Goal: Task Accomplishment & Management: Manage account settings

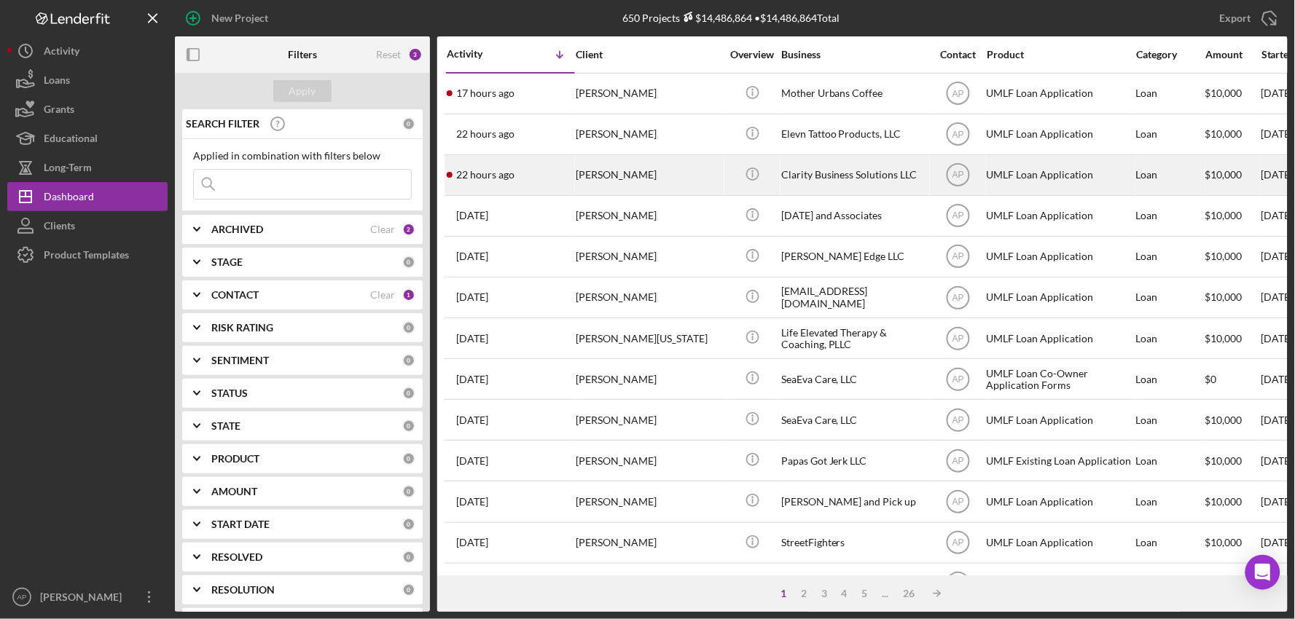
click at [546, 177] on div "22 hours ago [PERSON_NAME]" at bounding box center [510, 175] width 127 height 39
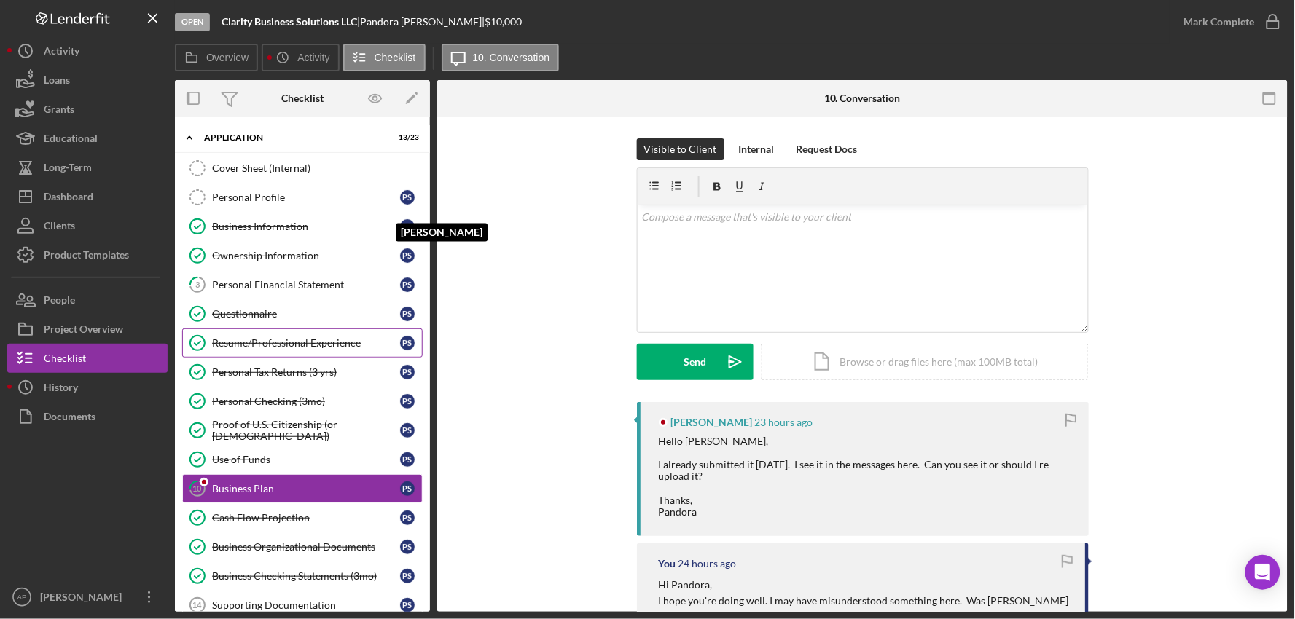
scroll to position [125, 0]
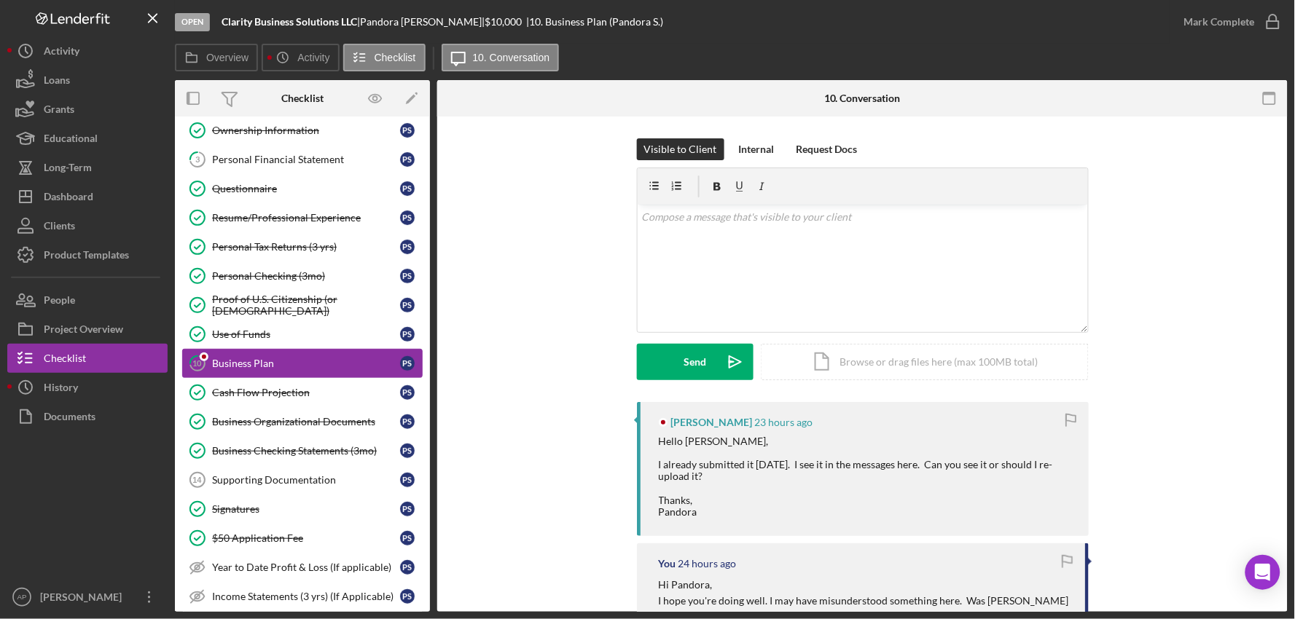
click at [271, 367] on div "Business Plan" at bounding box center [306, 364] width 188 height 12
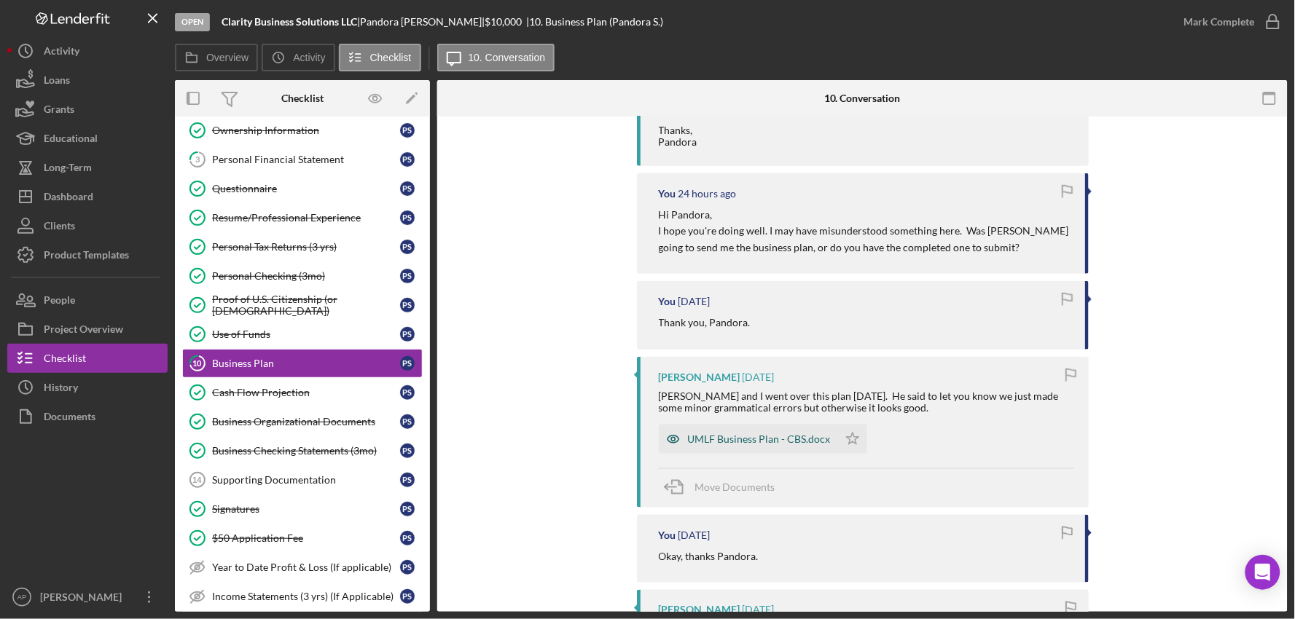
scroll to position [335, 0]
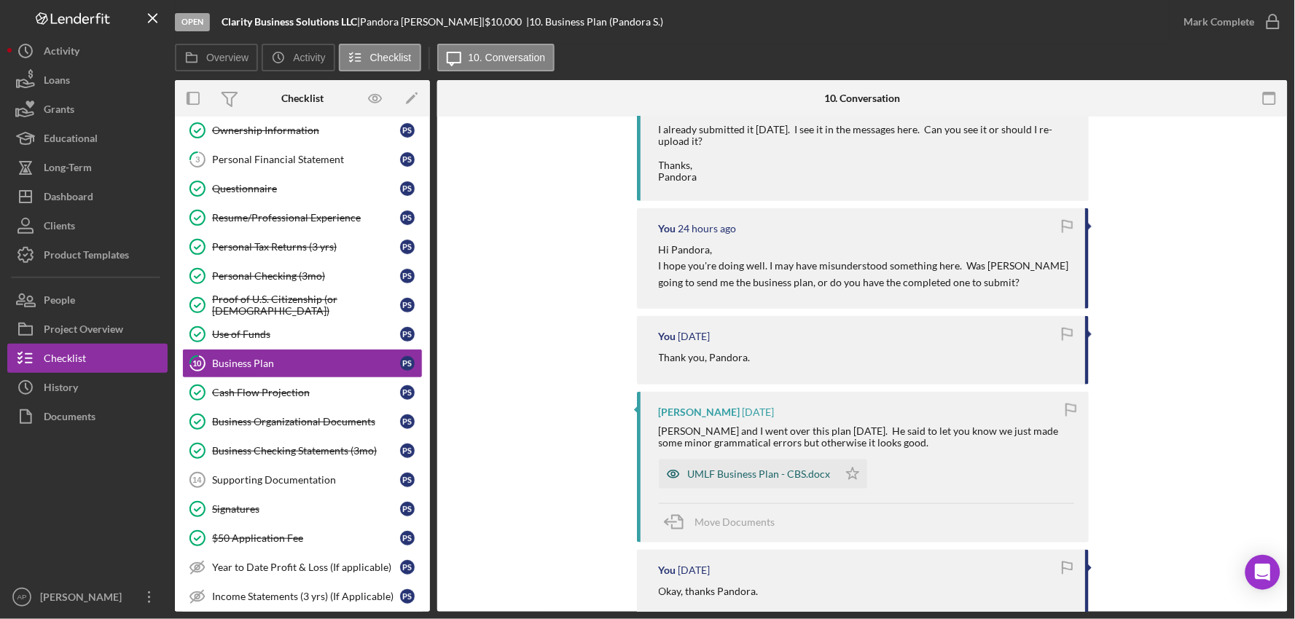
click at [754, 472] on div "UMLF Business Plan - CBS.docx" at bounding box center [759, 474] width 143 height 12
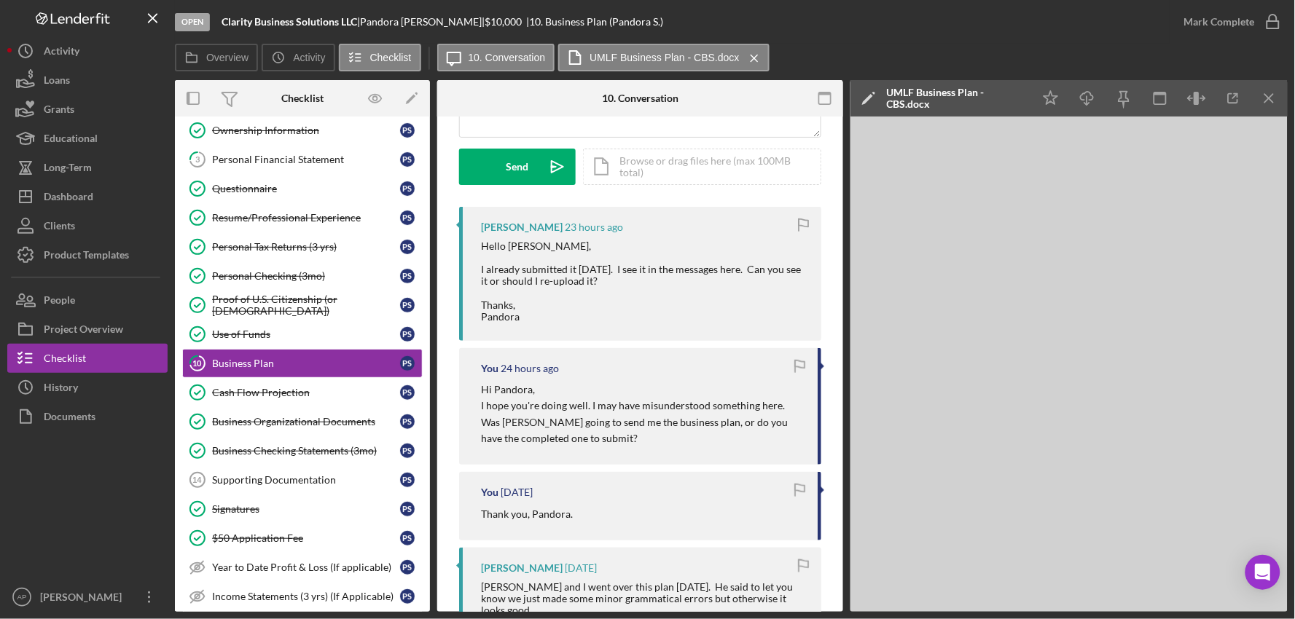
scroll to position [0, 0]
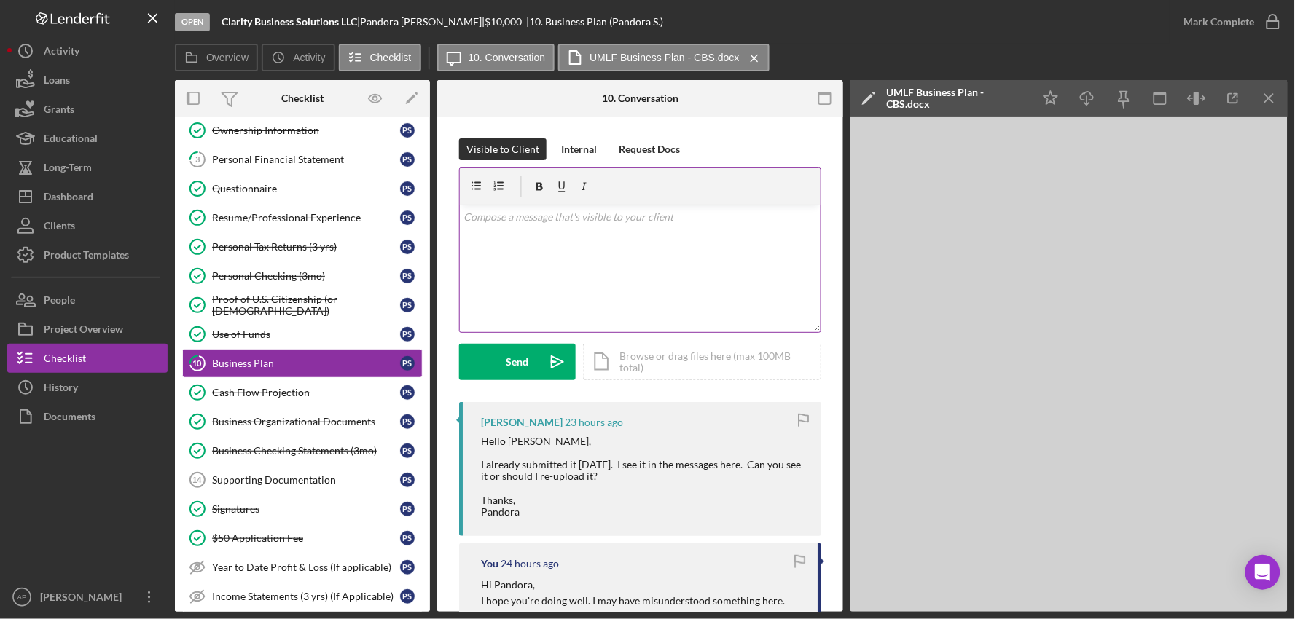
click at [656, 270] on div "v Color teal Color pink Remove color Add row above Add row below Add column bef…" at bounding box center [640, 268] width 361 height 127
click at [534, 233] on p "When I open the ones you've submitted, it just shows our template with nothing …" at bounding box center [640, 225] width 353 height 33
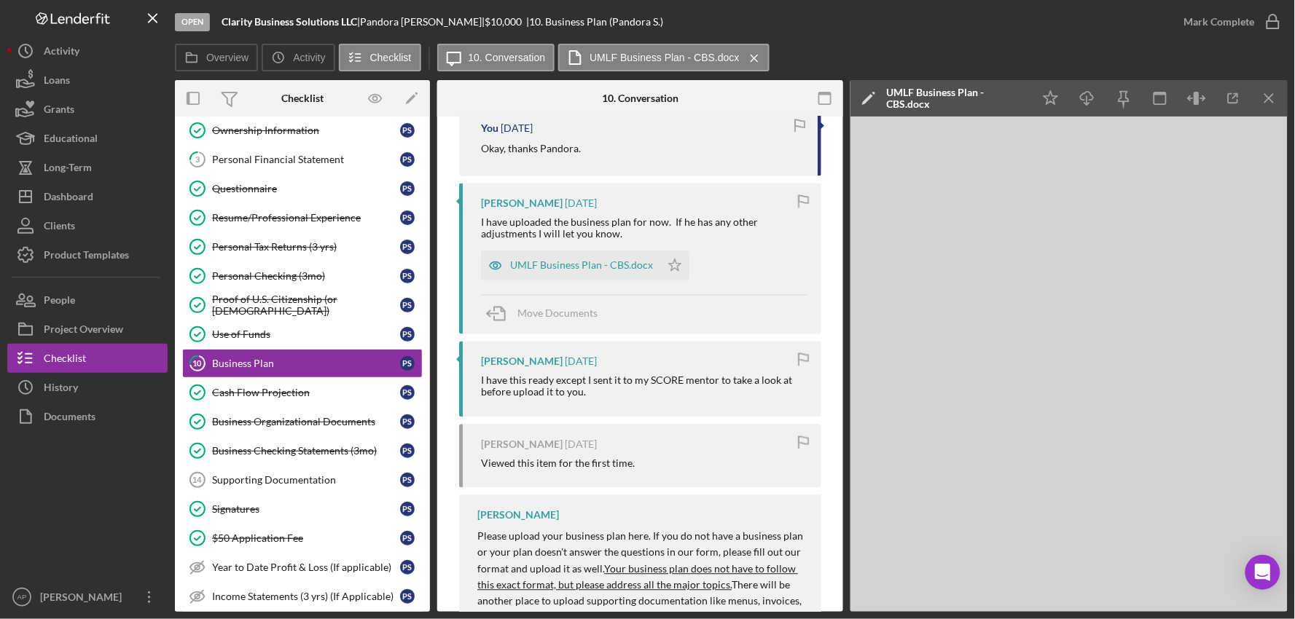
scroll to position [809, 0]
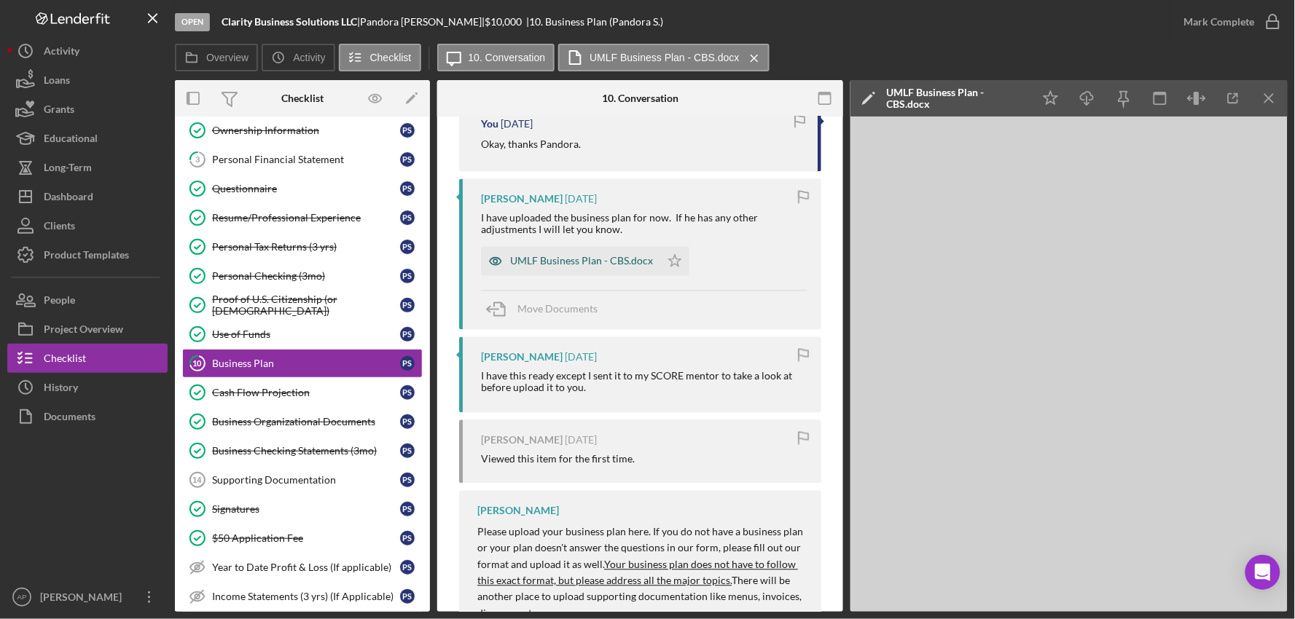
click at [584, 256] on div "UMLF Business Plan - CBS.docx" at bounding box center [581, 262] width 143 height 12
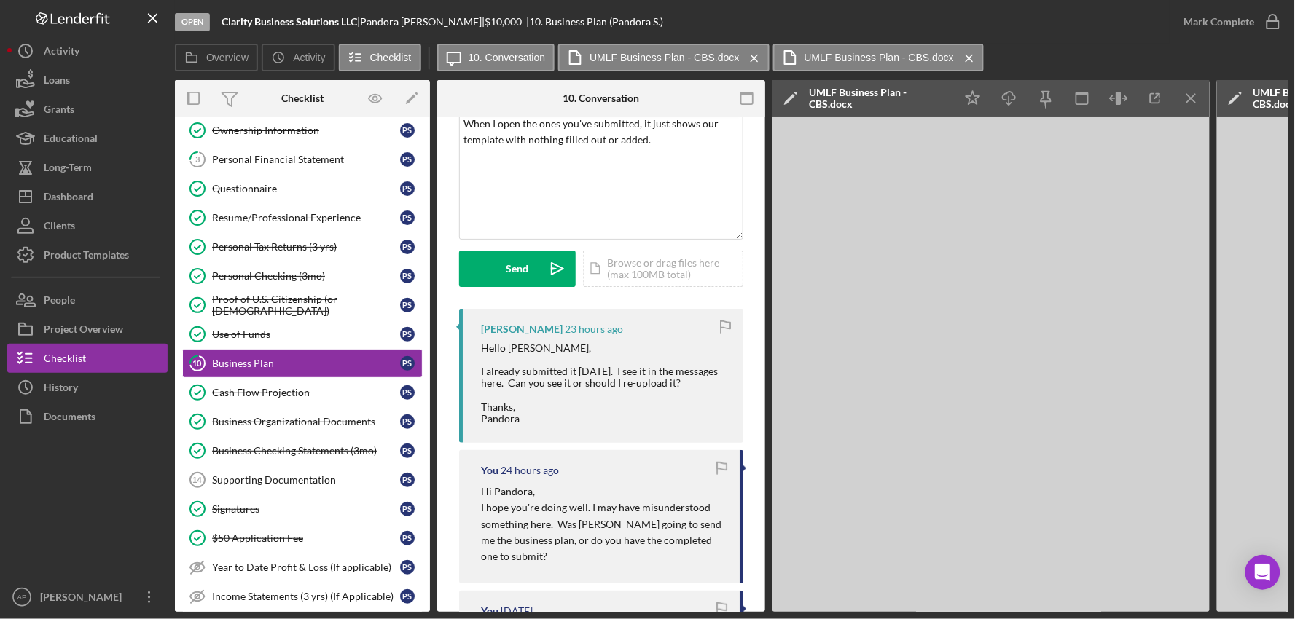
scroll to position [0, 0]
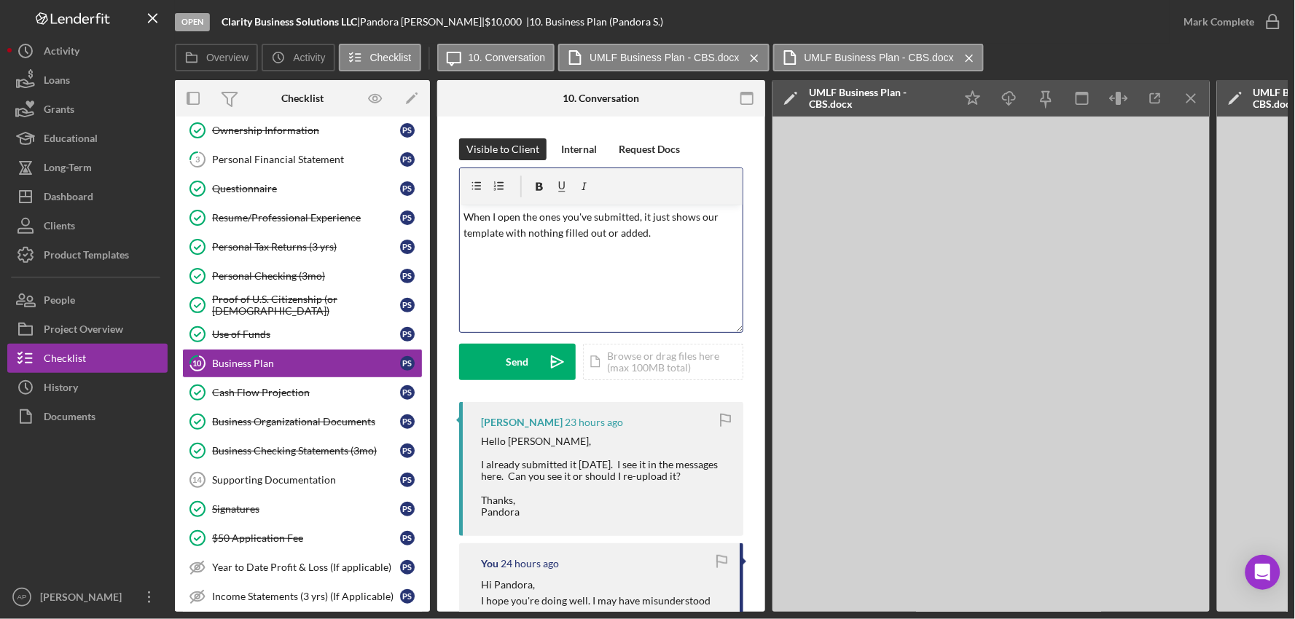
click at [664, 231] on p "When I open the ones you've submitted, it just shows our template with nothing …" at bounding box center [601, 225] width 275 height 33
click at [512, 369] on div "Send" at bounding box center [517, 362] width 23 height 36
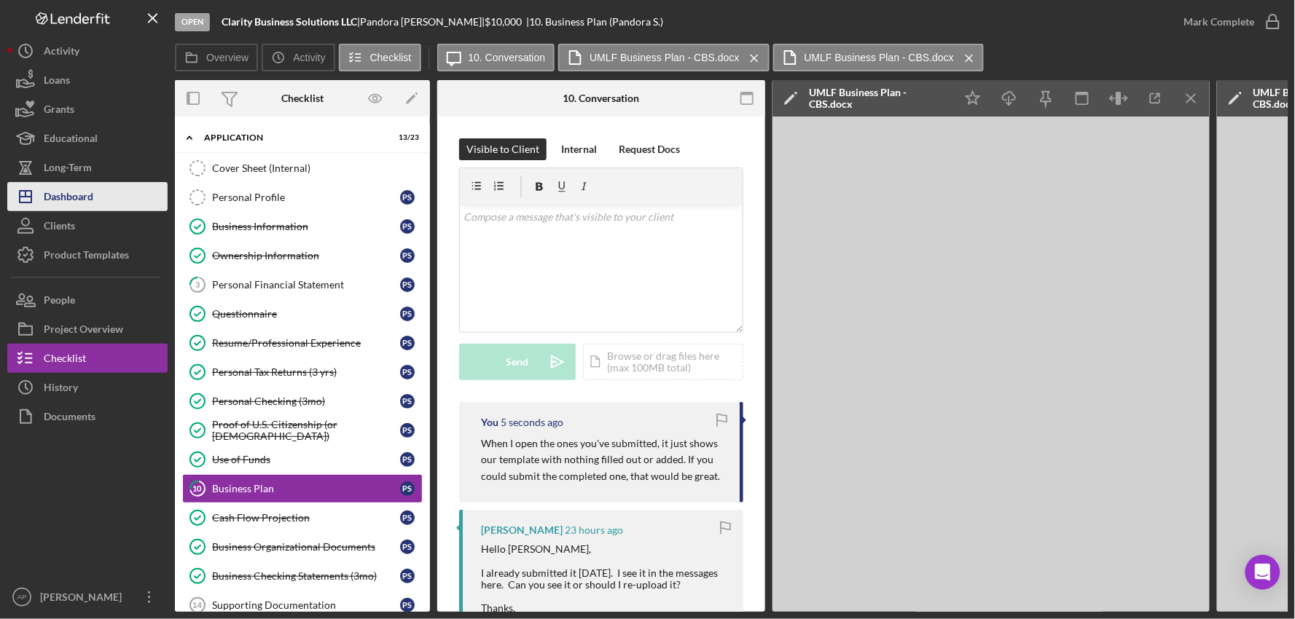
drag, startPoint x: 101, startPoint y: 195, endPoint x: 117, endPoint y: 197, distance: 17.0
click at [101, 195] on button "Icon/Dashboard Dashboard" at bounding box center [87, 196] width 160 height 29
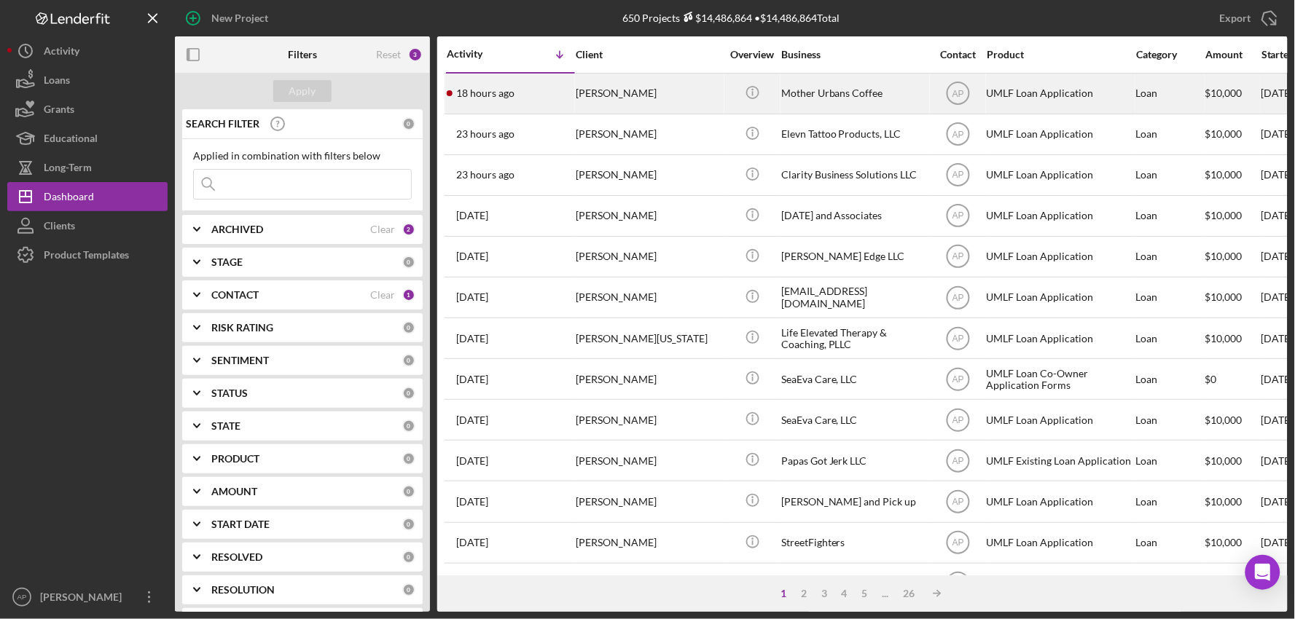
click at [669, 106] on div "[PERSON_NAME]" at bounding box center [649, 93] width 146 height 39
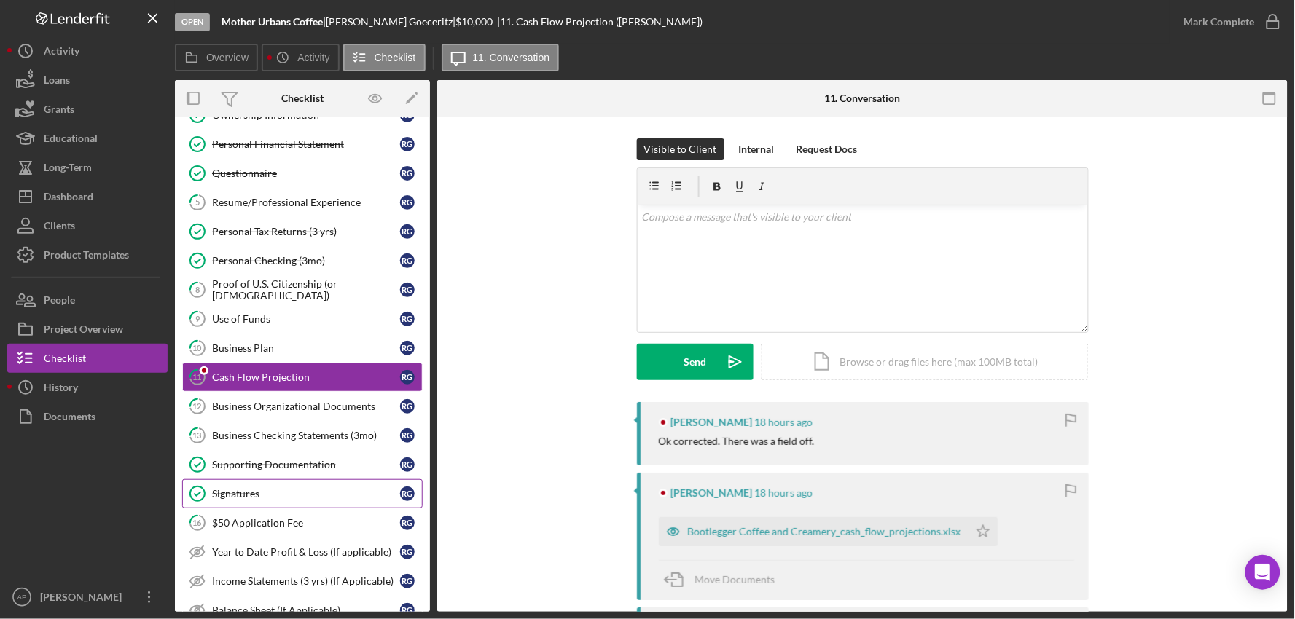
scroll to position [154, 0]
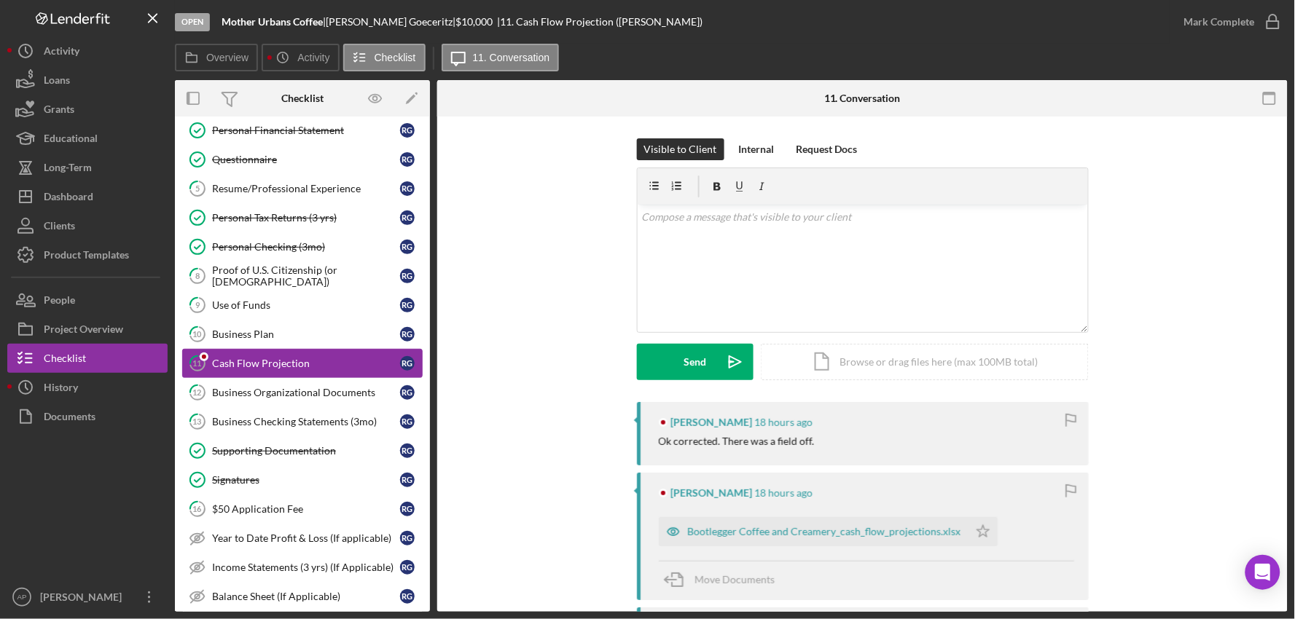
drag, startPoint x: 259, startPoint y: 367, endPoint x: 272, endPoint y: 366, distance: 13.1
click at [260, 367] on div "Cash Flow Projection" at bounding box center [306, 364] width 188 height 12
click at [818, 525] on div "Bootlegger Coffee and Creamery_cash_flow_projections.xlsx" at bounding box center [814, 531] width 310 height 29
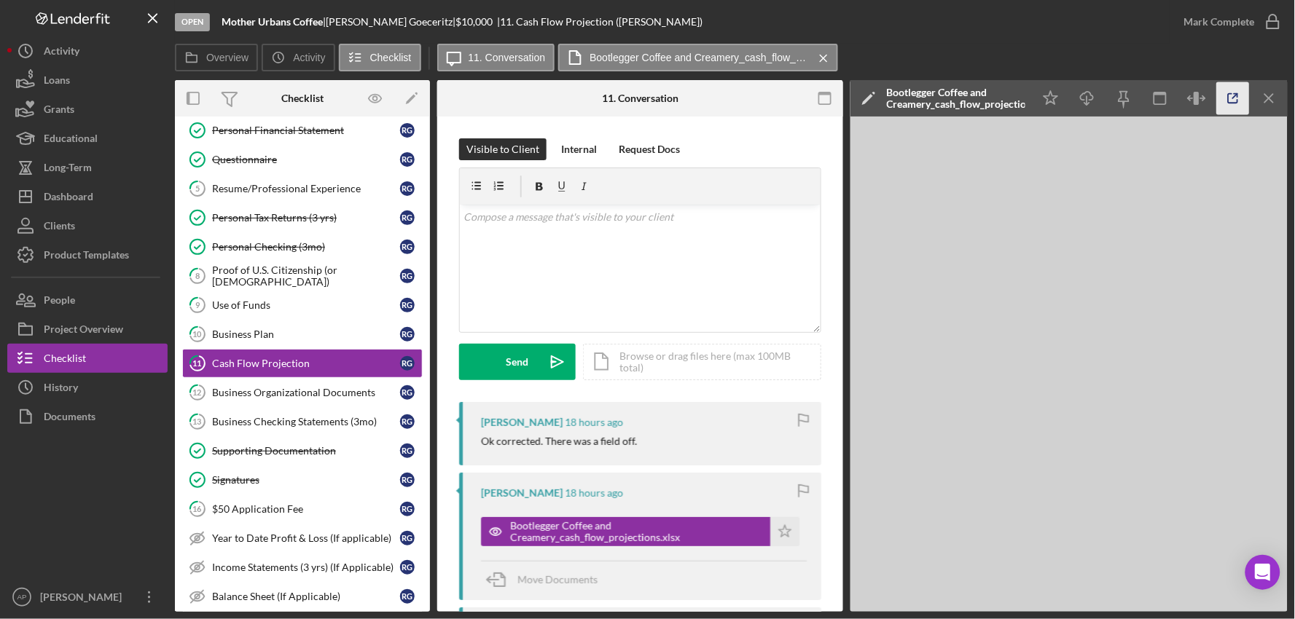
click at [1238, 103] on icon "button" at bounding box center [1233, 98] width 33 height 33
click at [660, 251] on div "v Color teal Color pink Remove color Add row above Add row below Add column bef…" at bounding box center [640, 268] width 361 height 127
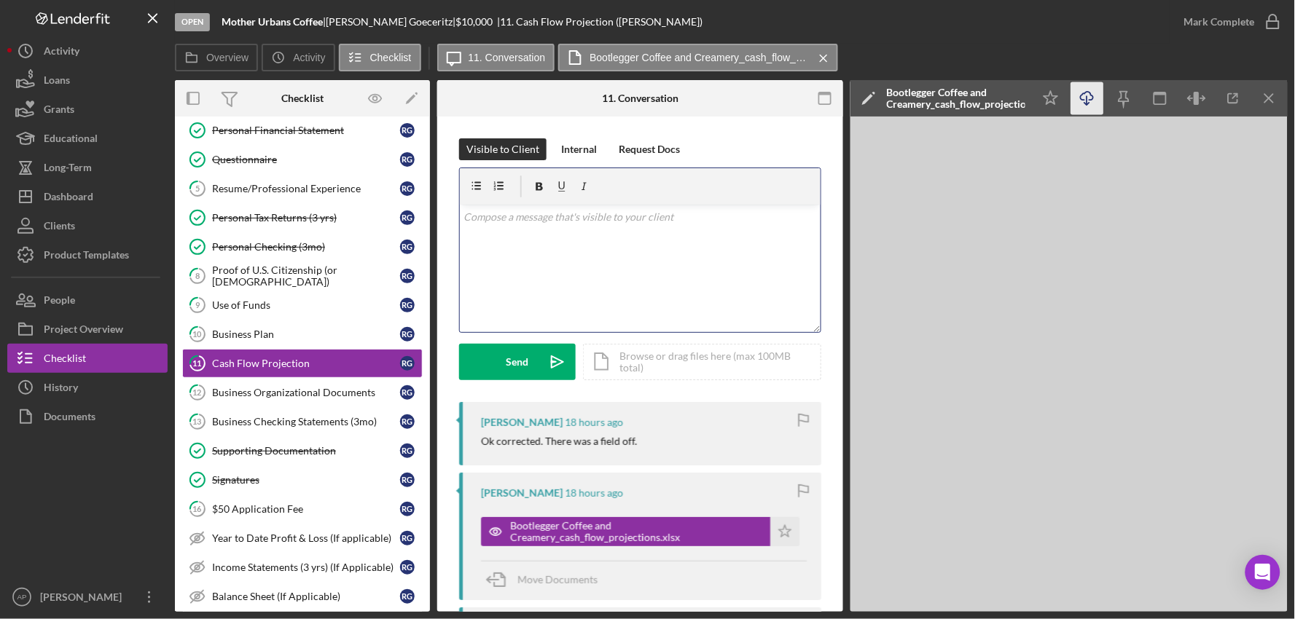
click at [1090, 111] on icon "Icon/Download" at bounding box center [1087, 98] width 33 height 33
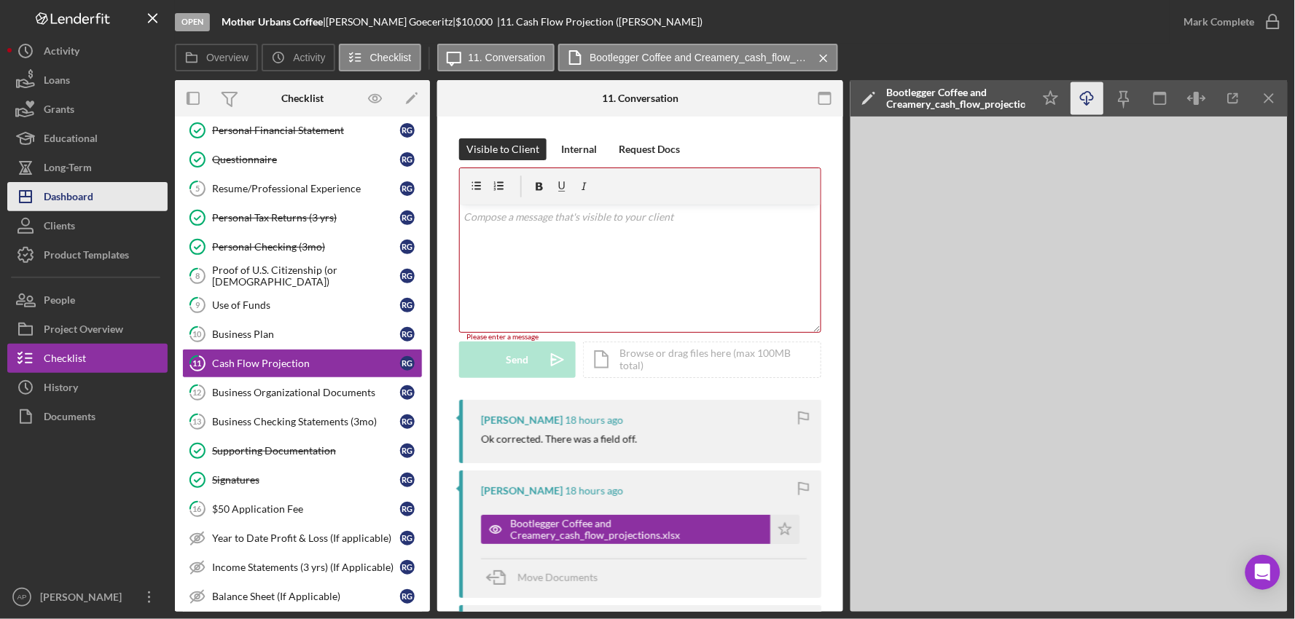
click at [79, 199] on div "Dashboard" at bounding box center [69, 198] width 50 height 33
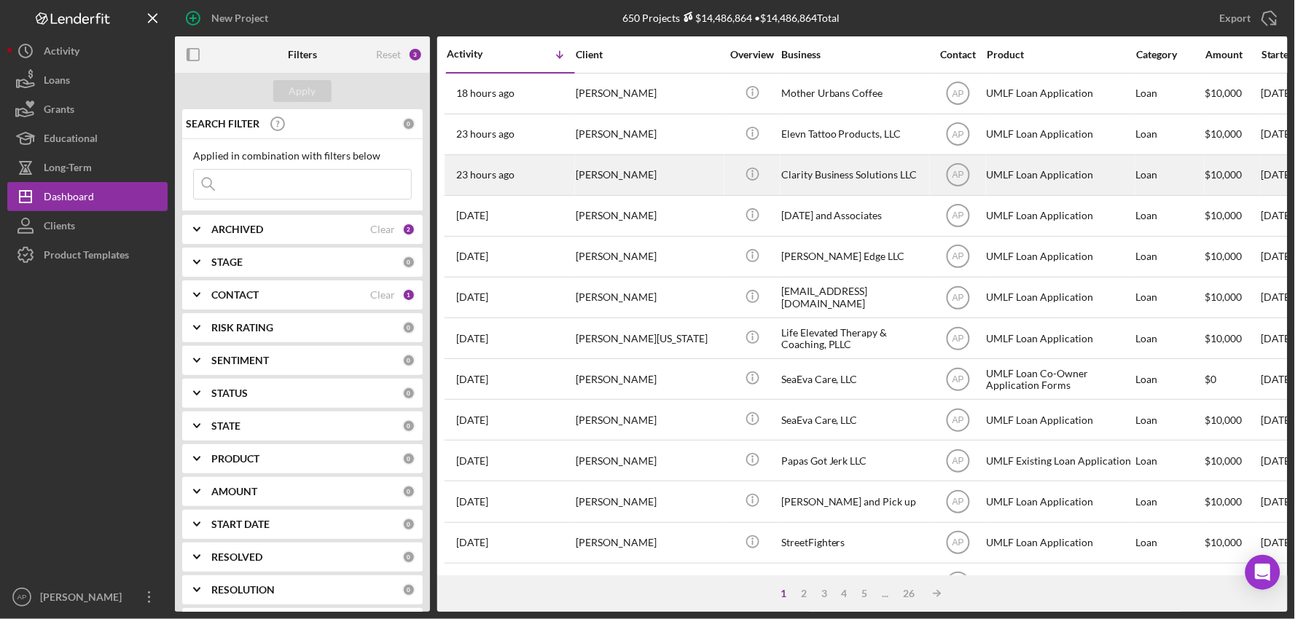
click at [667, 185] on div "[PERSON_NAME]" at bounding box center [649, 175] width 146 height 39
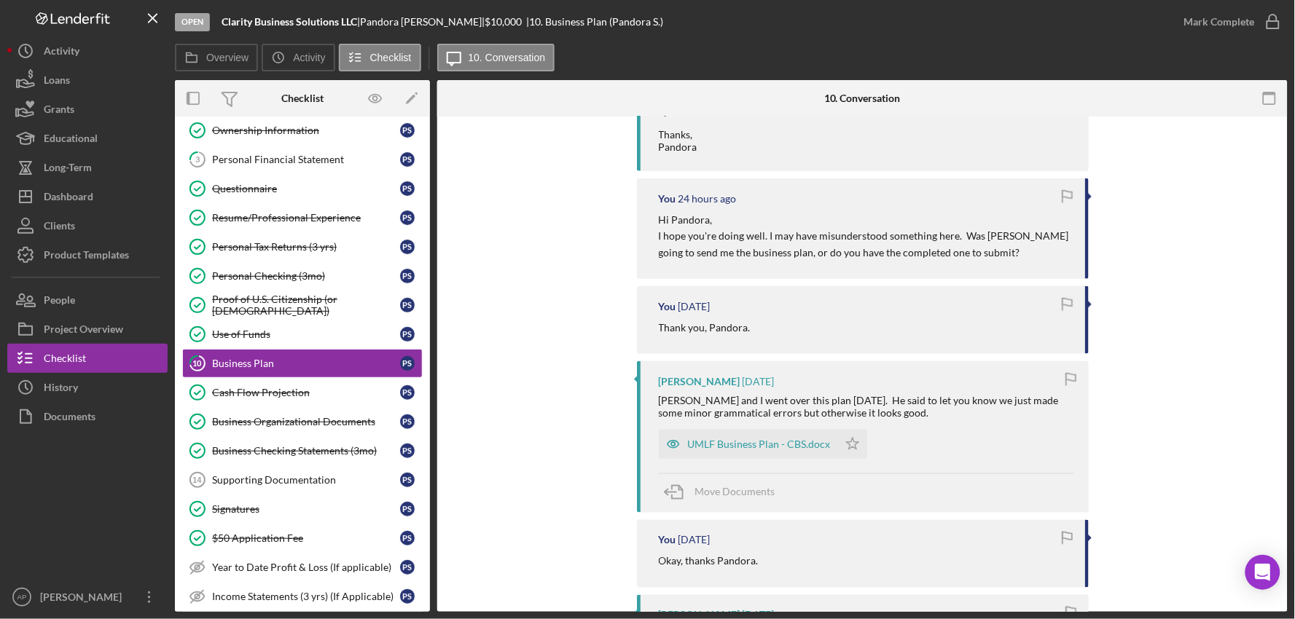
scroll to position [485, 0]
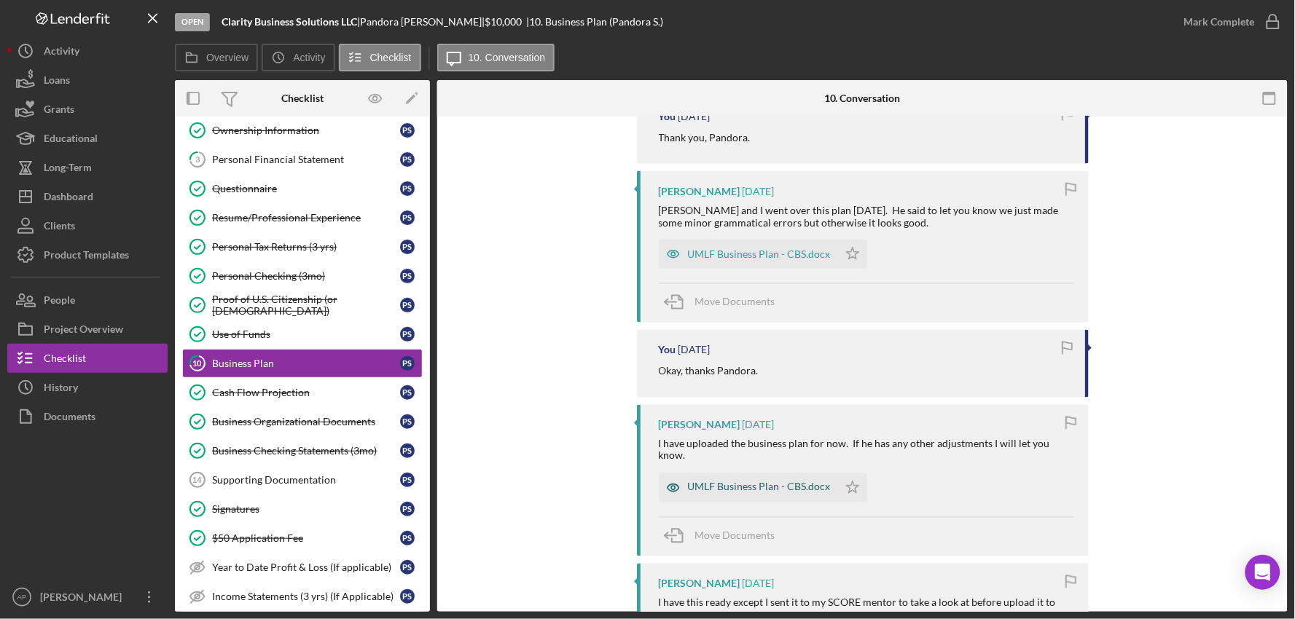
click at [762, 482] on div "UMLF Business Plan - CBS.docx" at bounding box center [759, 488] width 143 height 12
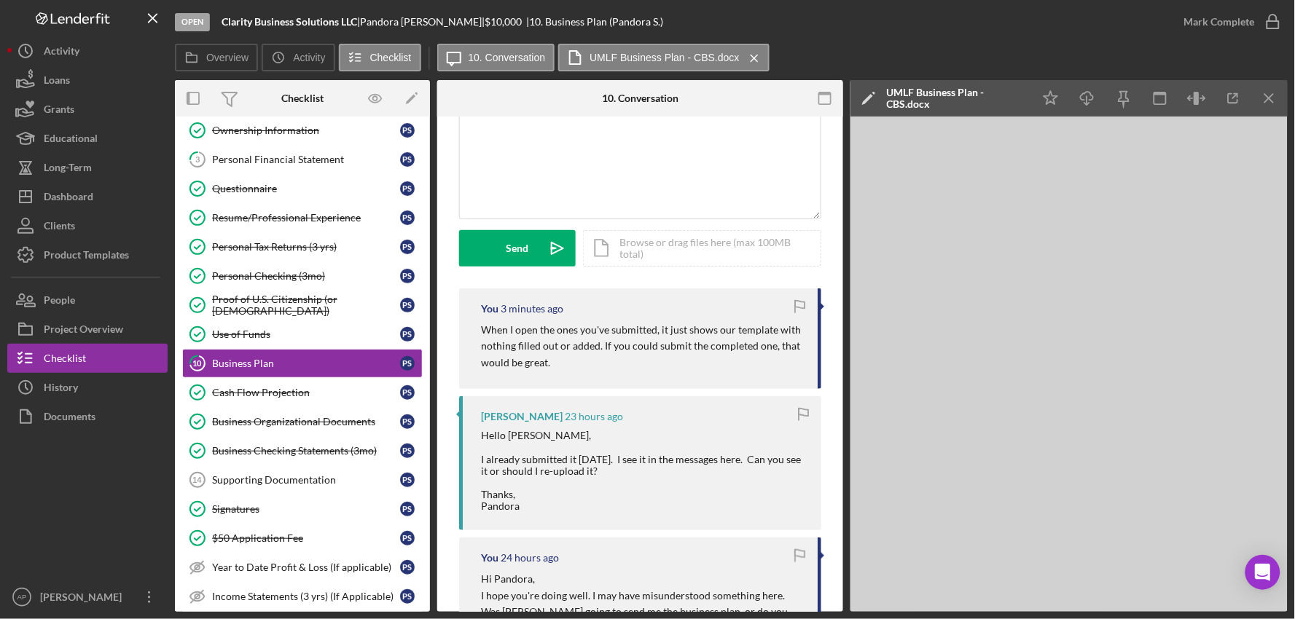
scroll to position [0, 0]
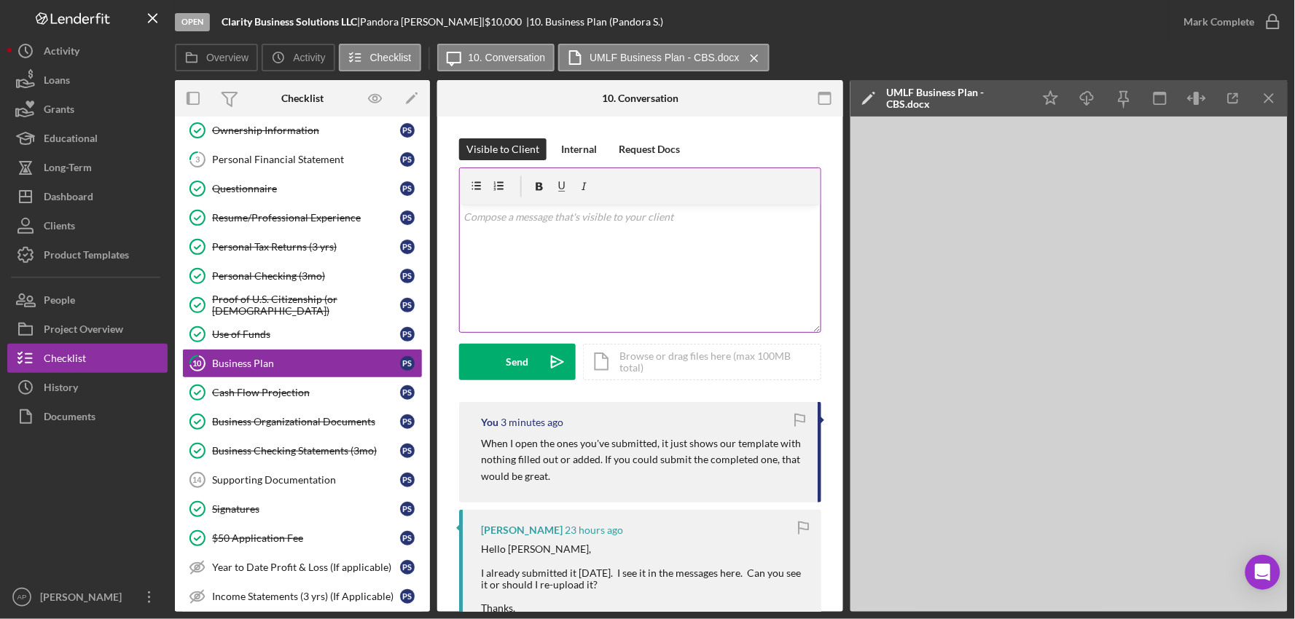
click at [538, 274] on div "v Color teal Color pink Remove color Add row above Add row below Add column bef…" at bounding box center [640, 268] width 361 height 127
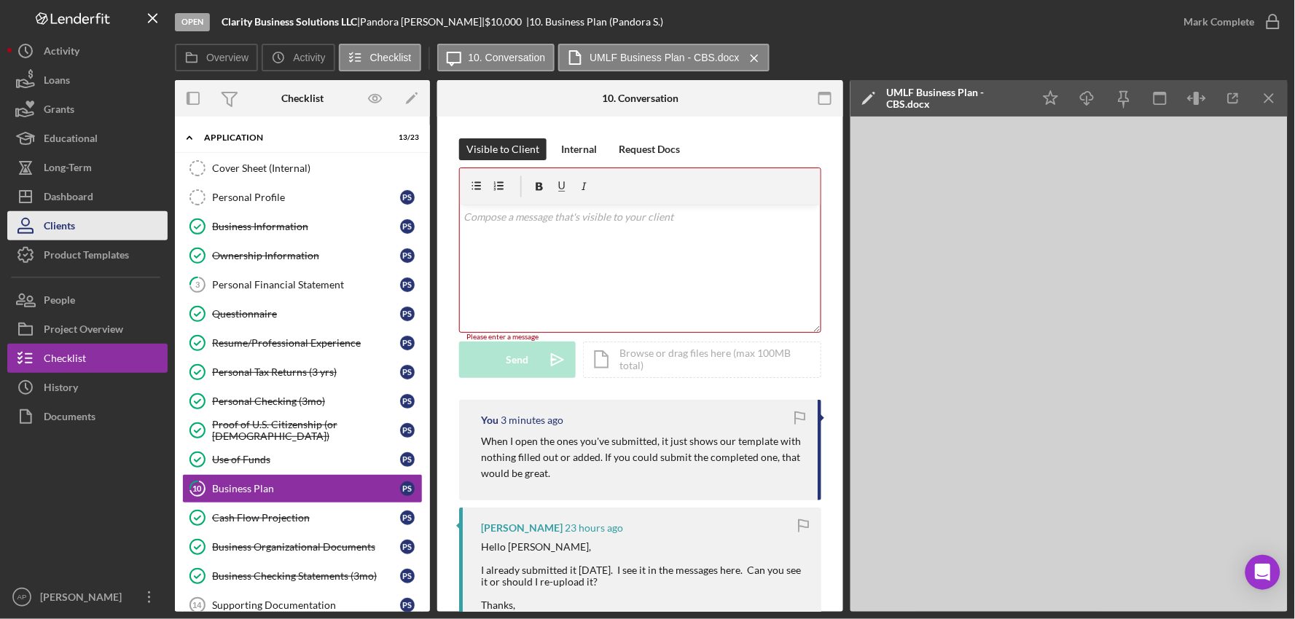
click at [85, 211] on button "Clients" at bounding box center [87, 225] width 160 height 29
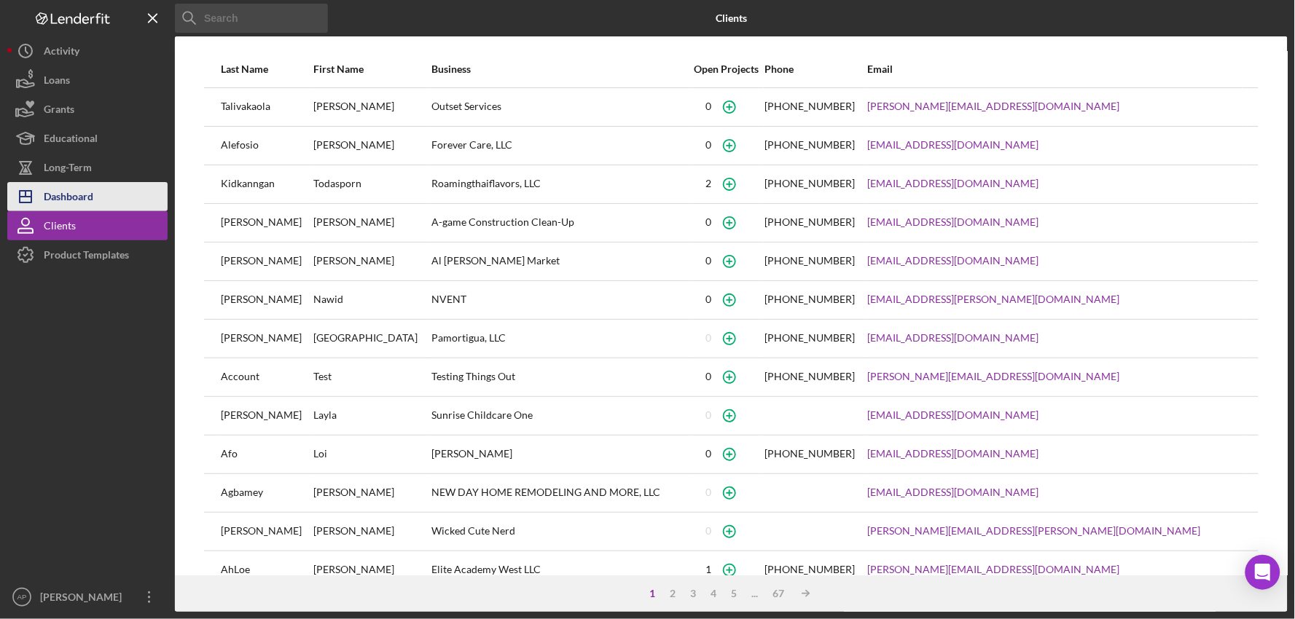
click at [85, 200] on div "Dashboard" at bounding box center [69, 198] width 50 height 33
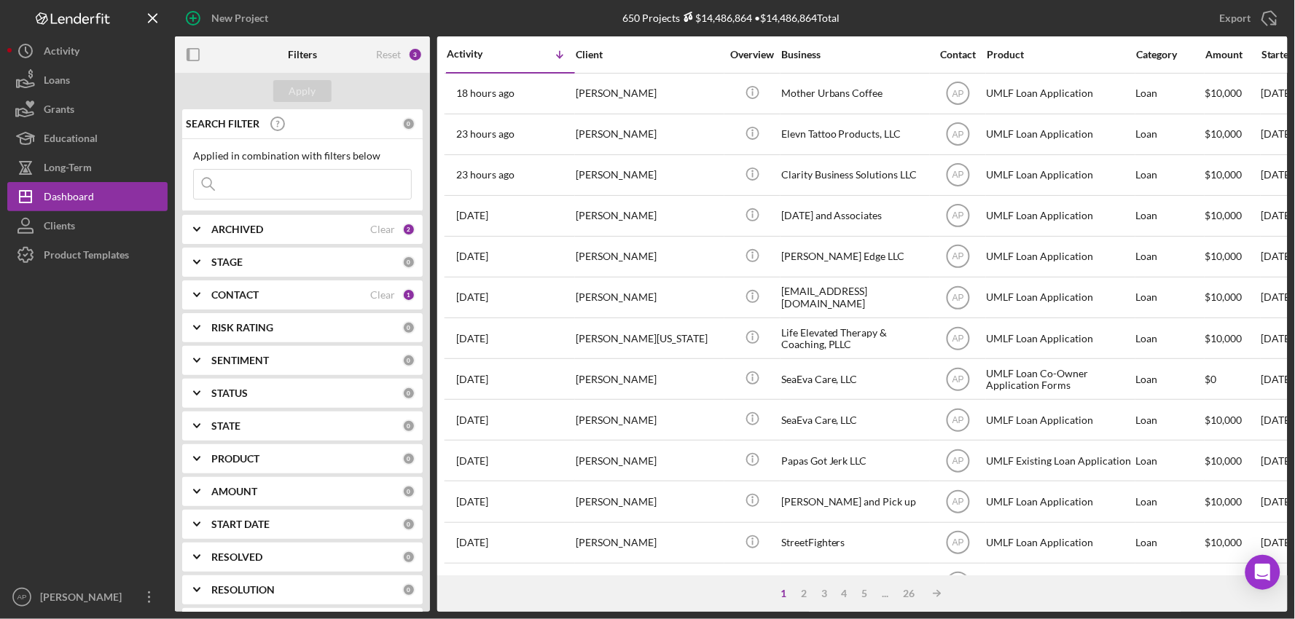
click at [208, 228] on icon "Icon/Expander" at bounding box center [196, 229] width 36 height 36
click at [197, 313] on input "Archived" at bounding box center [201, 312] width 15 height 15
checkbox input "false"
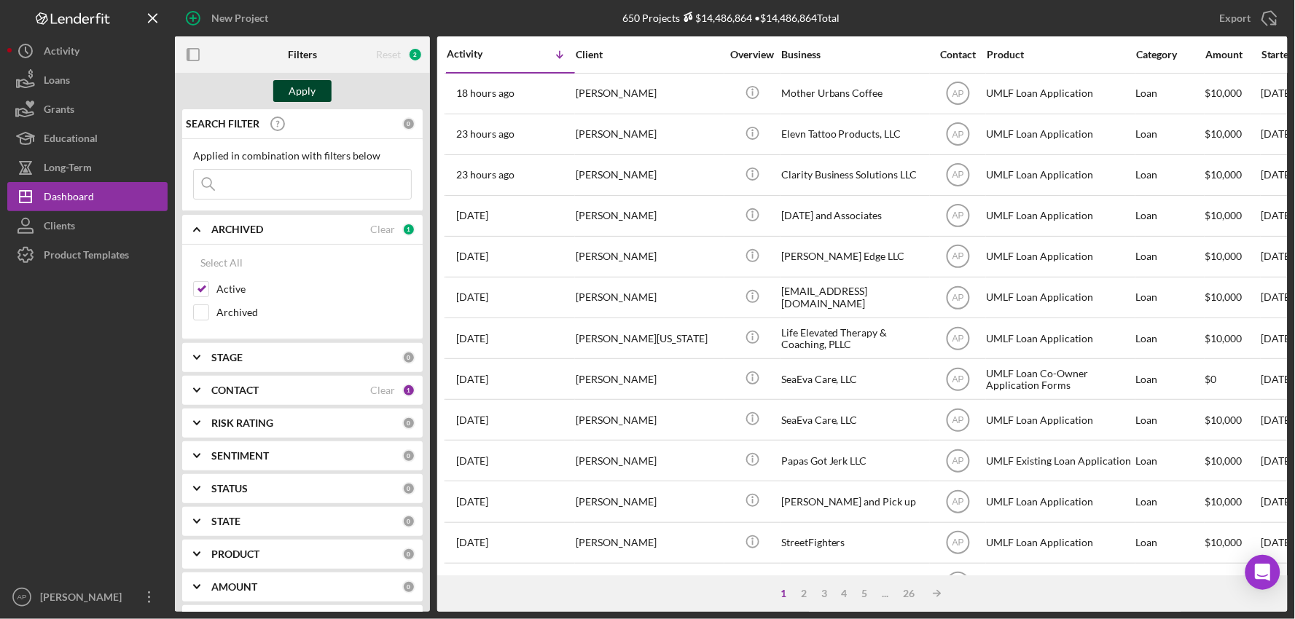
click at [288, 92] on button "Apply" at bounding box center [302, 91] width 58 height 22
click at [195, 226] on icon "Icon/Expander" at bounding box center [196, 229] width 36 height 36
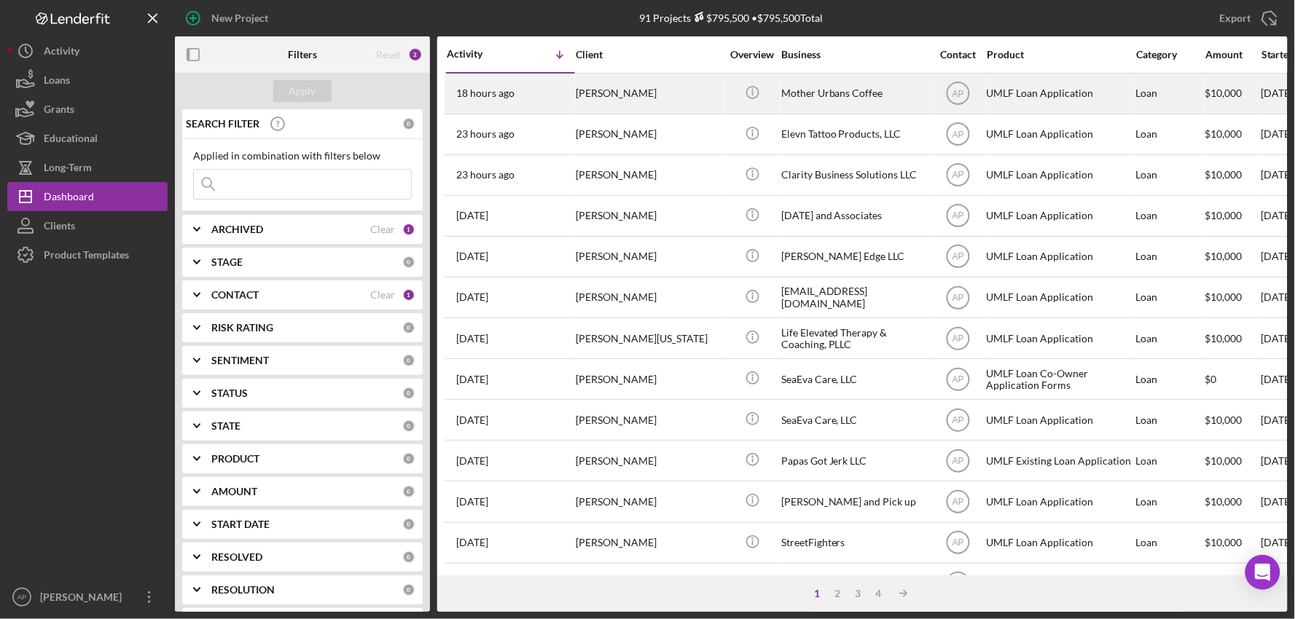
click at [647, 90] on div "[PERSON_NAME]" at bounding box center [649, 93] width 146 height 39
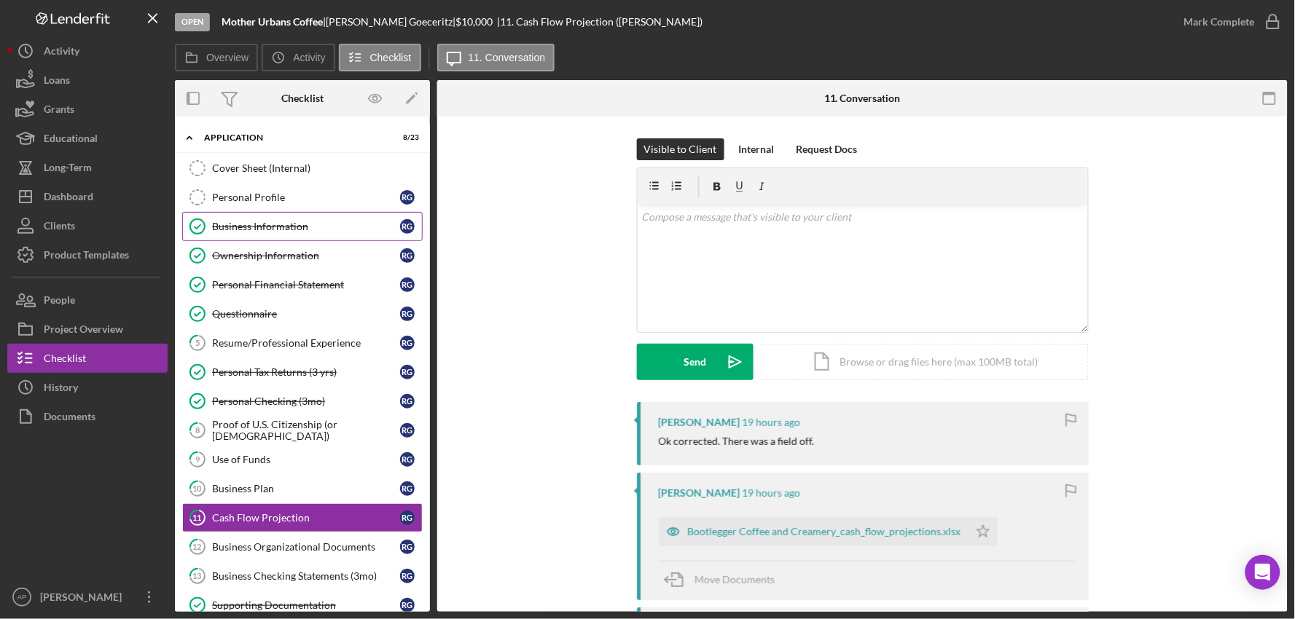
click at [295, 240] on link "Business Information Business Information R G" at bounding box center [302, 226] width 240 height 29
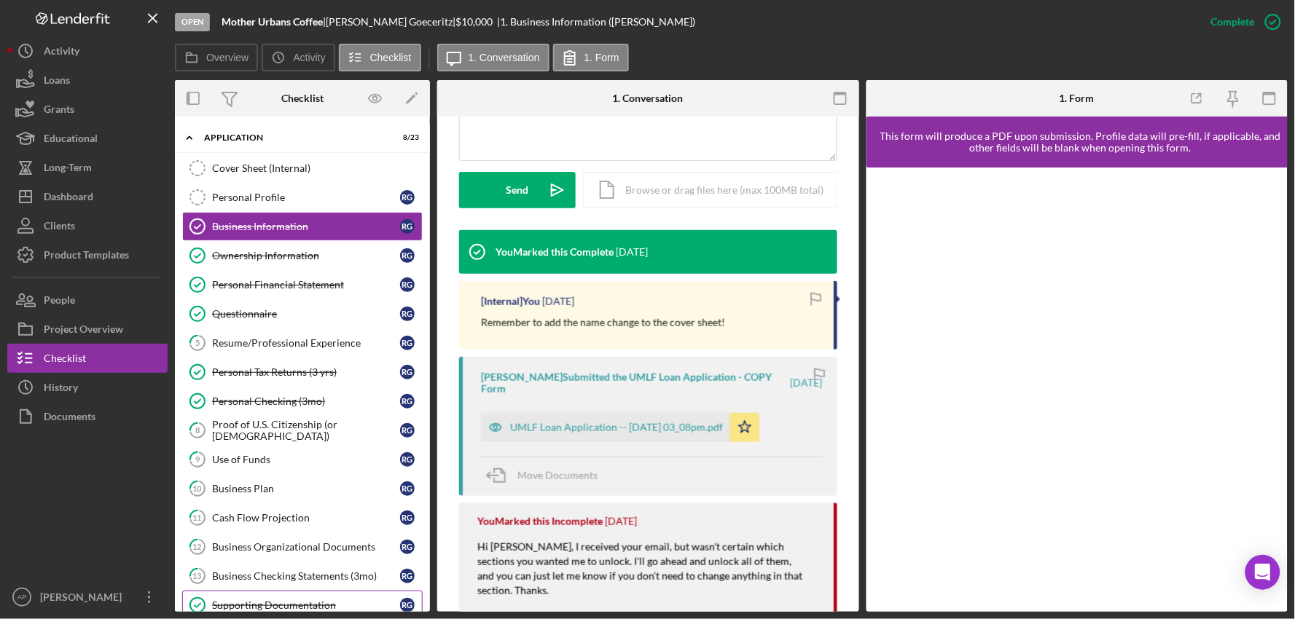
scroll to position [81, 0]
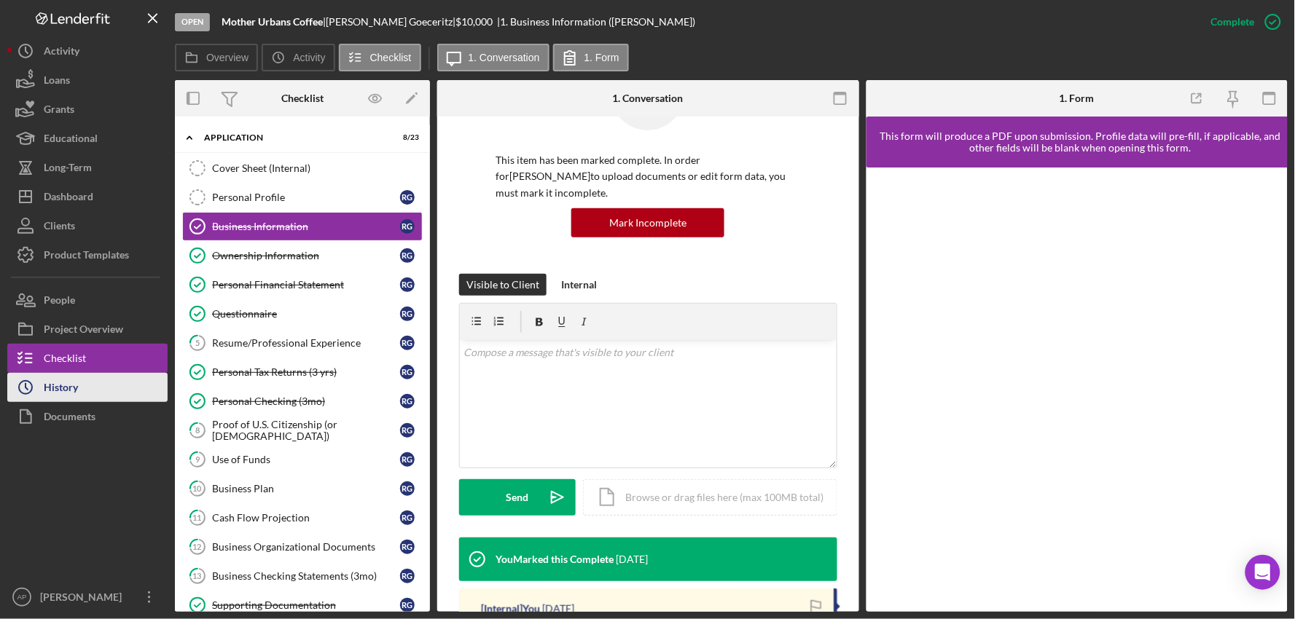
click at [75, 390] on div "History" at bounding box center [61, 389] width 34 height 33
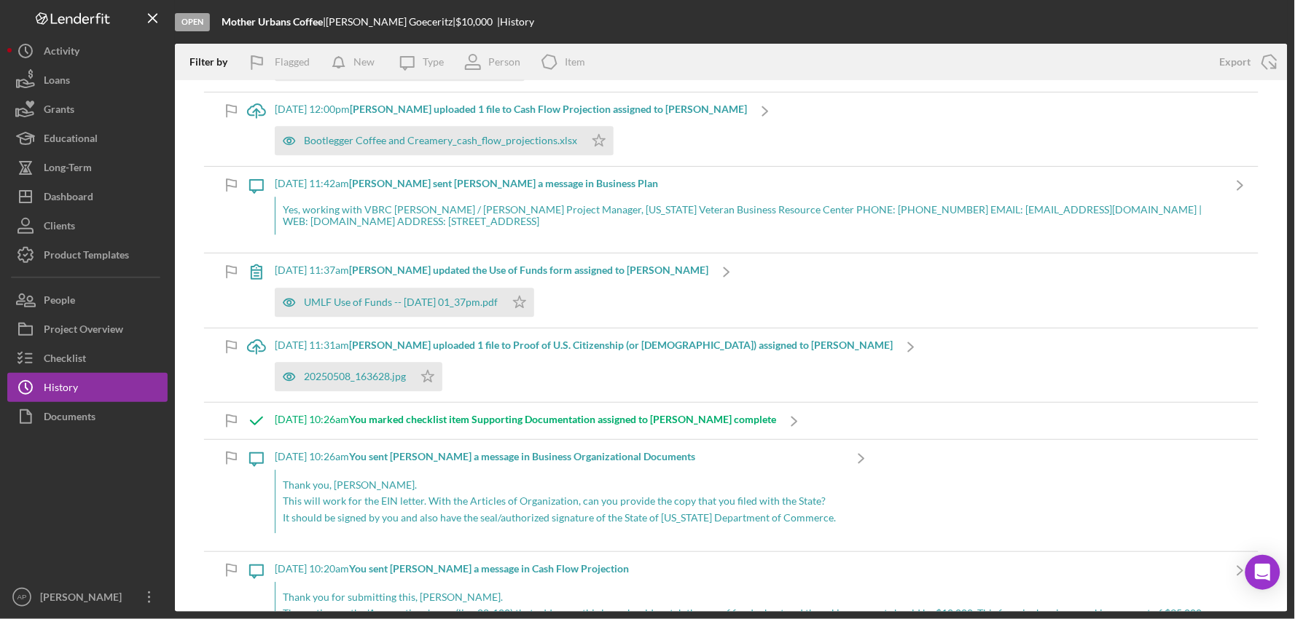
scroll to position [1133, 0]
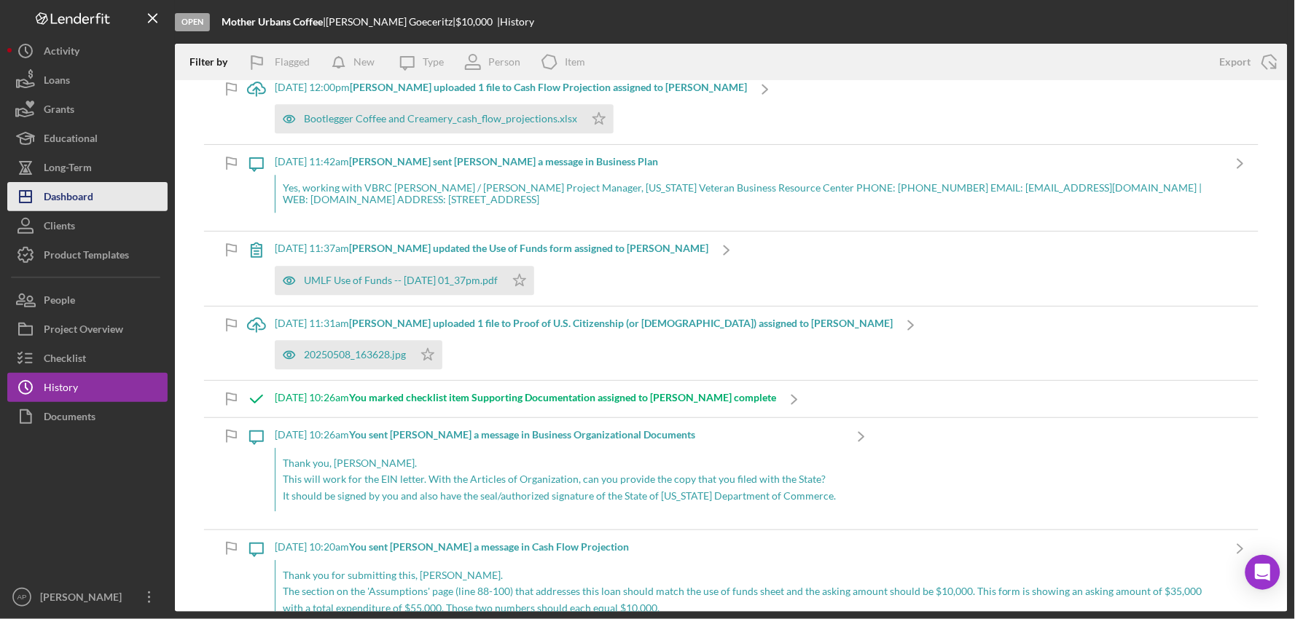
click at [93, 186] on button "Icon/Dashboard Dashboard" at bounding box center [87, 196] width 160 height 29
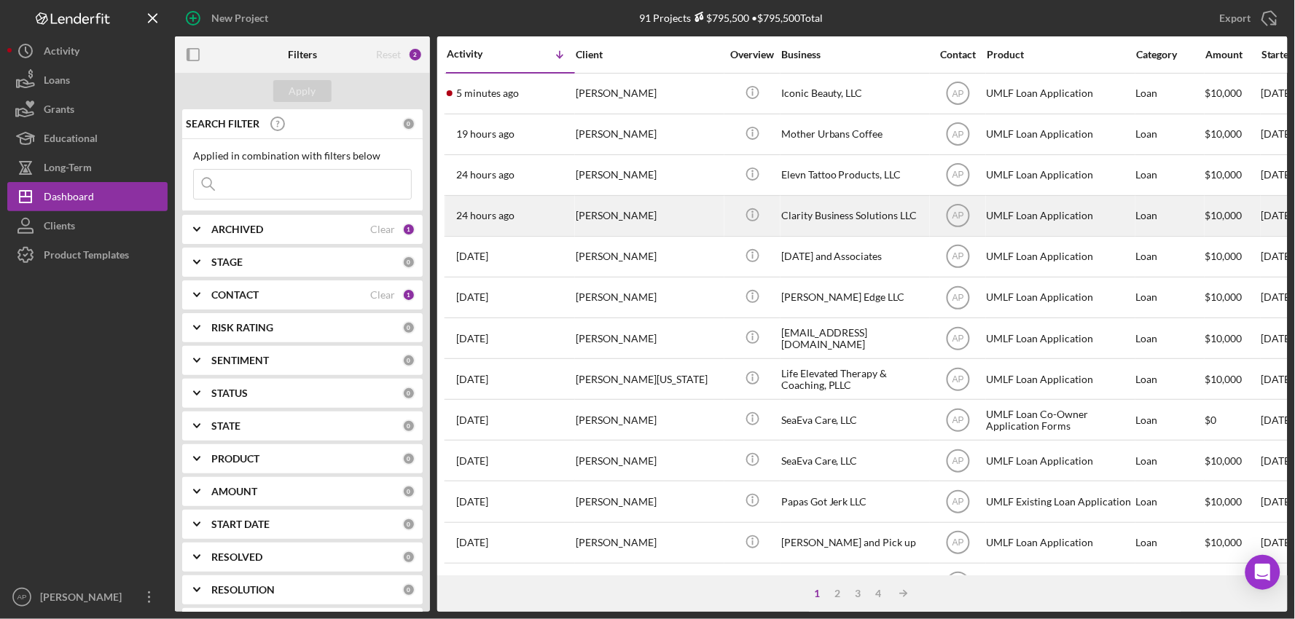
click at [639, 217] on div "[PERSON_NAME]" at bounding box center [649, 216] width 146 height 39
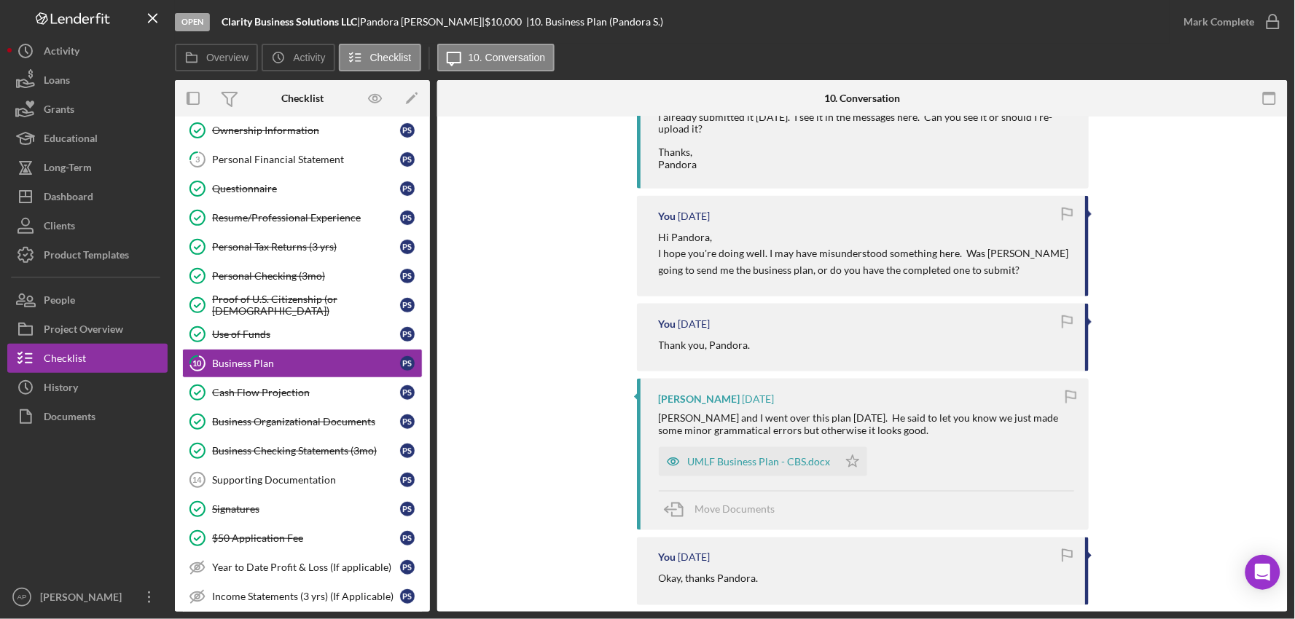
scroll to position [485, 0]
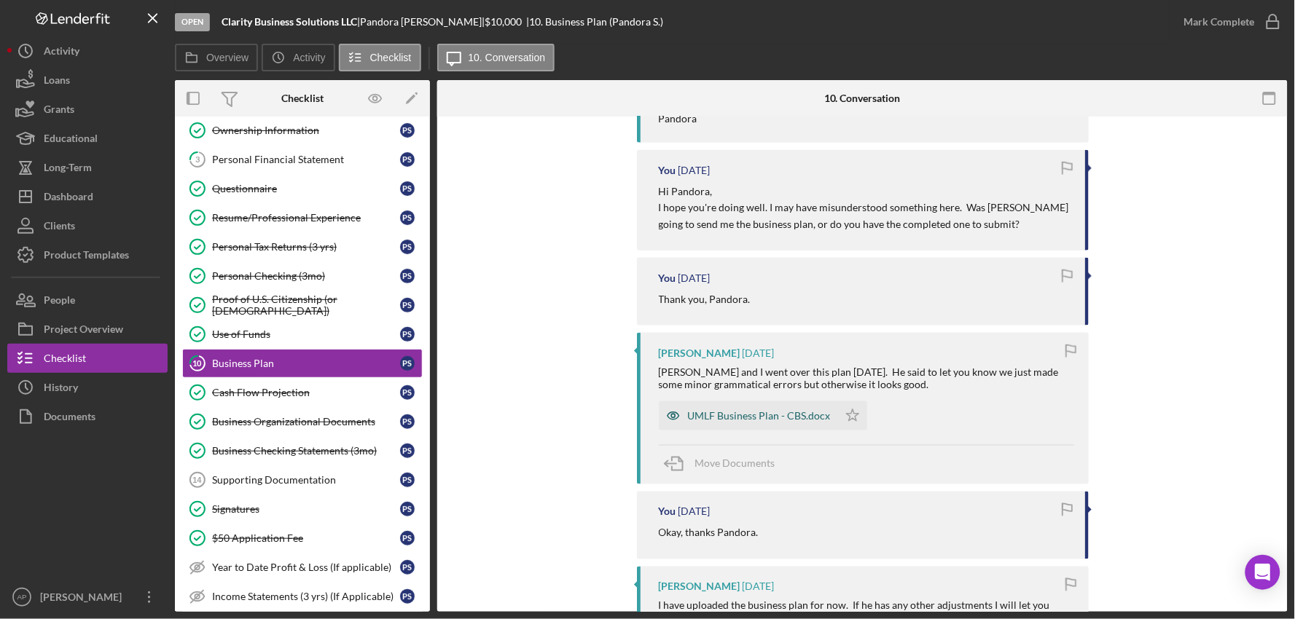
click at [755, 425] on div "UMLF Business Plan - CBS.docx" at bounding box center [748, 415] width 179 height 29
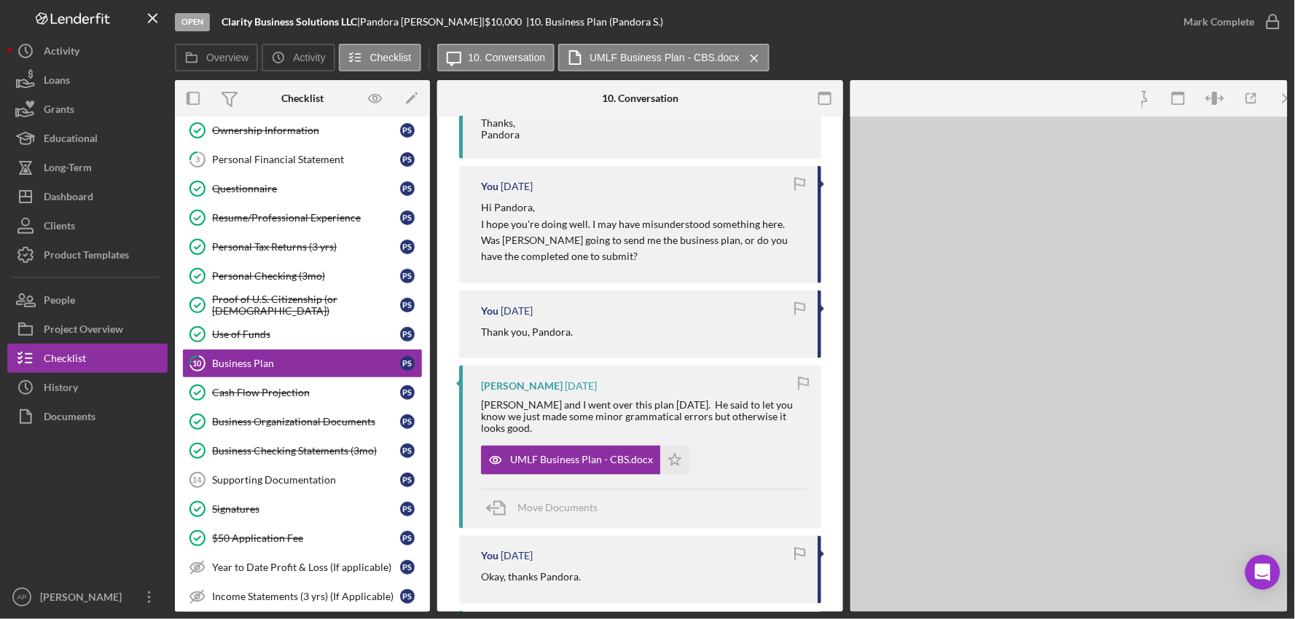
scroll to position [501, 0]
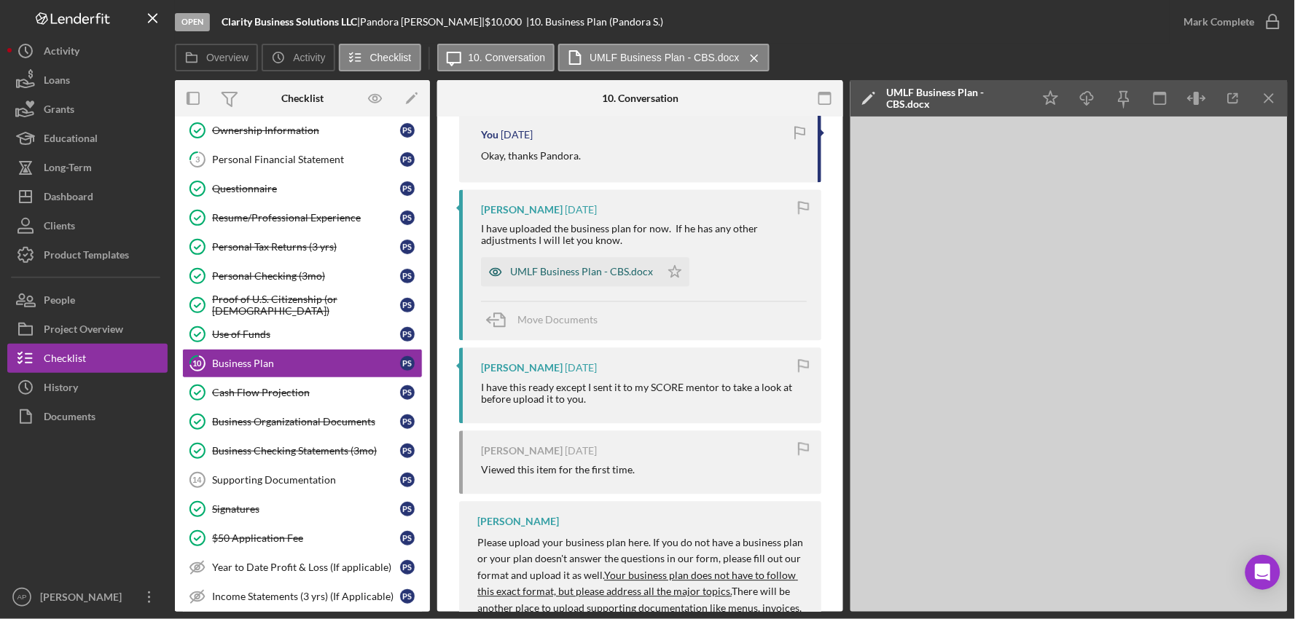
click at [569, 258] on div "UMLF Business Plan - CBS.docx" at bounding box center [570, 272] width 179 height 29
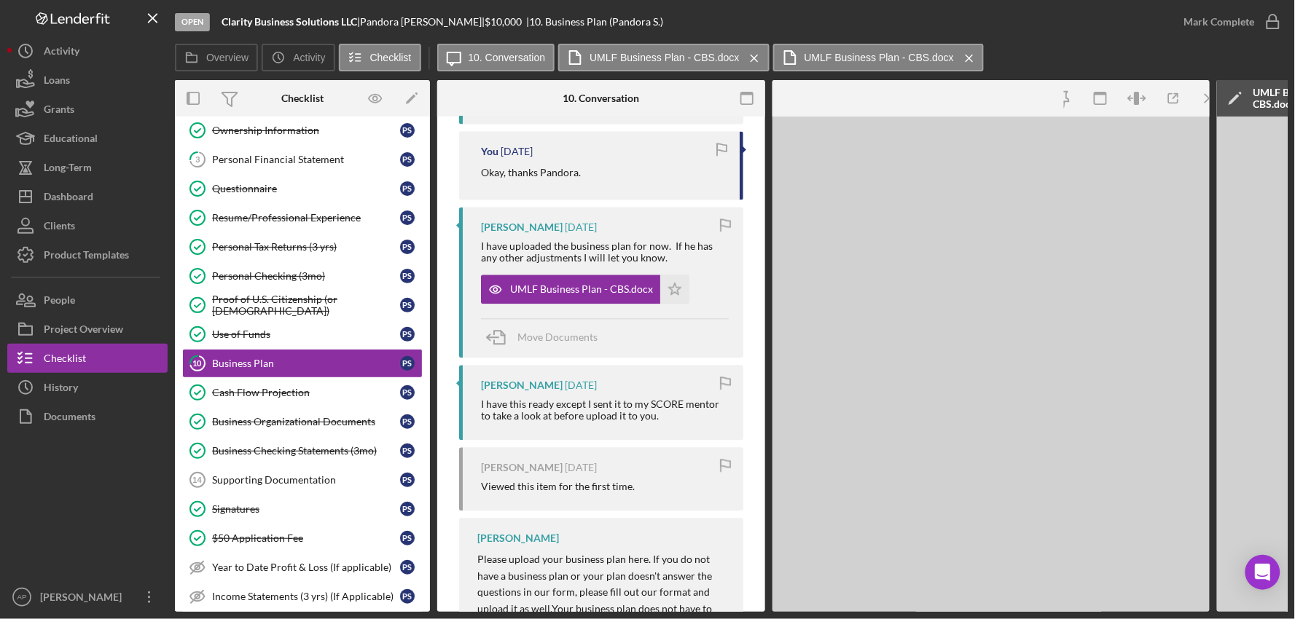
scroll to position [935, 0]
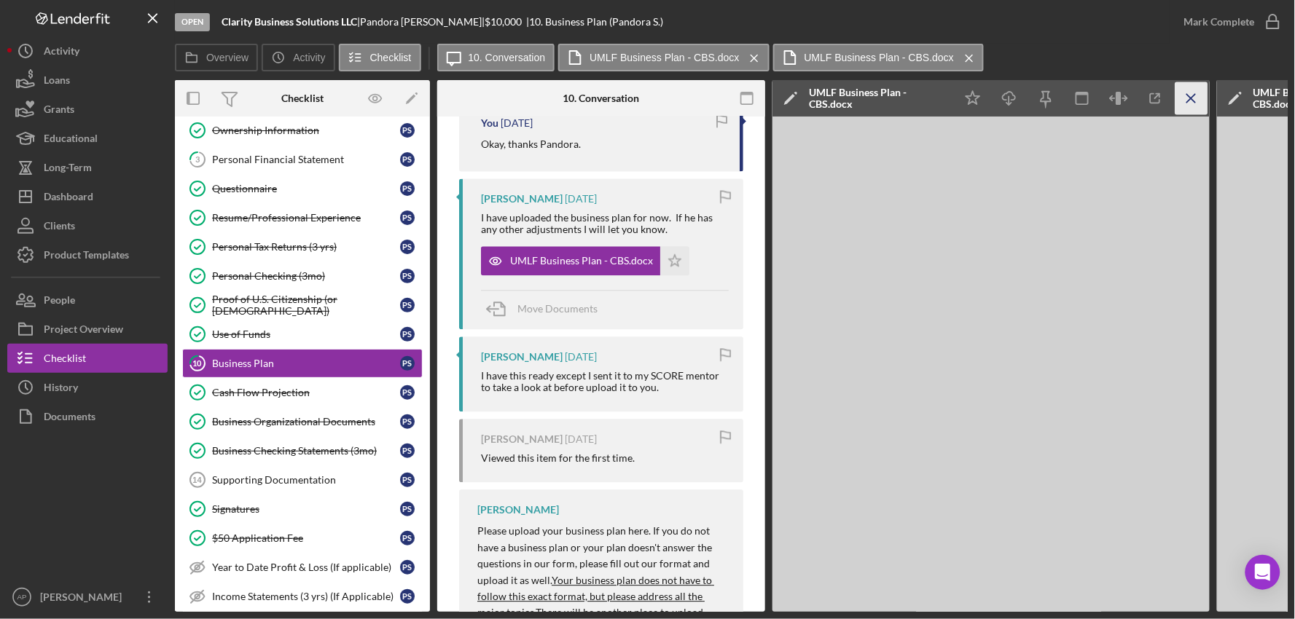
click at [1205, 106] on icon "Icon/Menu Close" at bounding box center [1191, 98] width 33 height 33
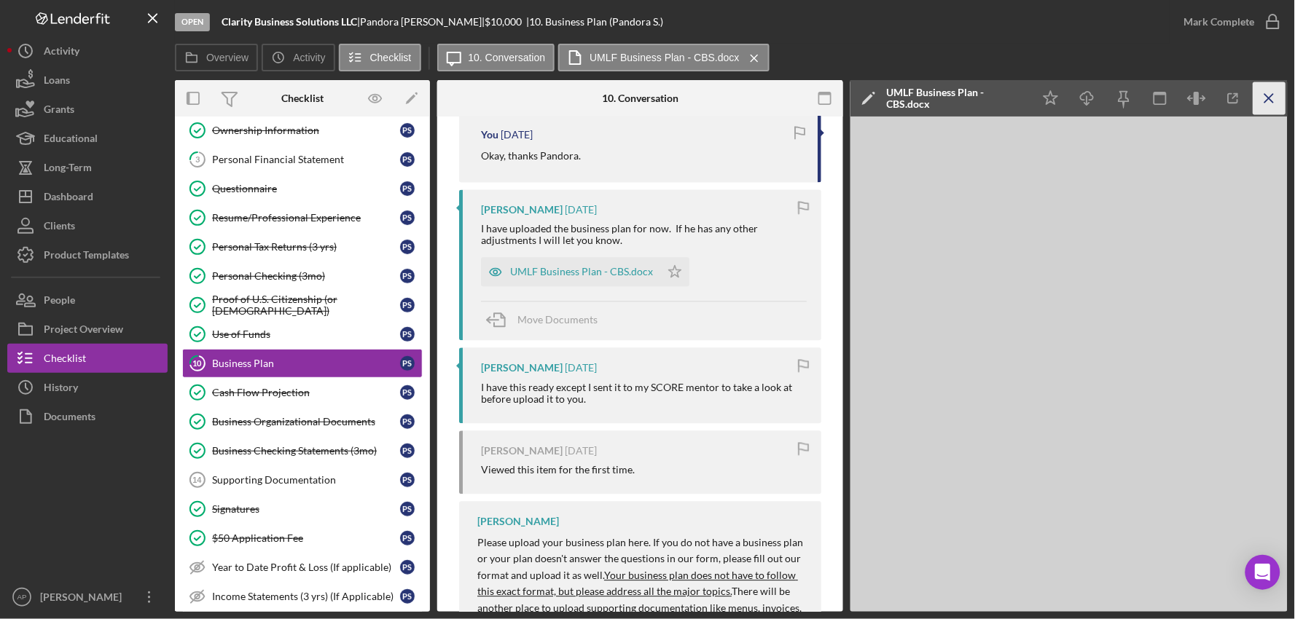
click at [1266, 96] on line "button" at bounding box center [1269, 98] width 8 height 8
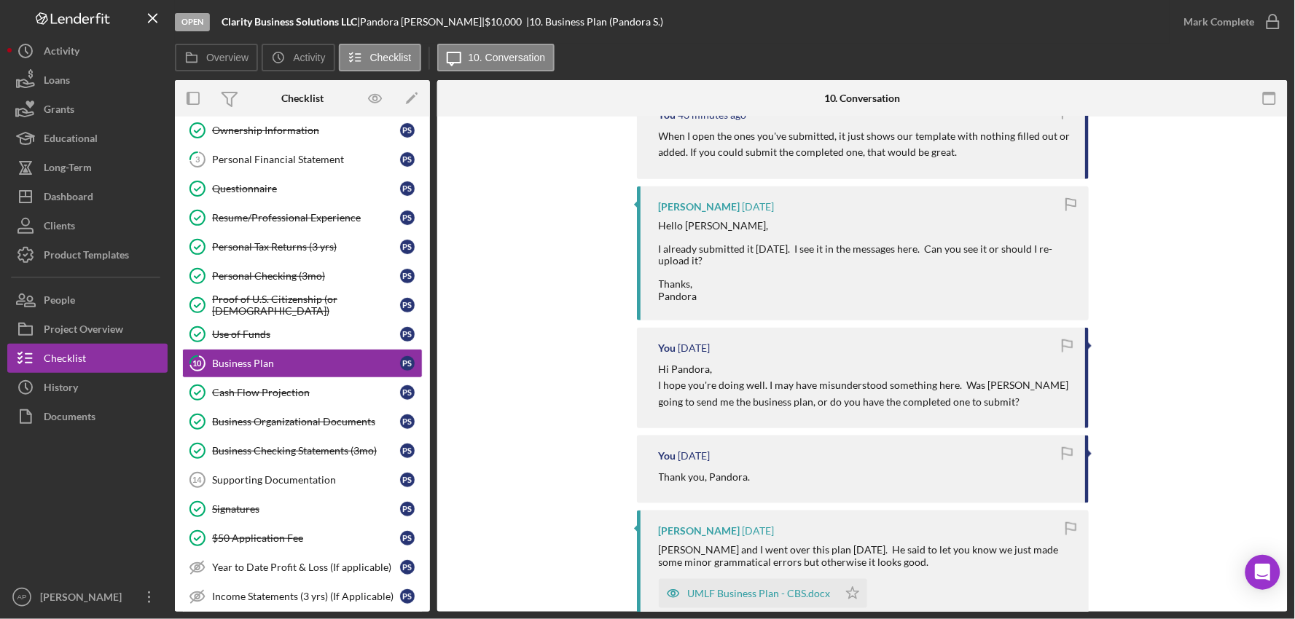
scroll to position [0, 0]
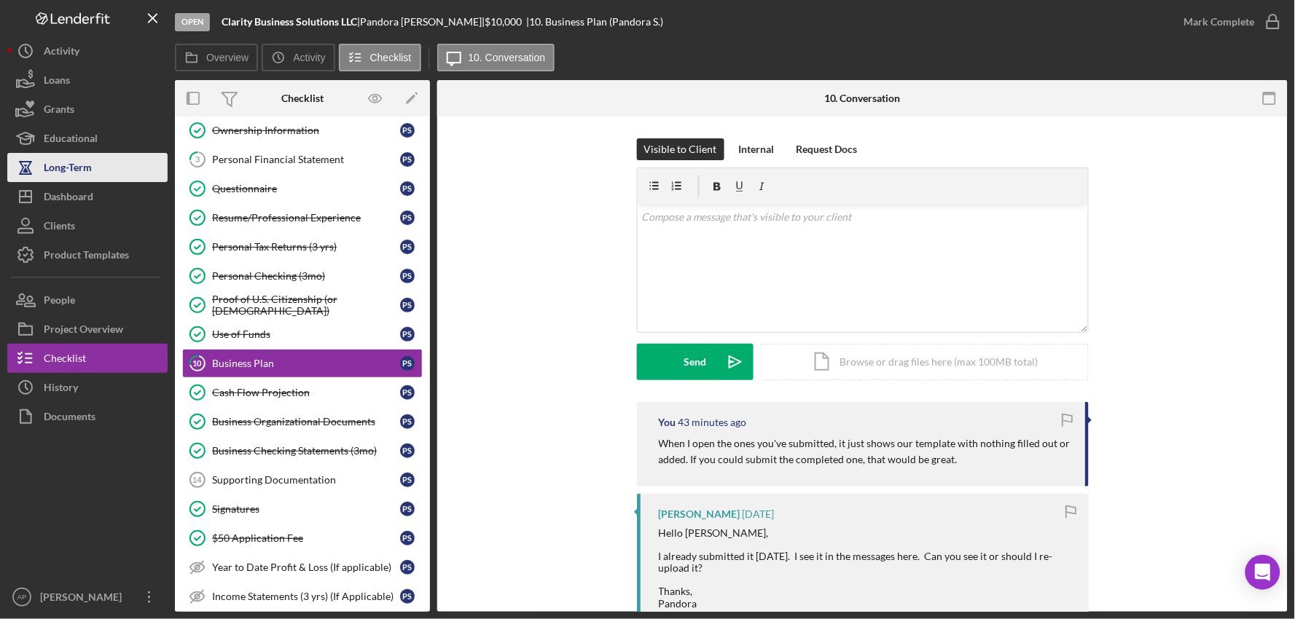
drag, startPoint x: 82, startPoint y: 188, endPoint x: 110, endPoint y: 173, distance: 31.9
click at [83, 188] on div "Dashboard" at bounding box center [69, 198] width 50 height 33
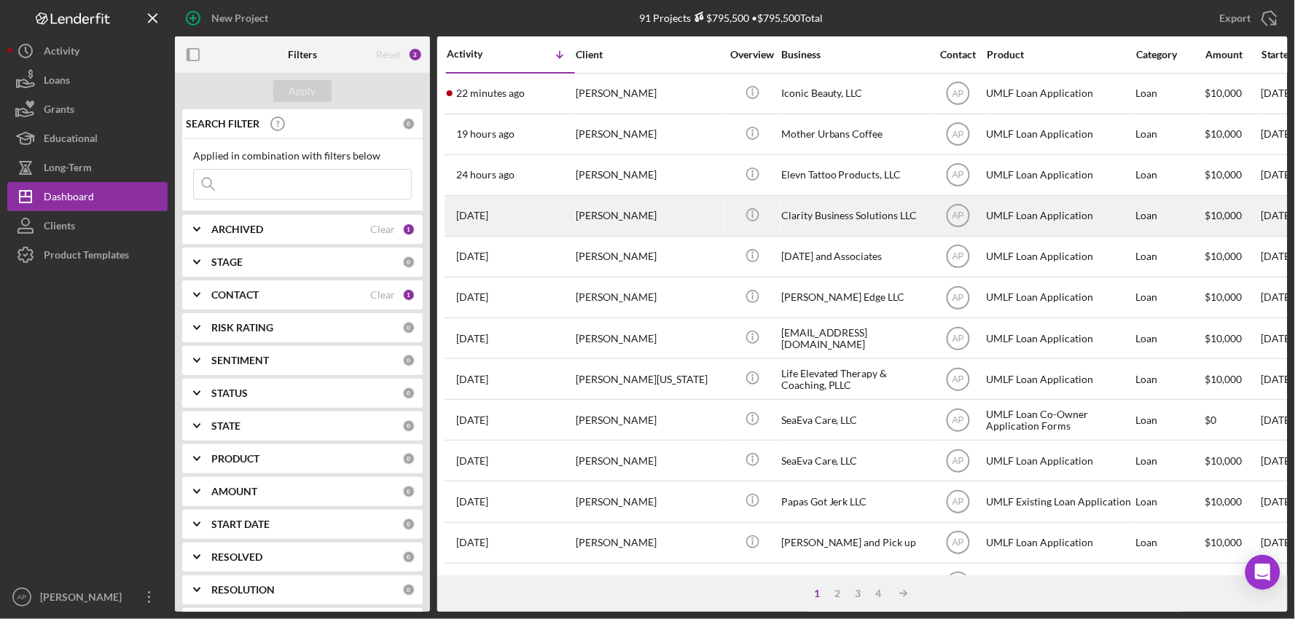
click at [635, 219] on div "[PERSON_NAME]" at bounding box center [649, 216] width 146 height 39
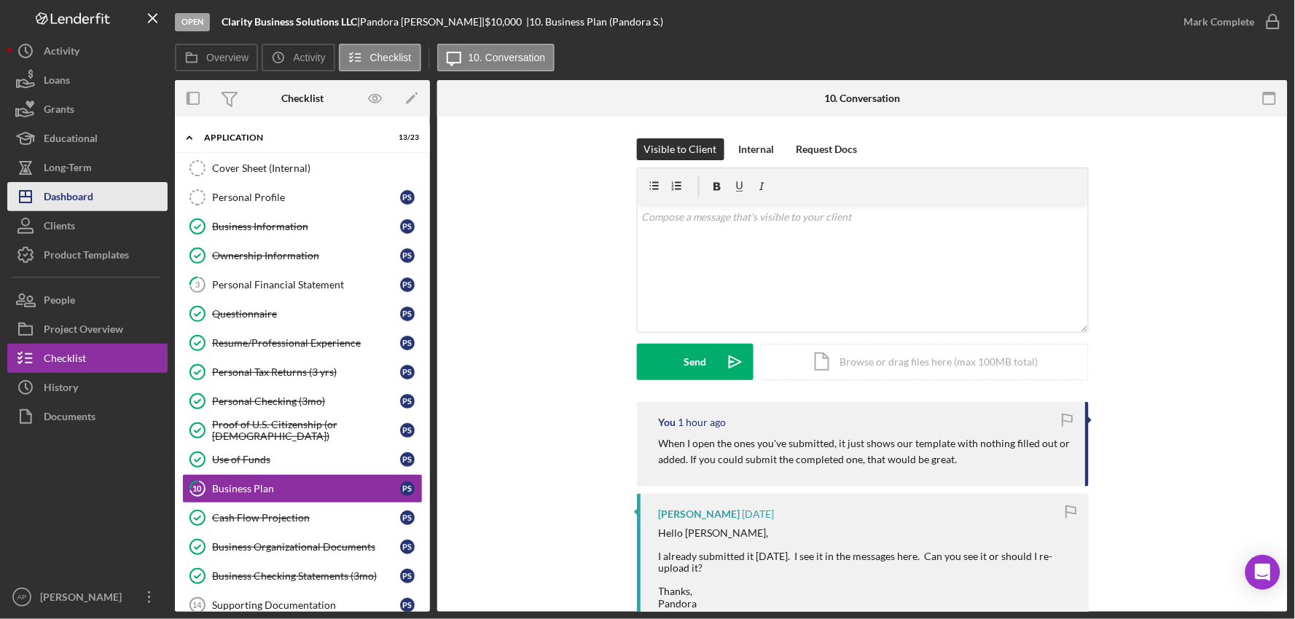
click at [110, 192] on button "Icon/Dashboard Dashboard" at bounding box center [87, 196] width 160 height 29
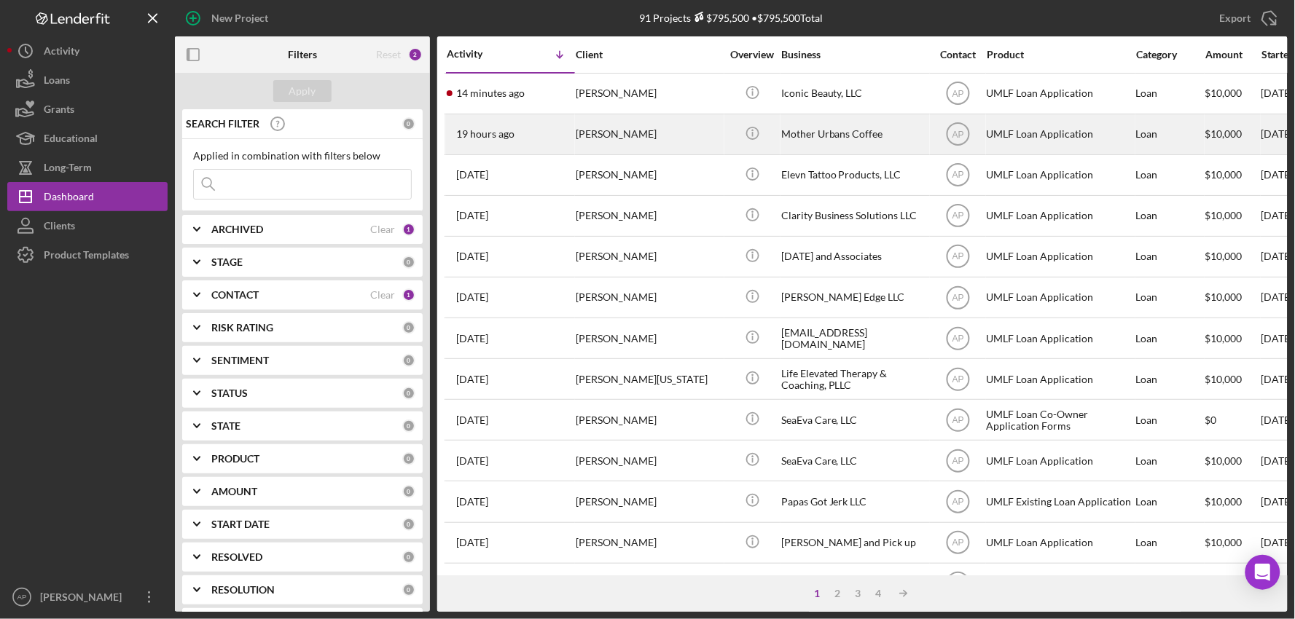
click at [669, 128] on div "[PERSON_NAME]" at bounding box center [649, 134] width 146 height 39
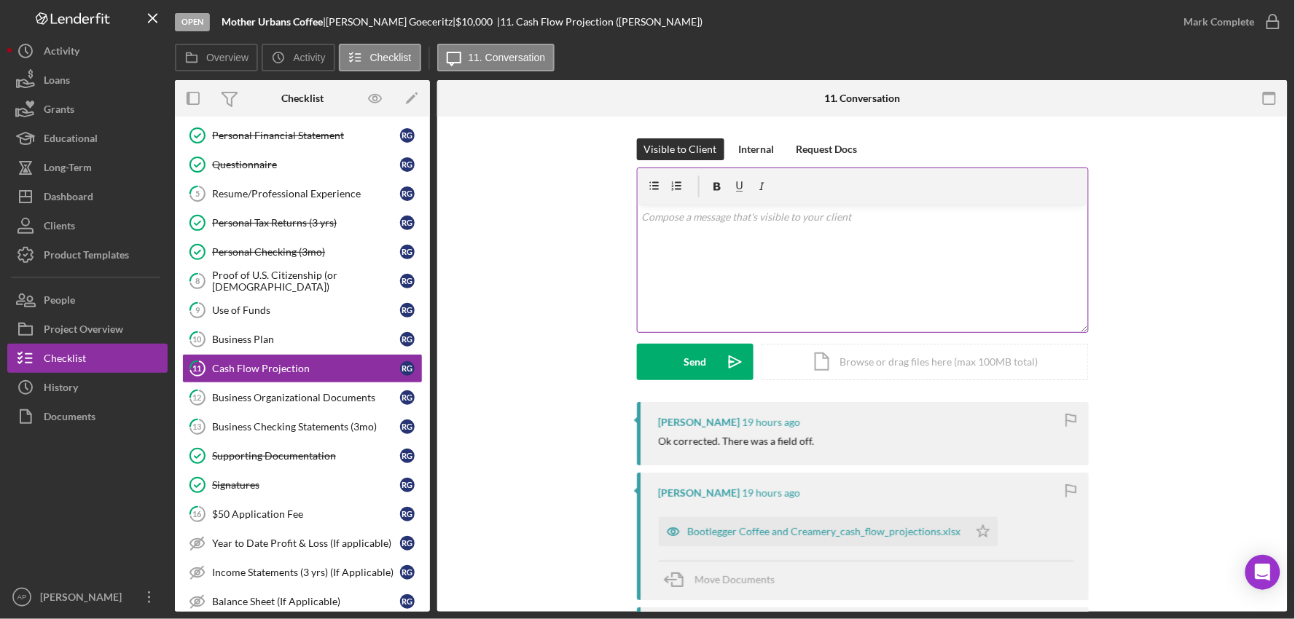
scroll to position [154, 0]
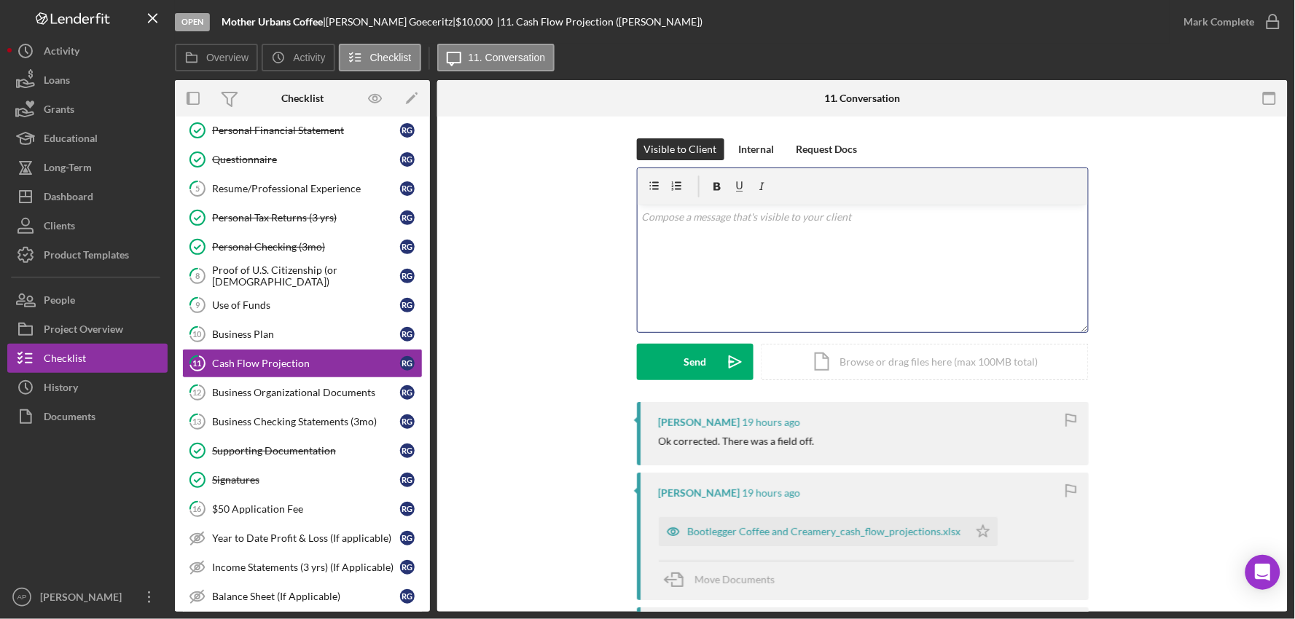
click at [718, 277] on div "v Color teal Color pink Remove color Add row above Add row below Add column bef…" at bounding box center [862, 268] width 450 height 127
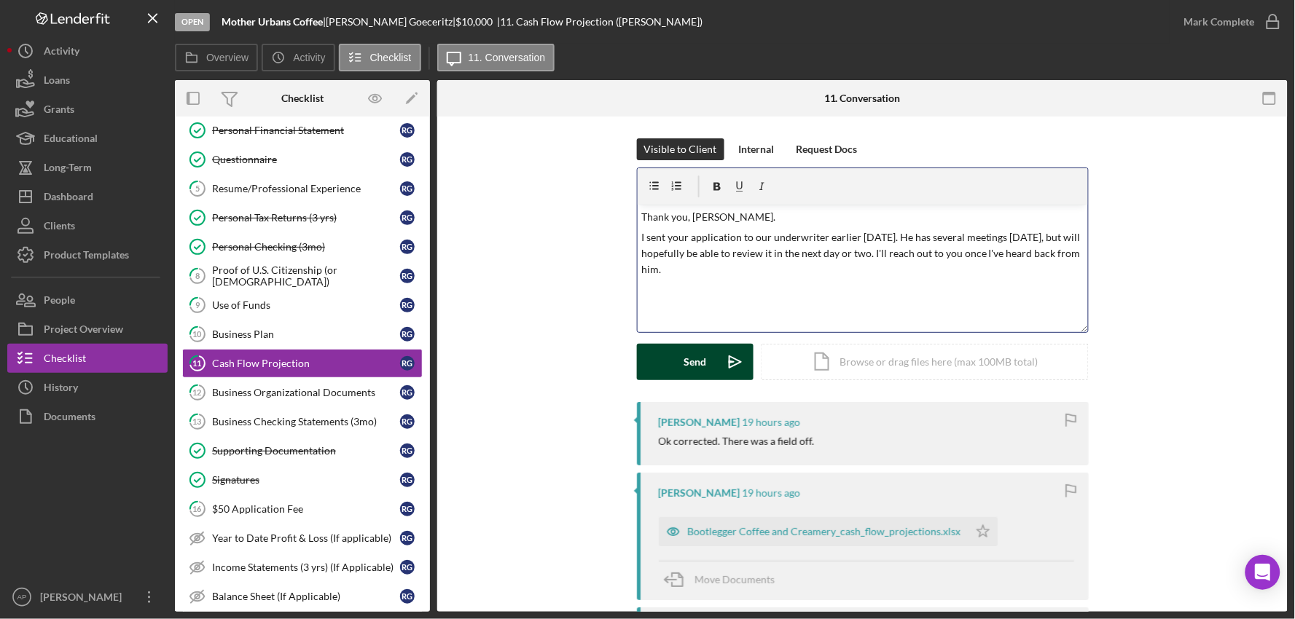
click at [701, 367] on div "Send" at bounding box center [694, 362] width 23 height 36
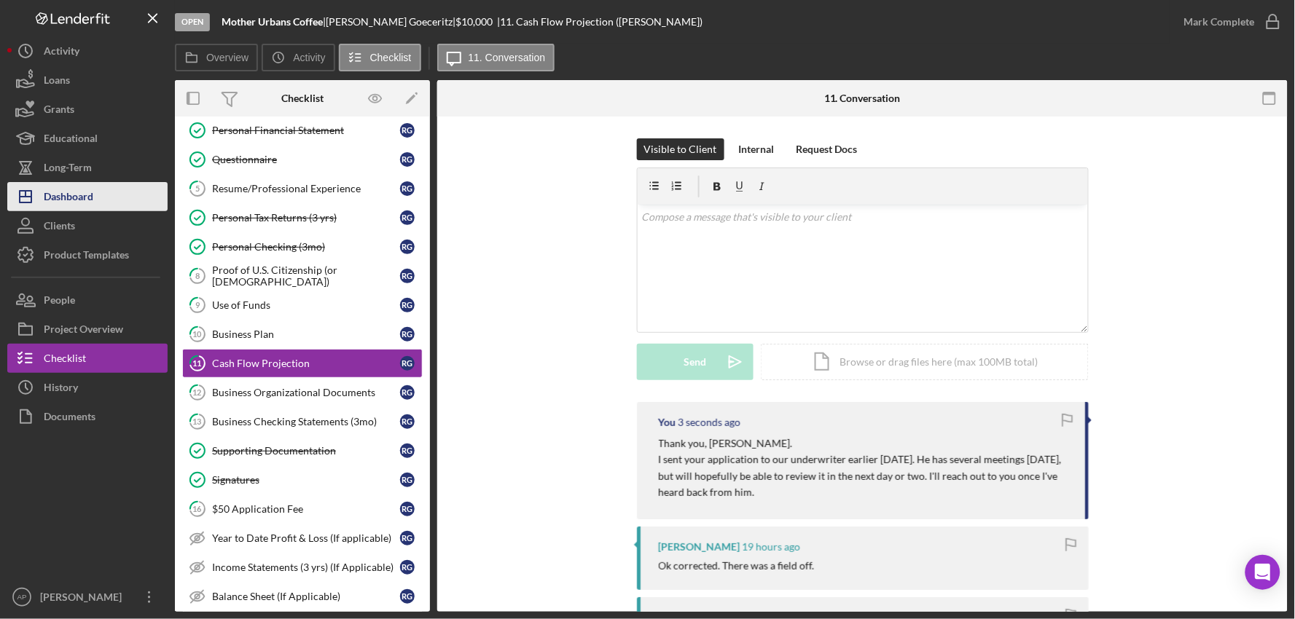
click at [90, 192] on div "Dashboard" at bounding box center [69, 198] width 50 height 33
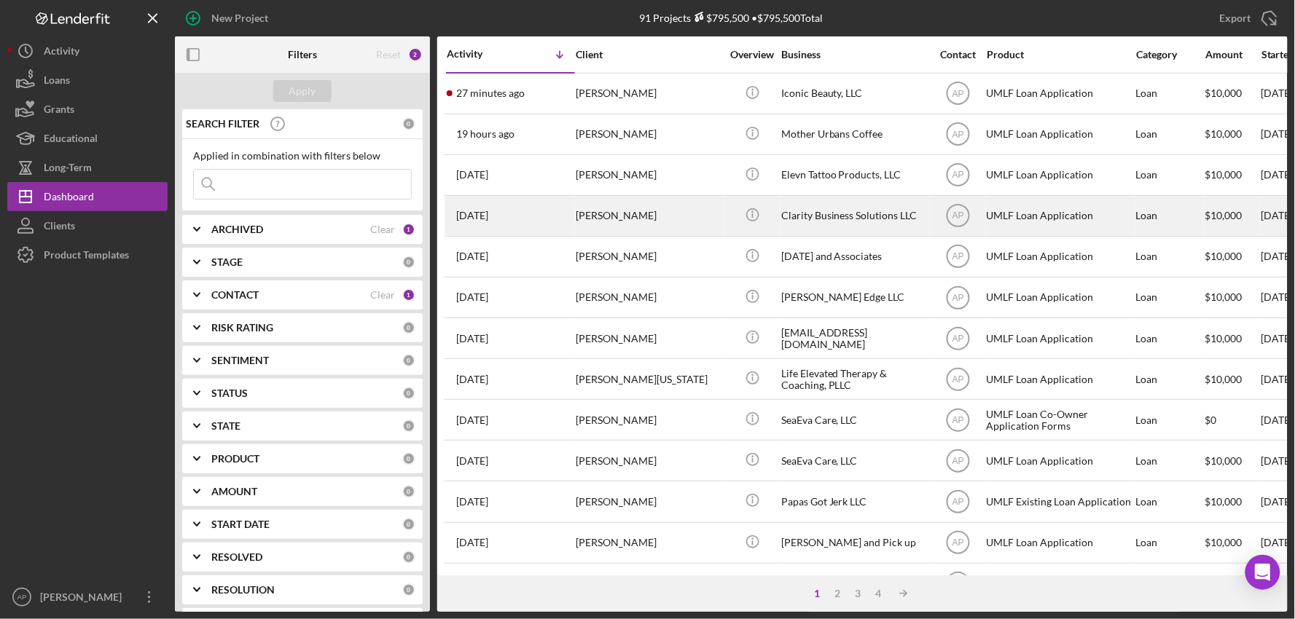
click at [685, 210] on div "[PERSON_NAME]" at bounding box center [649, 216] width 146 height 39
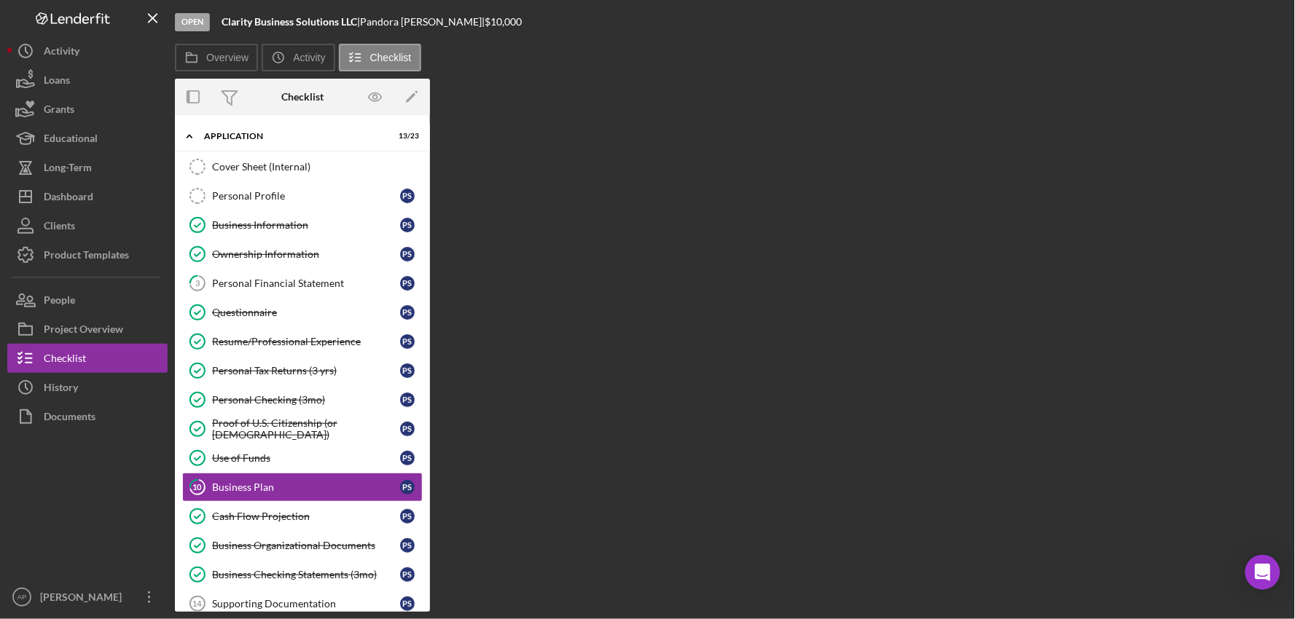
scroll to position [125, 0]
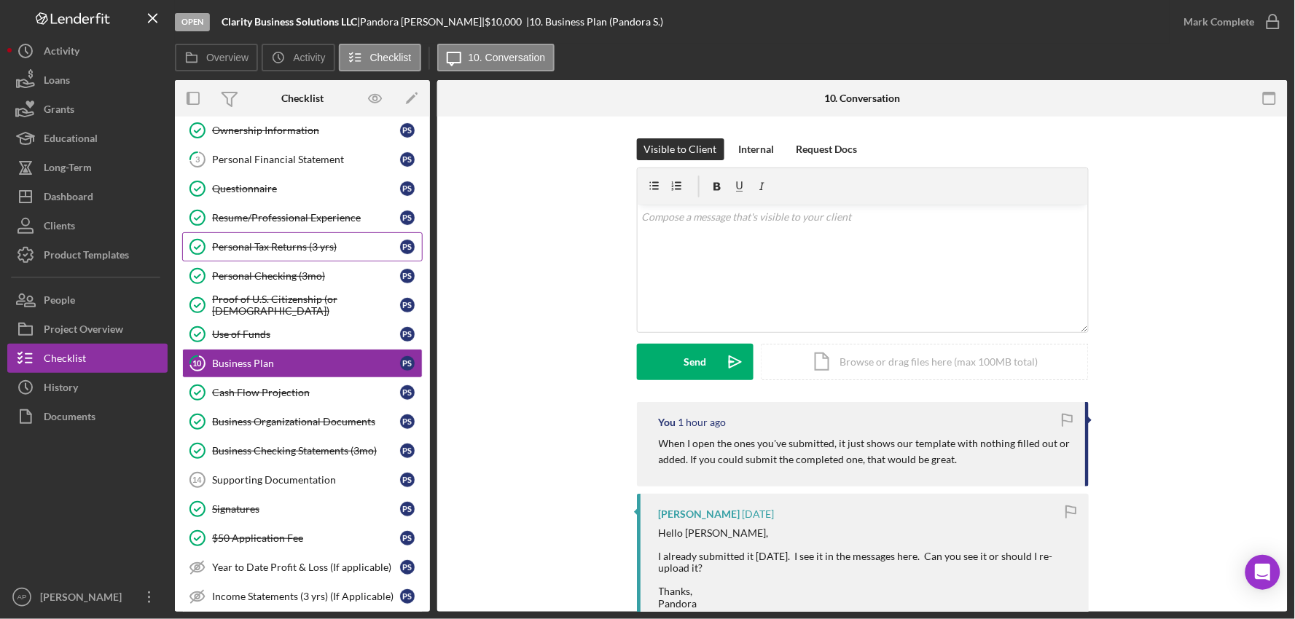
click at [242, 251] on div "Personal Tax Returns (3 yrs)" at bounding box center [306, 247] width 188 height 12
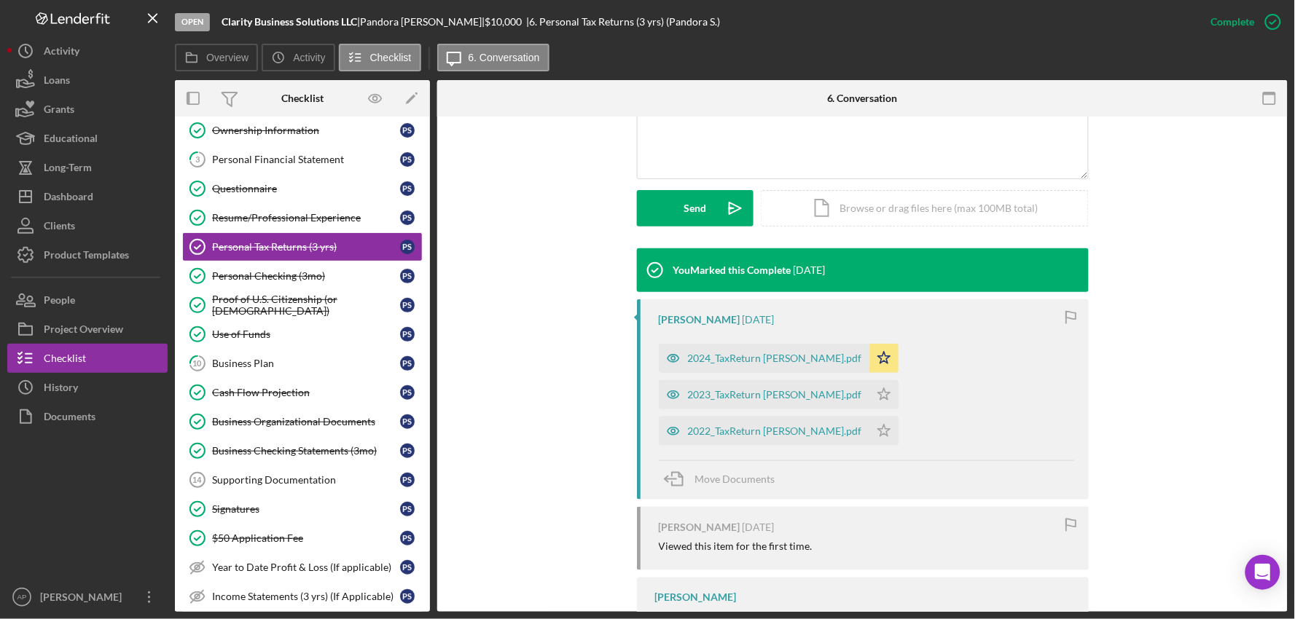
scroll to position [434, 0]
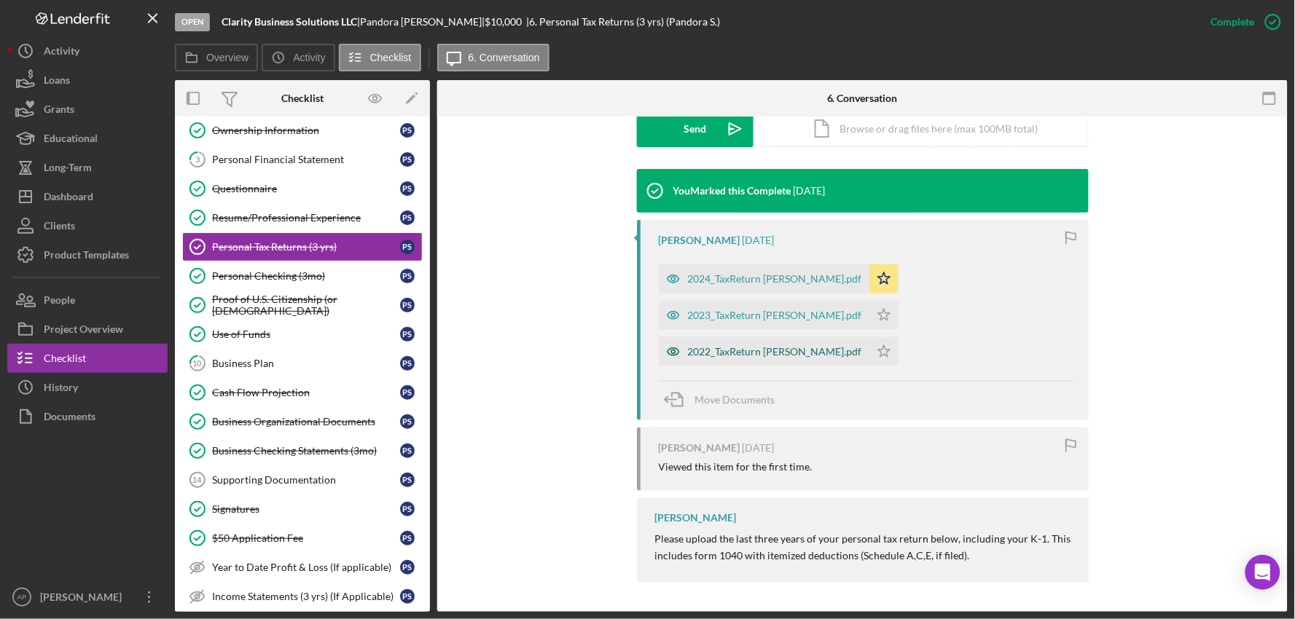
click at [751, 348] on div "2022_TaxReturn [PERSON_NAME].pdf" at bounding box center [775, 352] width 174 height 12
click at [751, 348] on div "2024_TaxReturn [PERSON_NAME].pdf Icon/Star 2023_TaxReturn [PERSON_NAME].pdf Ico…" at bounding box center [866, 311] width 415 height 109
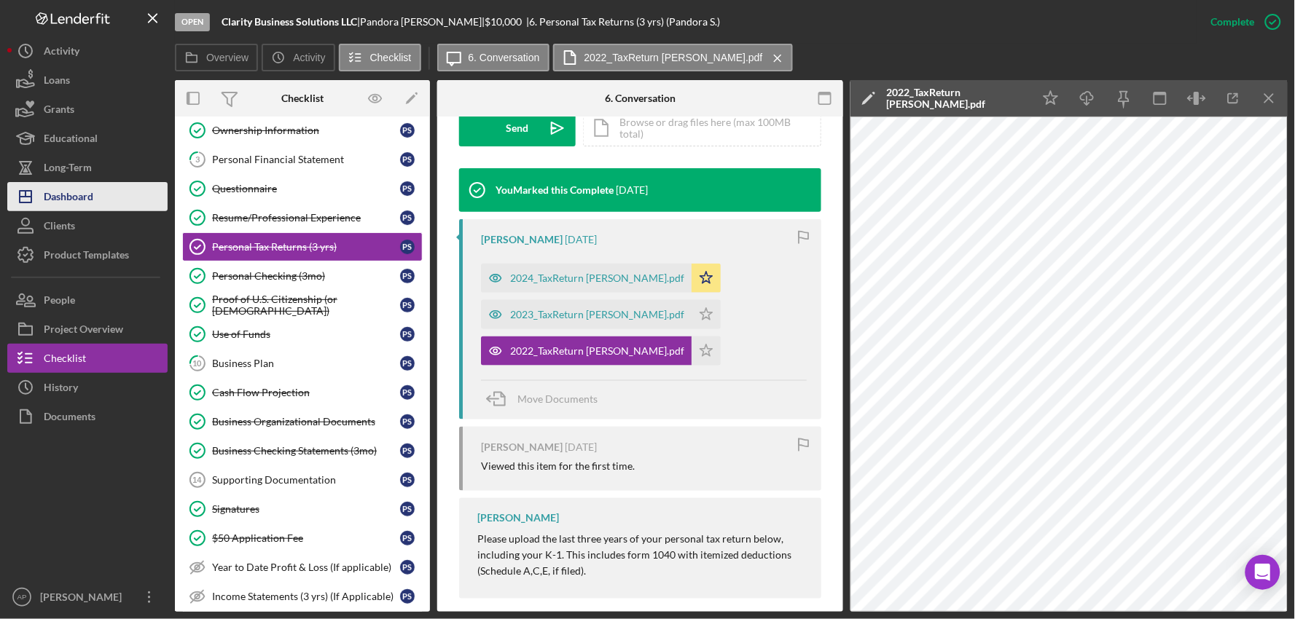
drag, startPoint x: 74, startPoint y: 200, endPoint x: 85, endPoint y: 195, distance: 12.4
click at [74, 200] on div "Dashboard" at bounding box center [69, 198] width 50 height 33
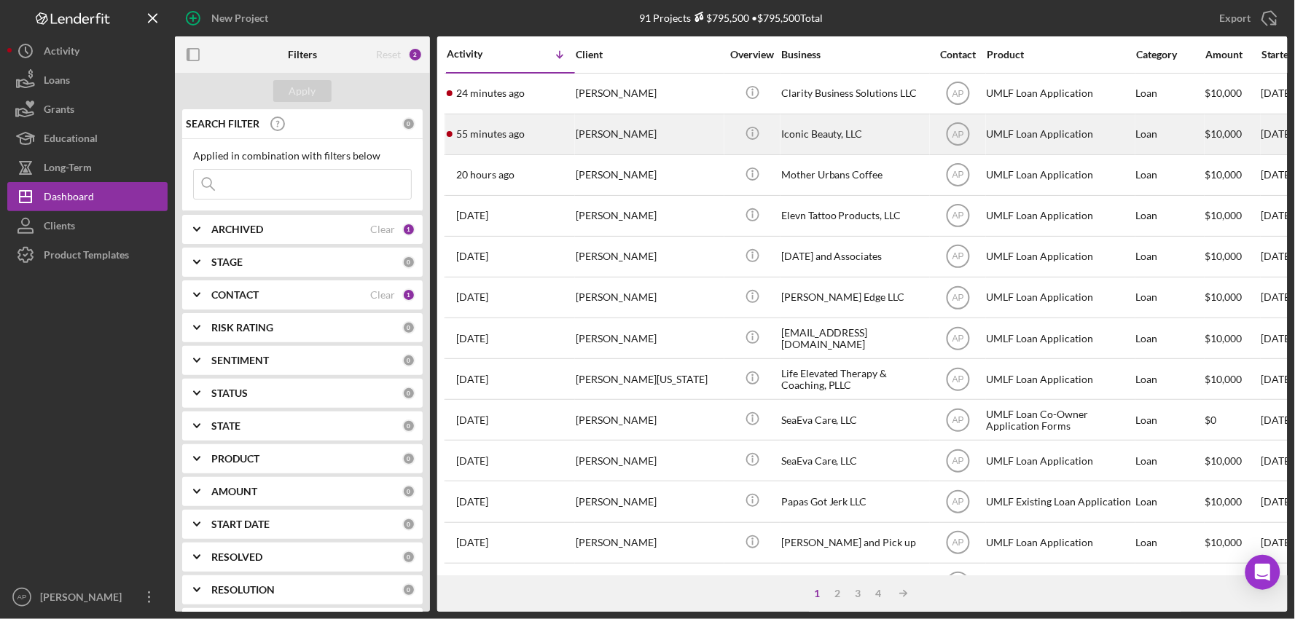
click at [667, 139] on div "[PERSON_NAME]" at bounding box center [649, 134] width 146 height 39
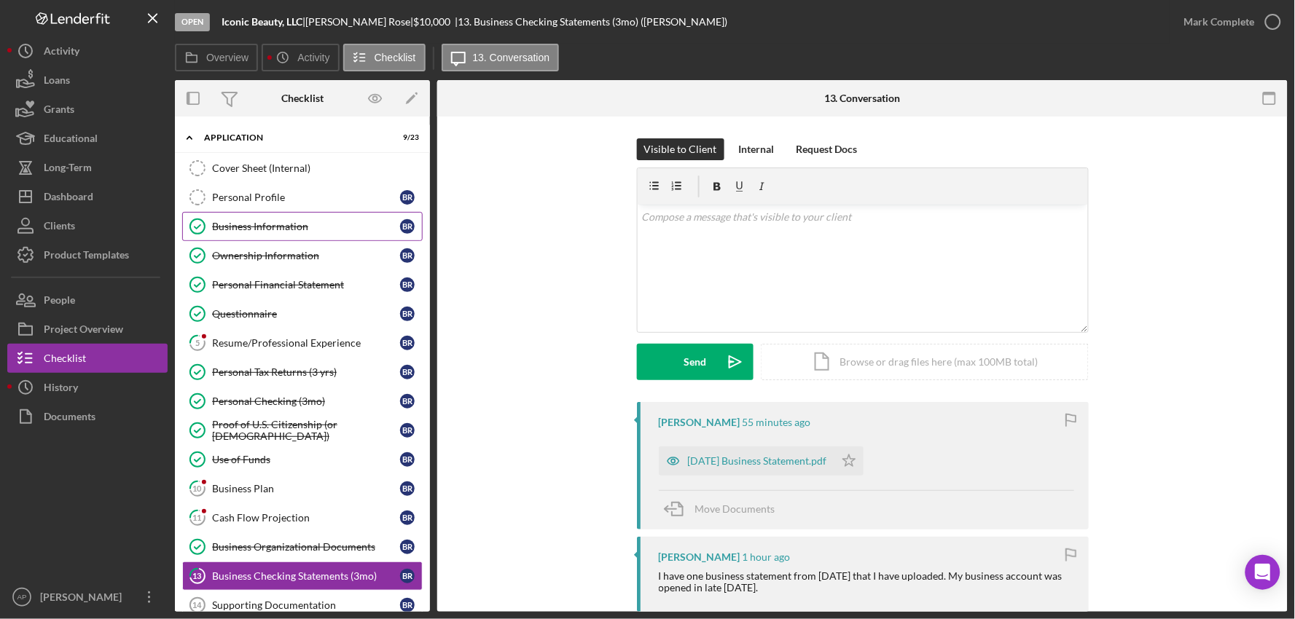
click at [274, 229] on div "Business Information" at bounding box center [306, 227] width 188 height 12
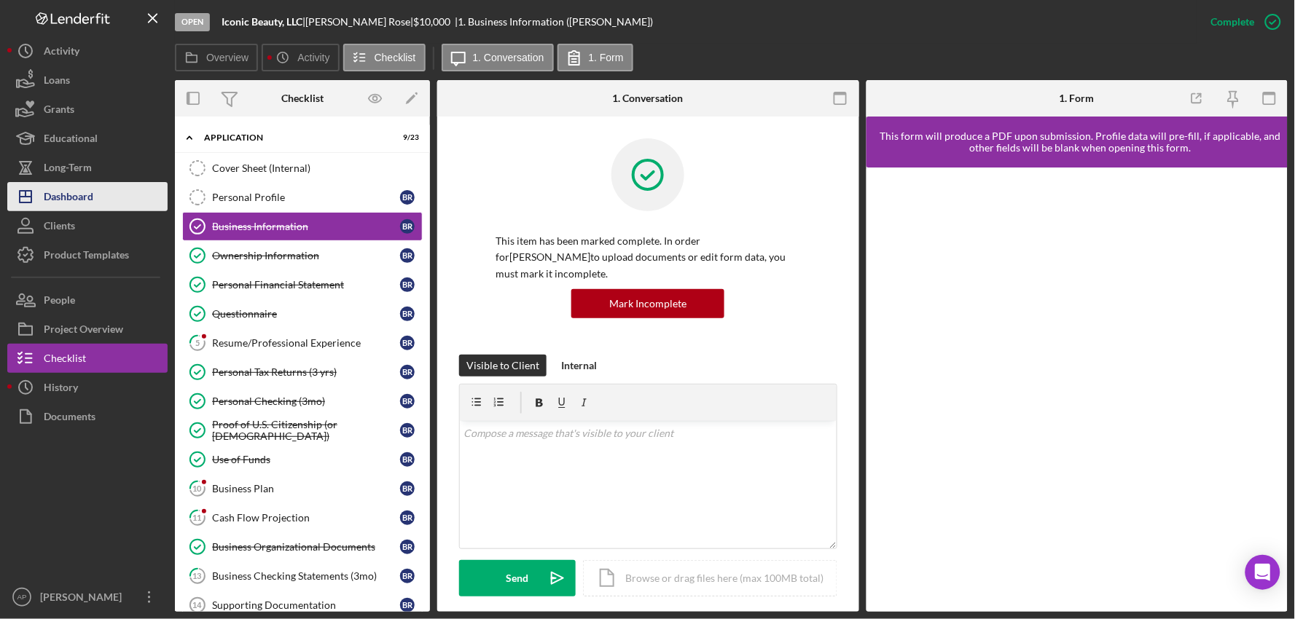
drag, startPoint x: 90, startPoint y: 189, endPoint x: 99, endPoint y: 189, distance: 9.5
click at [91, 189] on div "Dashboard" at bounding box center [69, 198] width 50 height 33
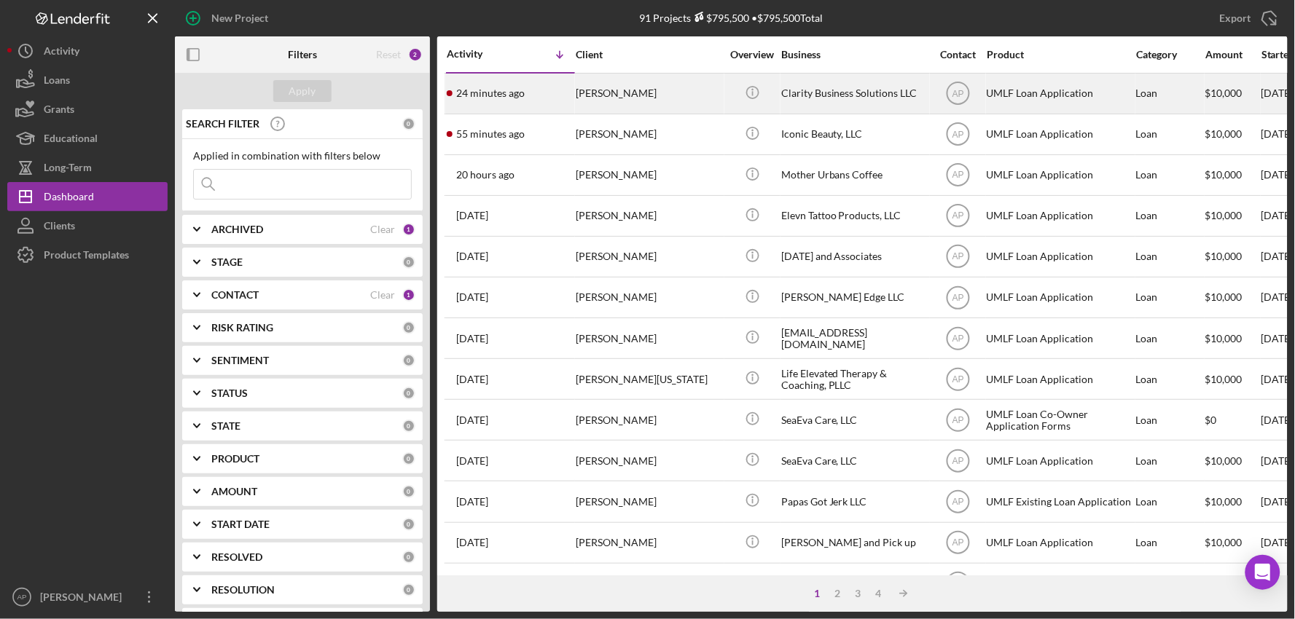
click at [660, 99] on div "[PERSON_NAME]" at bounding box center [649, 93] width 146 height 39
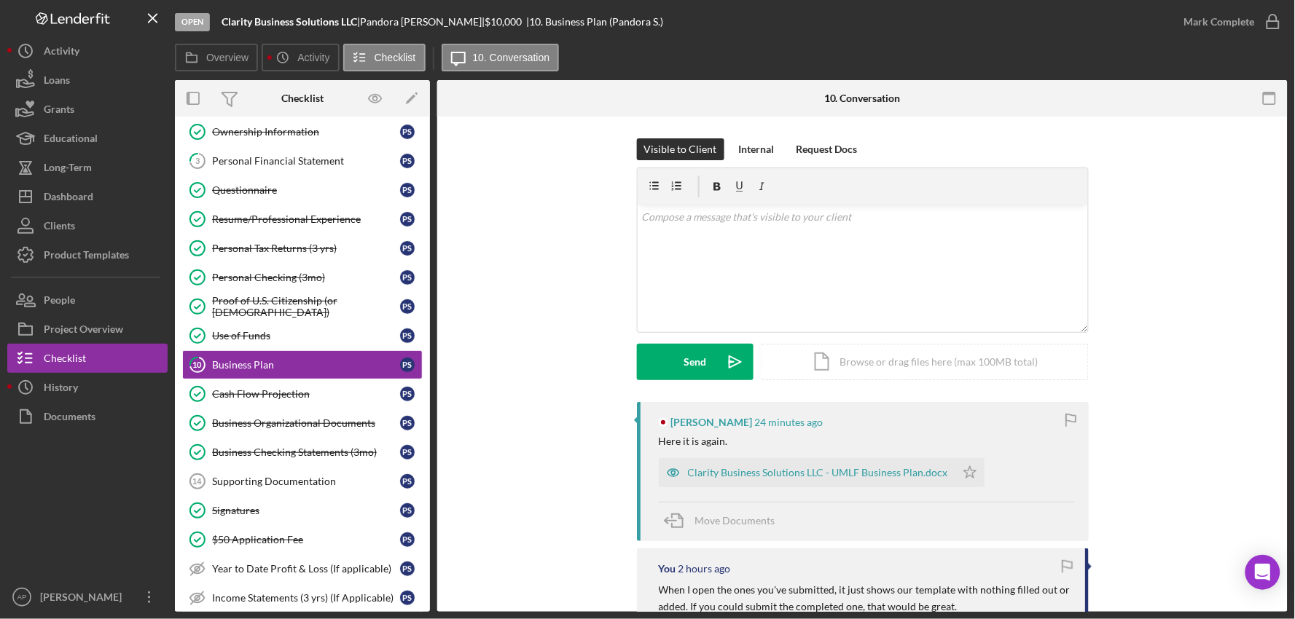
scroll to position [125, 0]
click at [820, 478] on div "Clarity Business Solutions LLC - UMLF Business Plan.docx" at bounding box center [818, 473] width 260 height 12
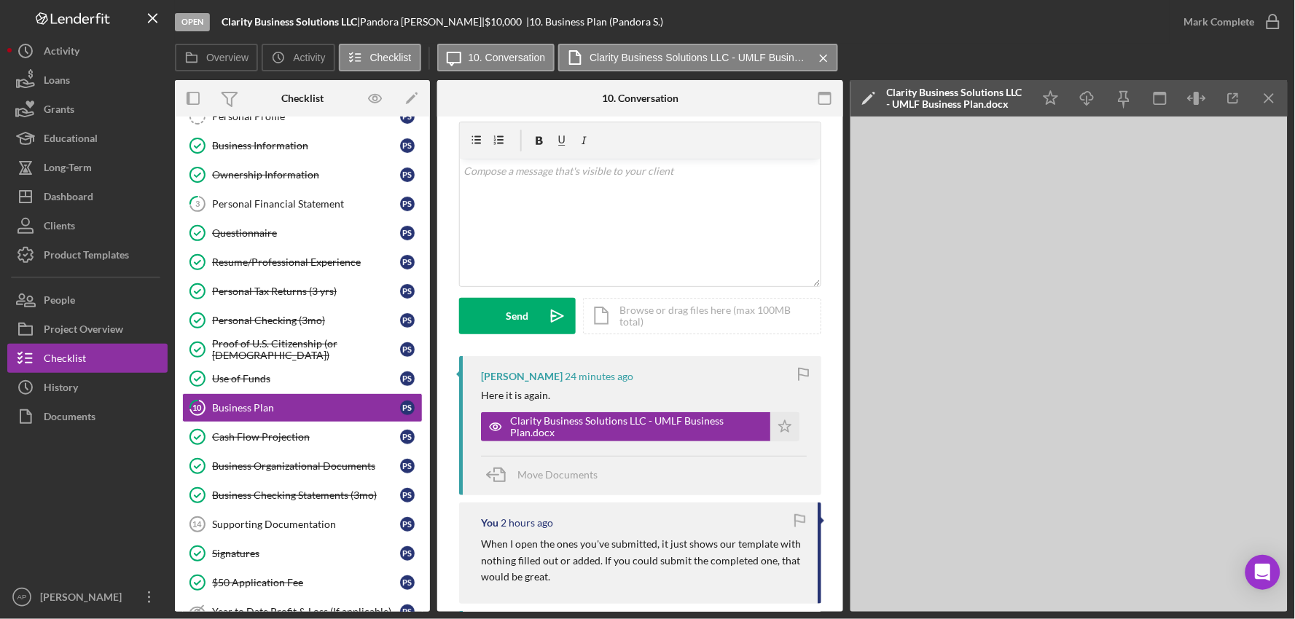
scroll to position [0, 0]
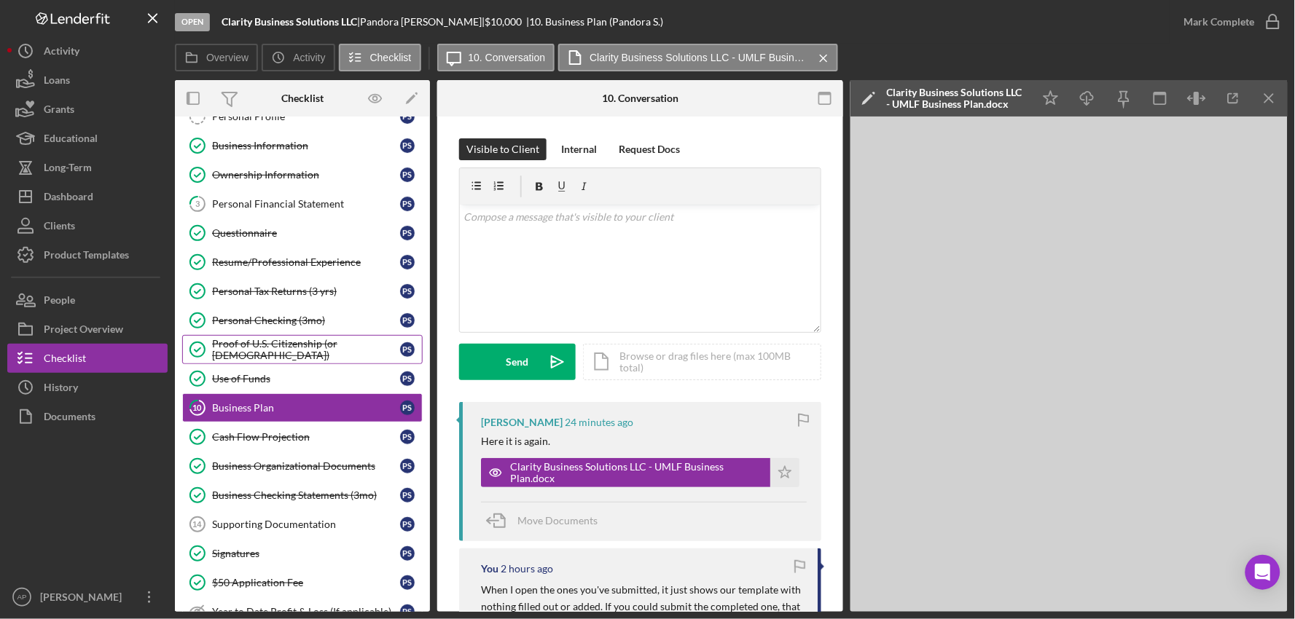
click at [250, 350] on div "Proof of U.S. Citizenship (or [DEMOGRAPHIC_DATA])" at bounding box center [306, 349] width 188 height 23
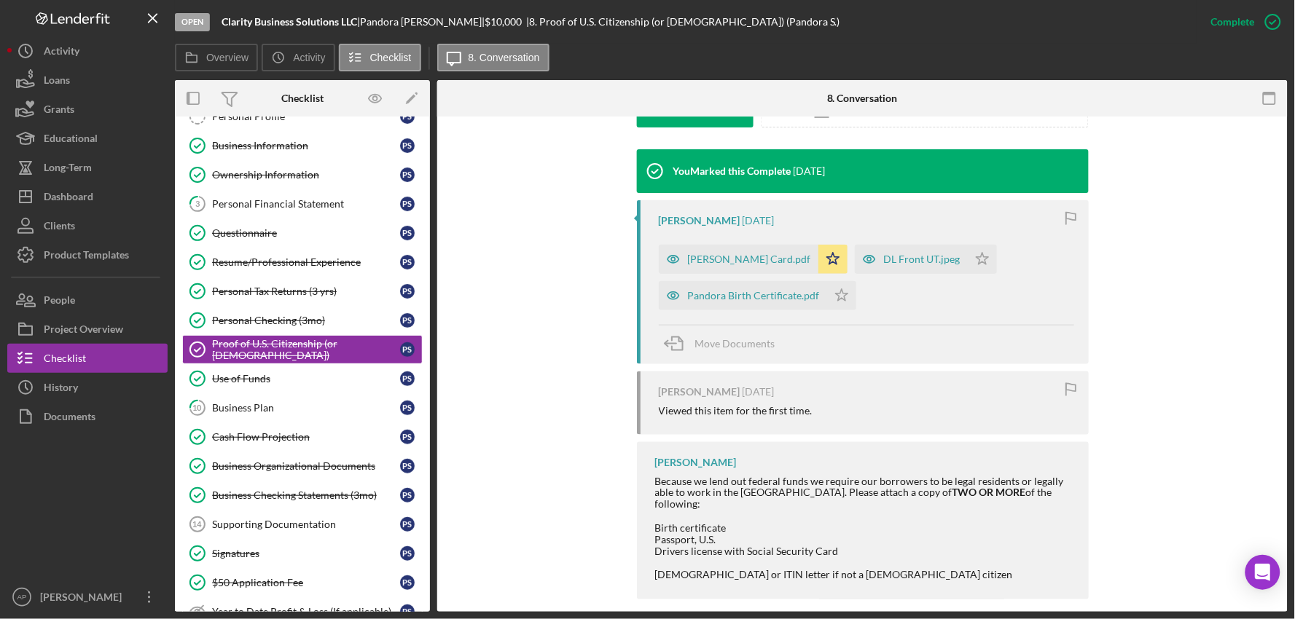
scroll to position [459, 0]
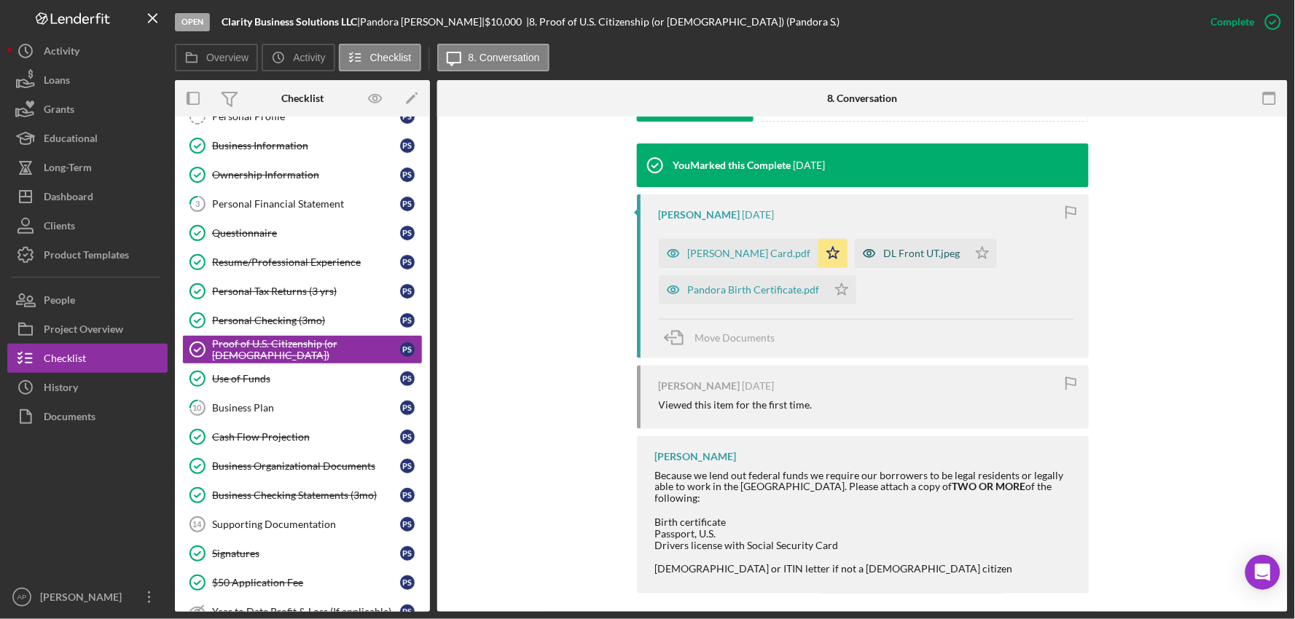
click at [933, 240] on div "DL Front UT.jpeg" at bounding box center [911, 253] width 113 height 29
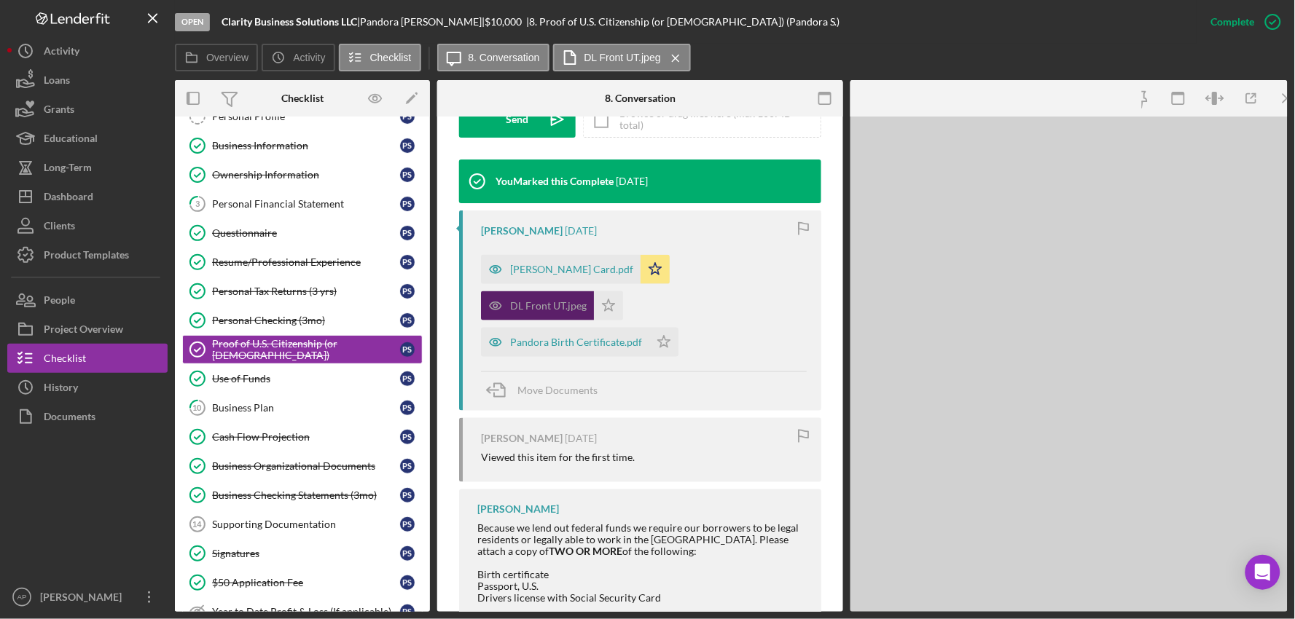
scroll to position [475, 0]
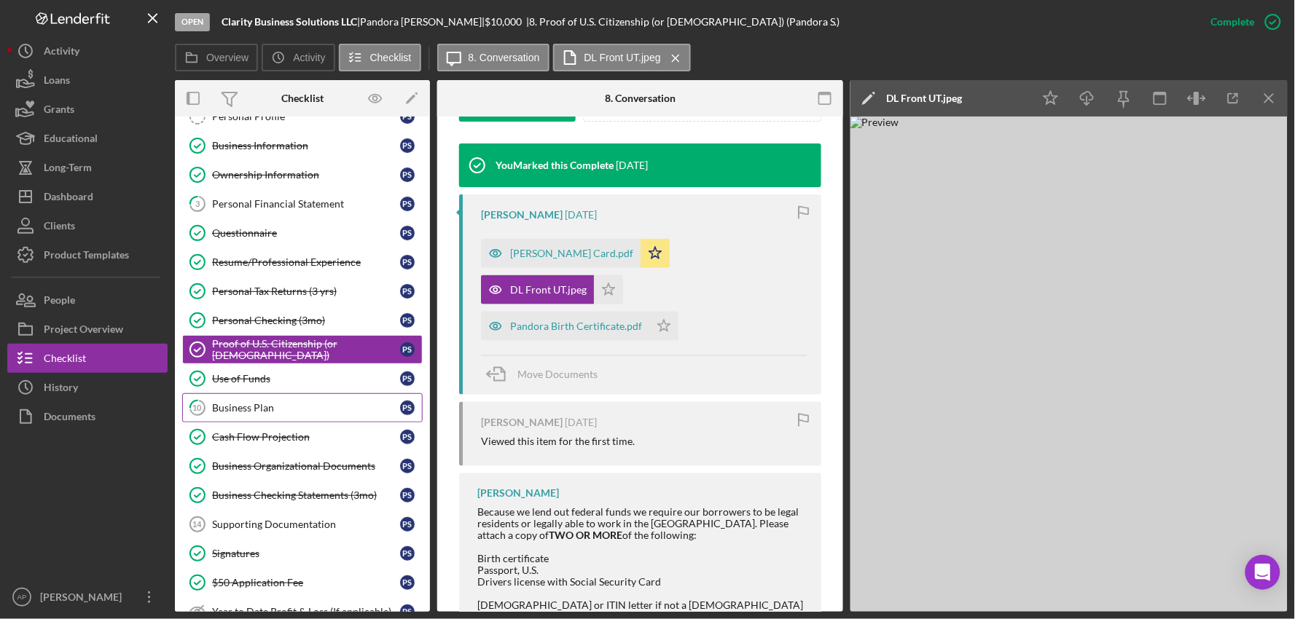
drag, startPoint x: 224, startPoint y: 419, endPoint x: 271, endPoint y: 420, distance: 47.4
click at [224, 419] on link "10 Business Plan P S" at bounding box center [302, 407] width 240 height 29
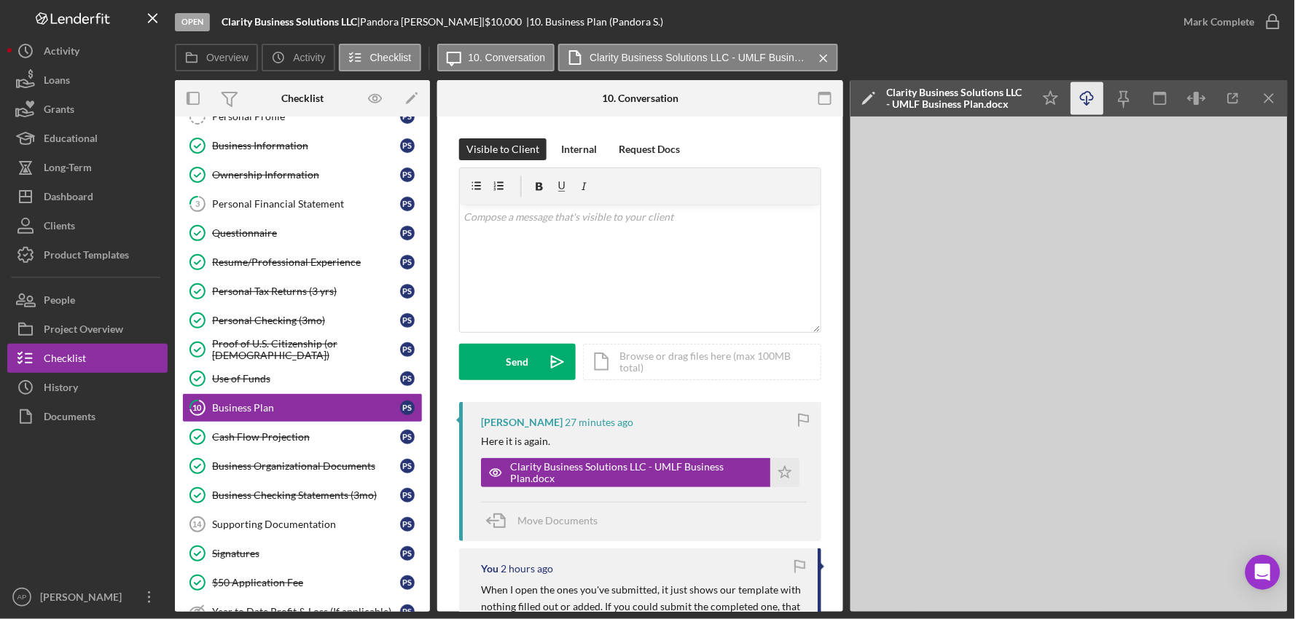
click at [1077, 88] on icon "Icon/Download" at bounding box center [1087, 98] width 33 height 33
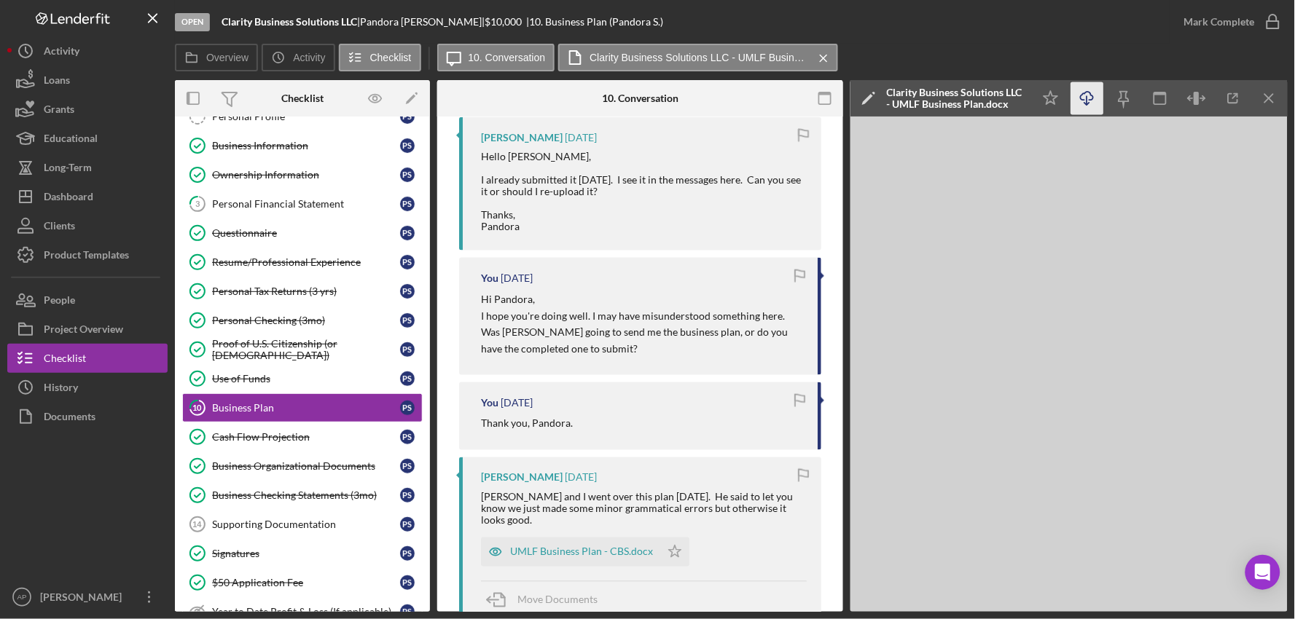
scroll to position [566, 0]
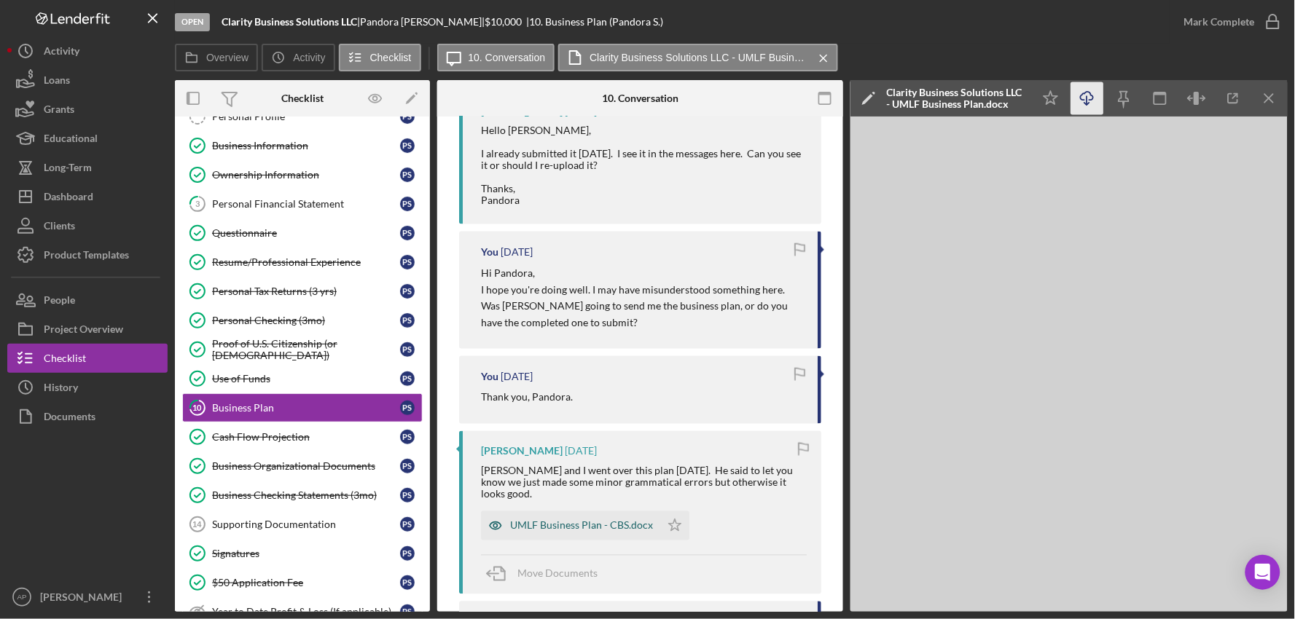
click at [596, 520] on div "UMLF Business Plan - CBS.docx" at bounding box center [581, 526] width 143 height 12
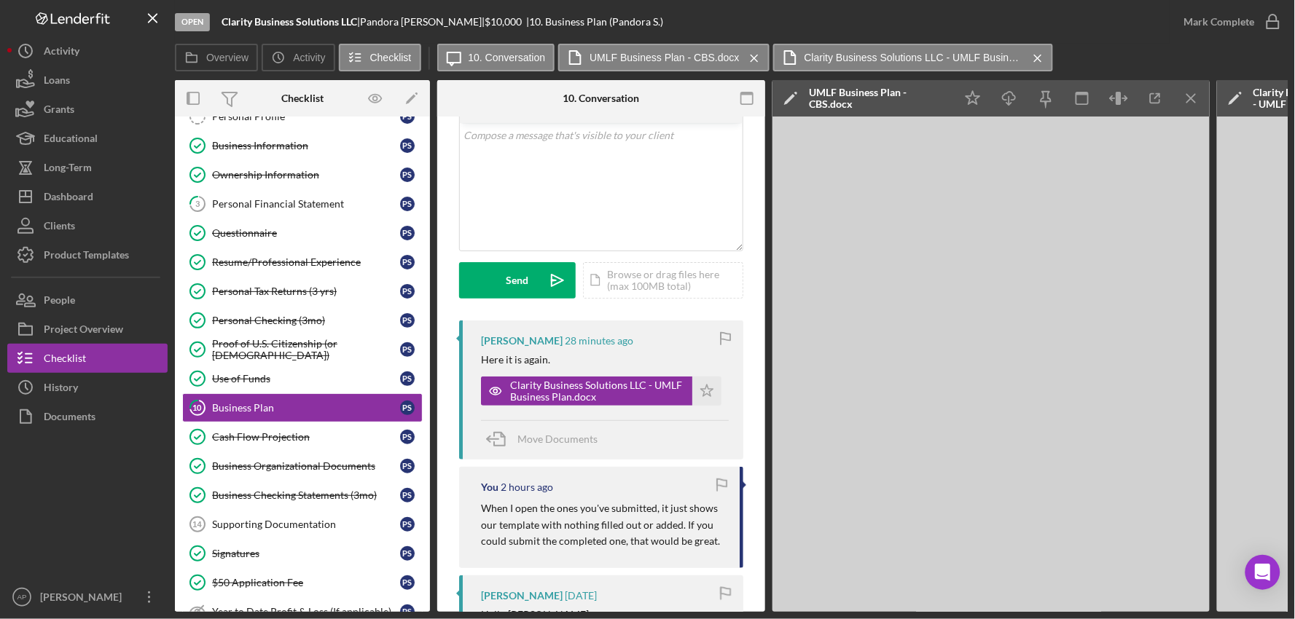
scroll to position [0, 0]
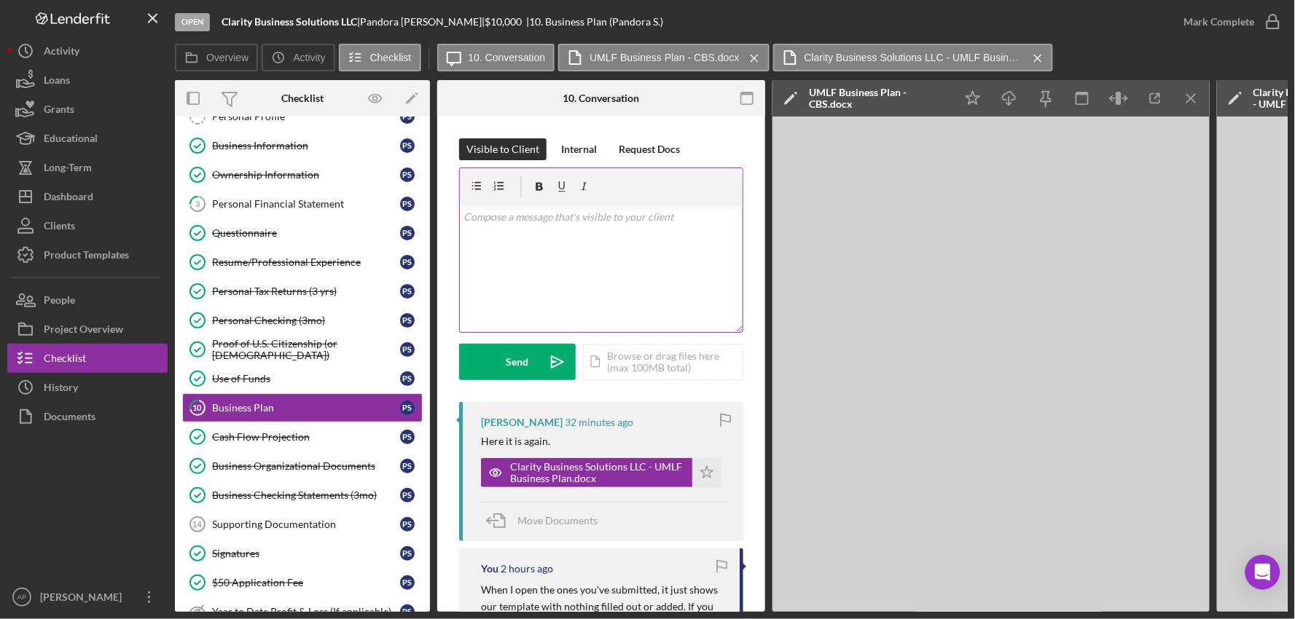
click at [590, 262] on div "v Color teal Color pink Remove color Add row above Add row below Add column bef…" at bounding box center [601, 268] width 283 height 127
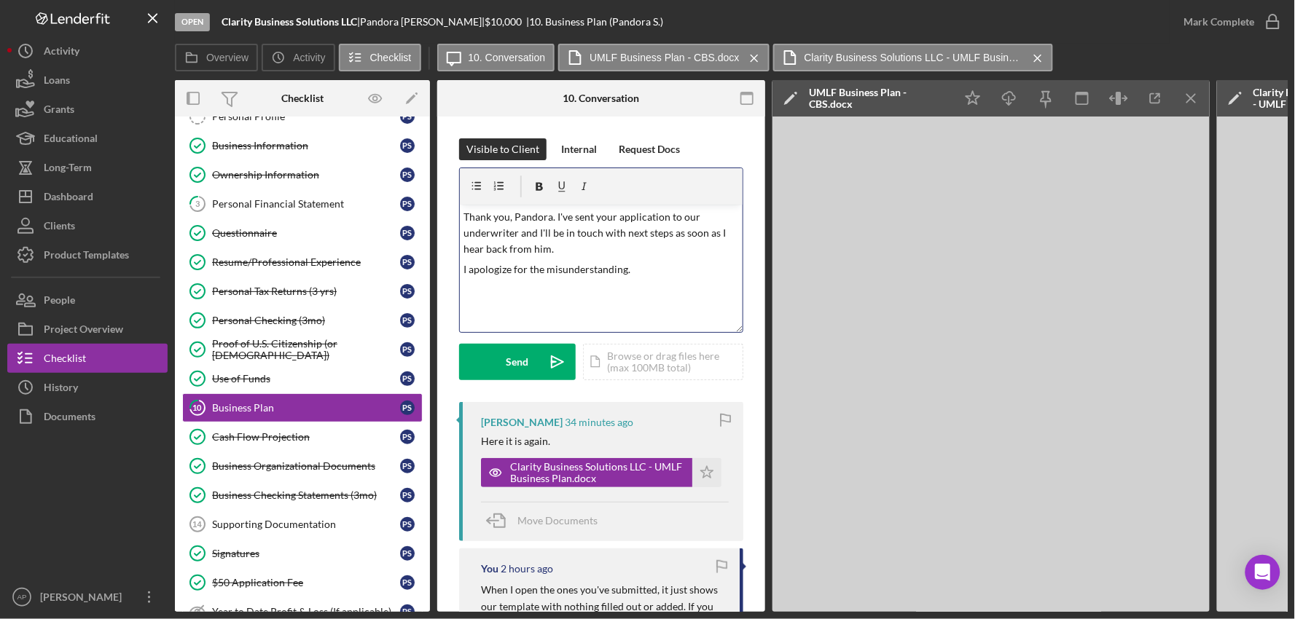
click at [555, 219] on p "Thank you, Pandora. I've sent your application to our underwriter and I'll be i…" at bounding box center [601, 233] width 275 height 49
click at [647, 278] on div "v Color teal Color pink Remove color Add row above Add row below Add column bef…" at bounding box center [601, 268] width 283 height 127
drag, startPoint x: 484, startPoint y: 302, endPoint x: 495, endPoint y: 306, distance: 12.2
click at [495, 306] on p "I apologize for the misunderstanding. Since the previous ones only showed our t…" at bounding box center [601, 286] width 275 height 49
drag, startPoint x: 660, startPoint y: 305, endPoint x: 586, endPoint y: 314, distance: 74.9
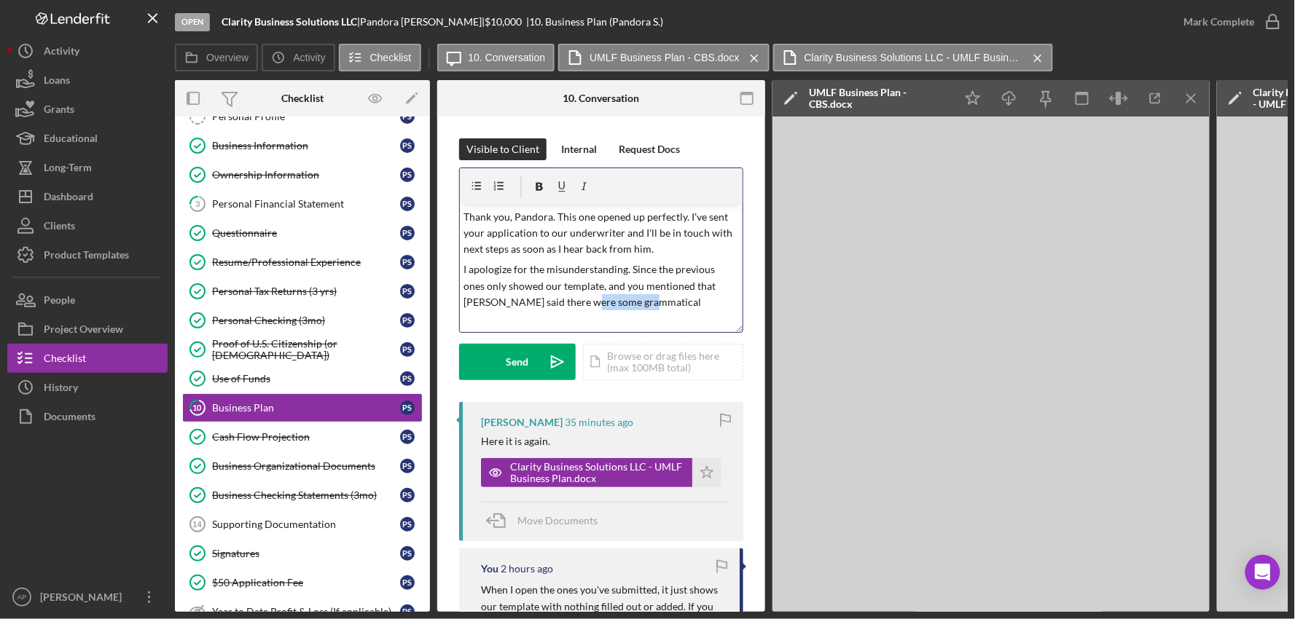
click at [584, 312] on div "v Color teal Color pink Remove color Add row above Add row below Add column bef…" at bounding box center [601, 268] width 283 height 127
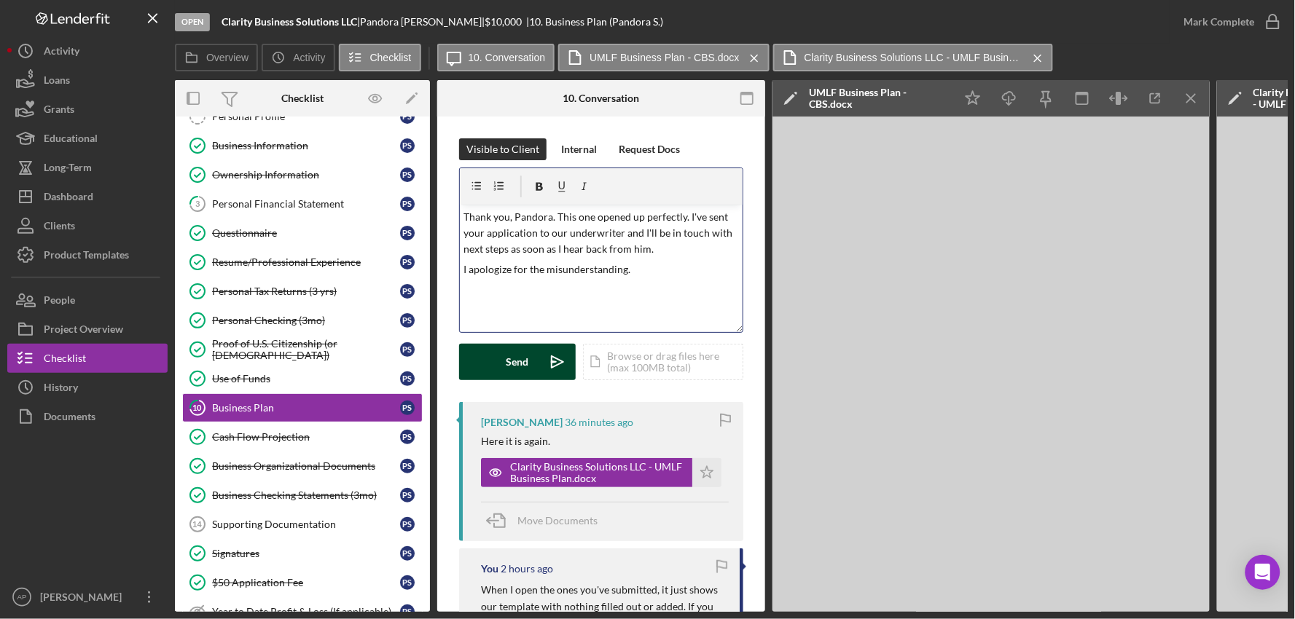
click at [514, 363] on div "Send" at bounding box center [517, 362] width 23 height 36
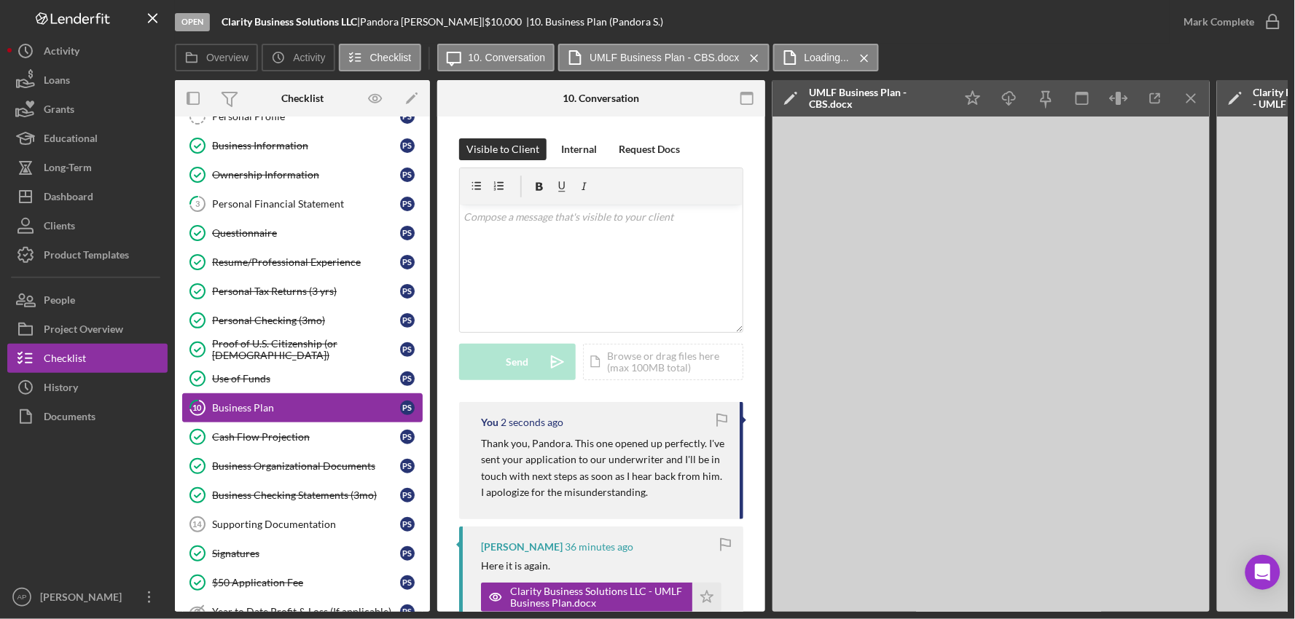
click at [305, 404] on div "Business Plan" at bounding box center [306, 408] width 188 height 12
click at [718, 610] on div "Open Clarity Business Solutions LLC | [PERSON_NAME] | $10,000 $10,000 | 10. Bus…" at bounding box center [647, 309] width 1295 height 619
click at [702, 596] on icon "Icon/Star" at bounding box center [706, 597] width 29 height 29
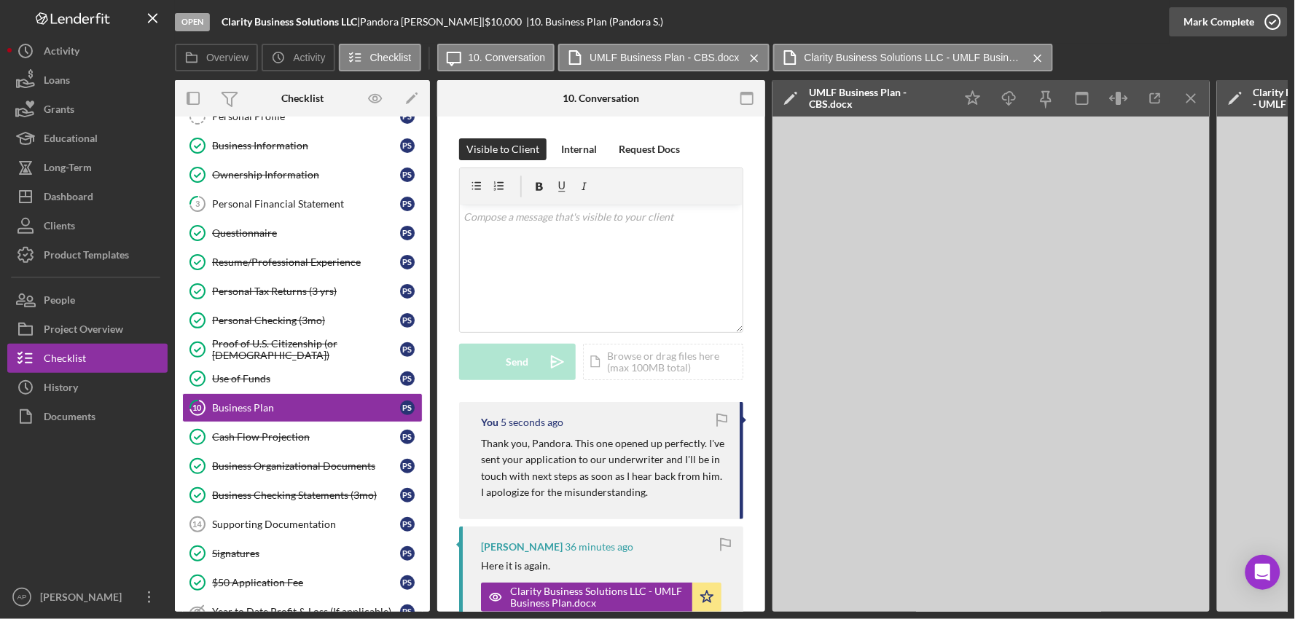
click at [1255, 25] on icon "button" at bounding box center [1272, 22] width 36 height 36
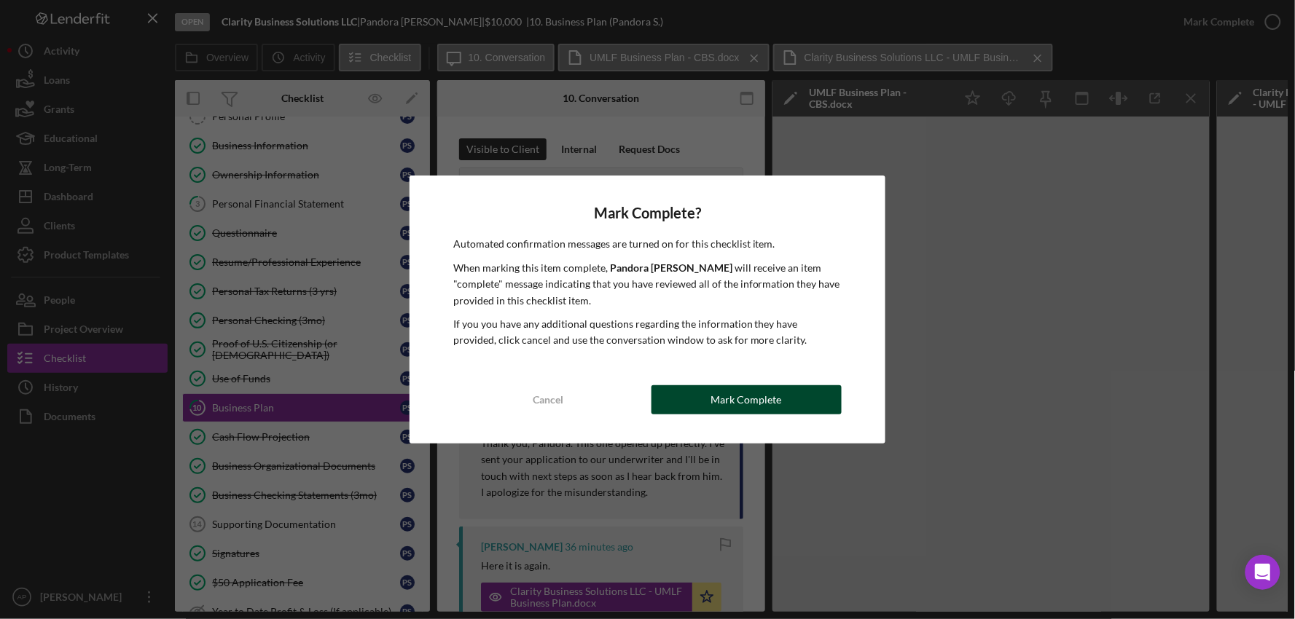
click at [715, 412] on div "Mark Complete" at bounding box center [746, 399] width 71 height 29
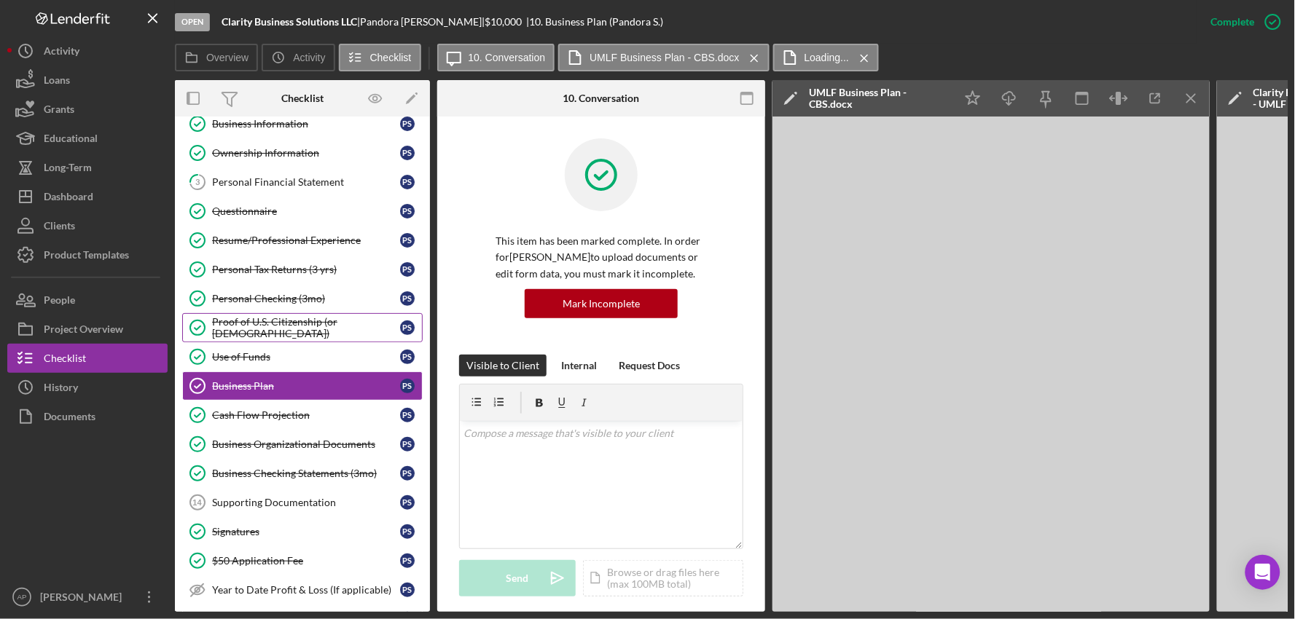
scroll to position [81, 0]
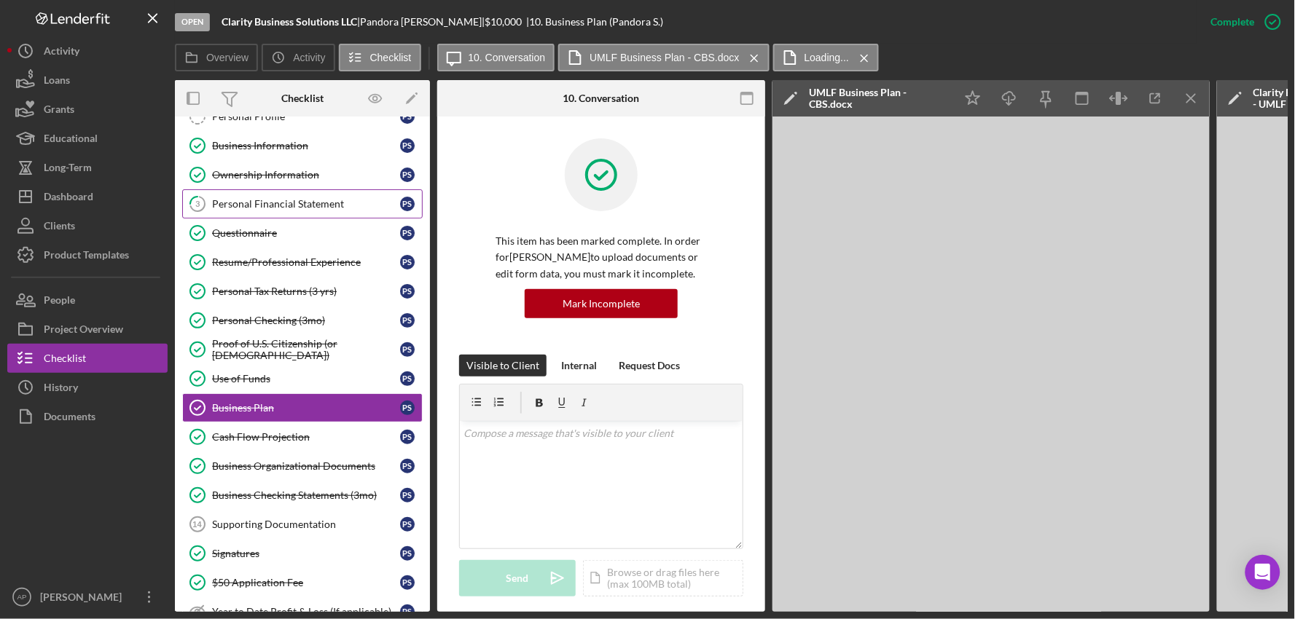
click at [288, 207] on div "Personal Financial Statement" at bounding box center [306, 204] width 188 height 12
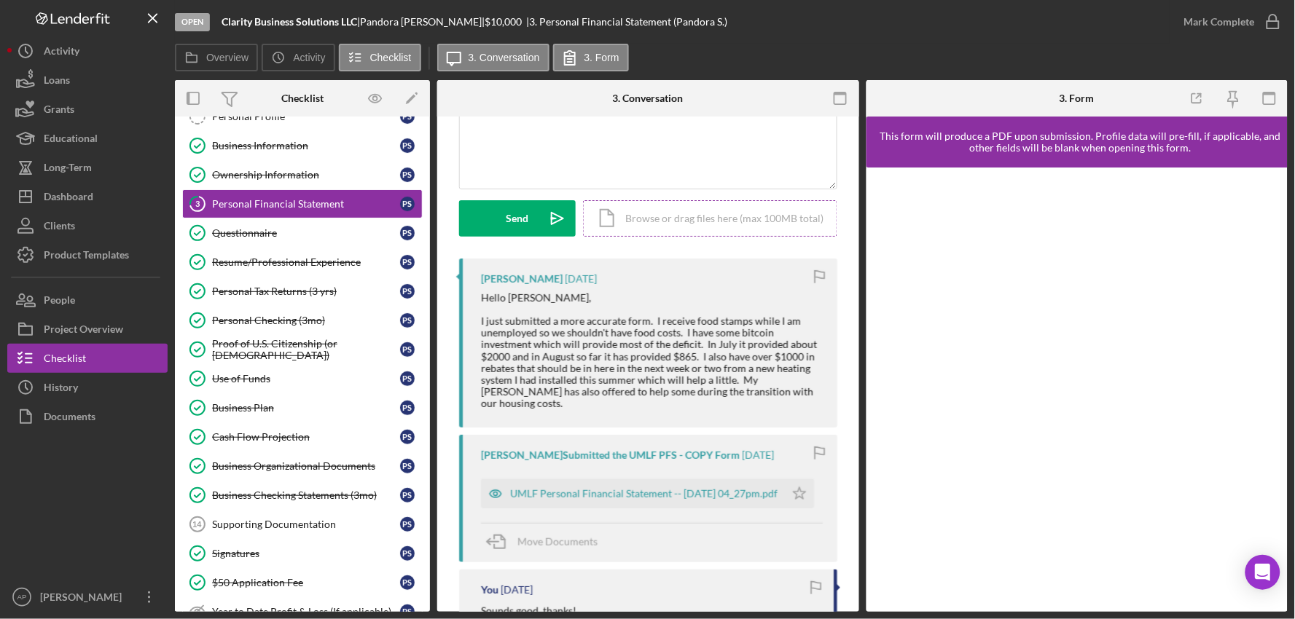
scroll to position [162, 0]
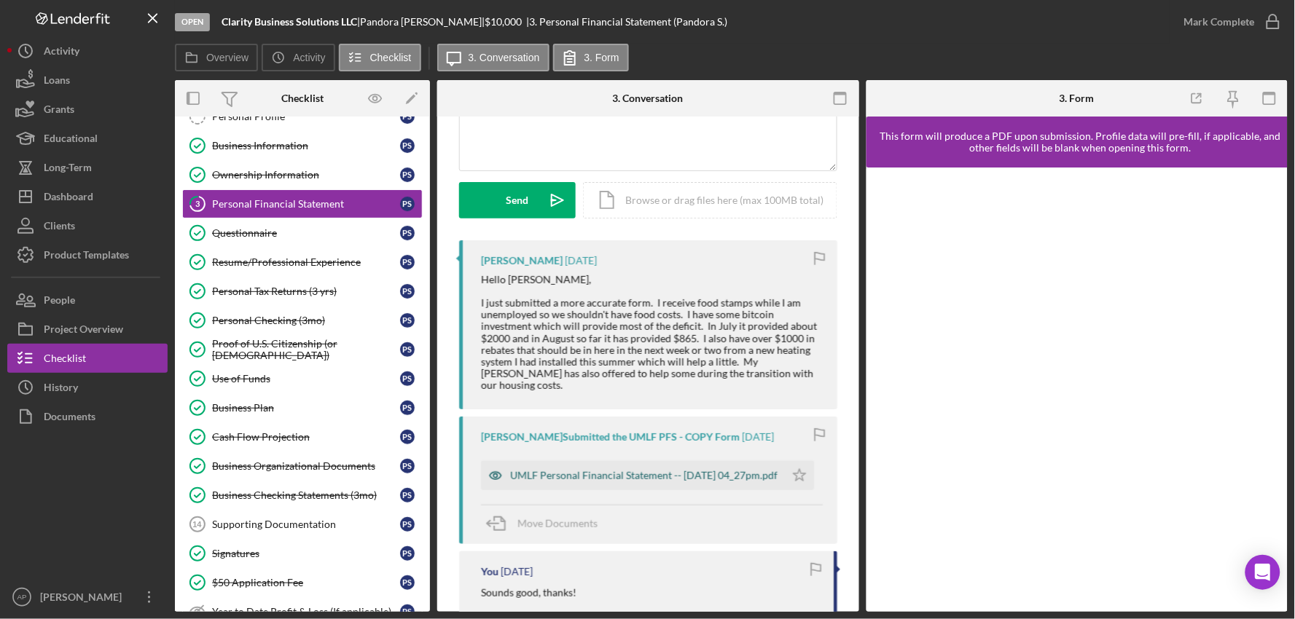
click at [583, 470] on div "UMLF Personal Financial Statement -- [DATE] 04_27pm.pdf" at bounding box center [643, 476] width 267 height 12
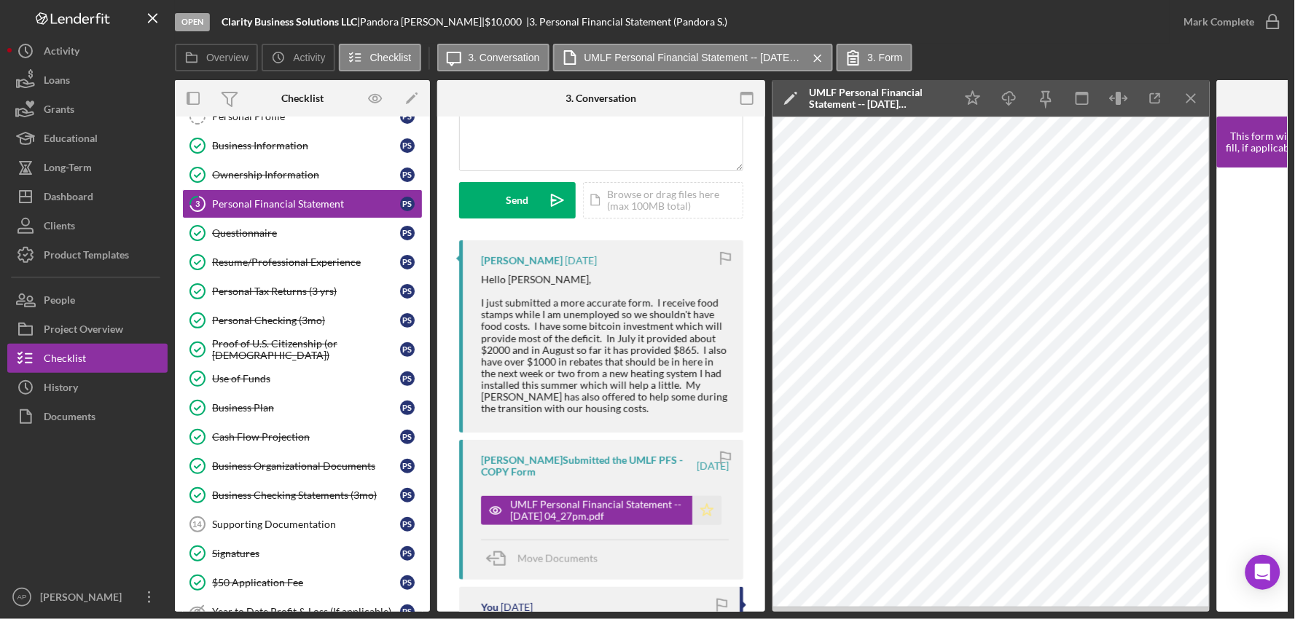
click at [701, 512] on polygon "button" at bounding box center [707, 511] width 12 height 12
click at [1225, 17] on div "Mark Complete" at bounding box center [1219, 21] width 71 height 29
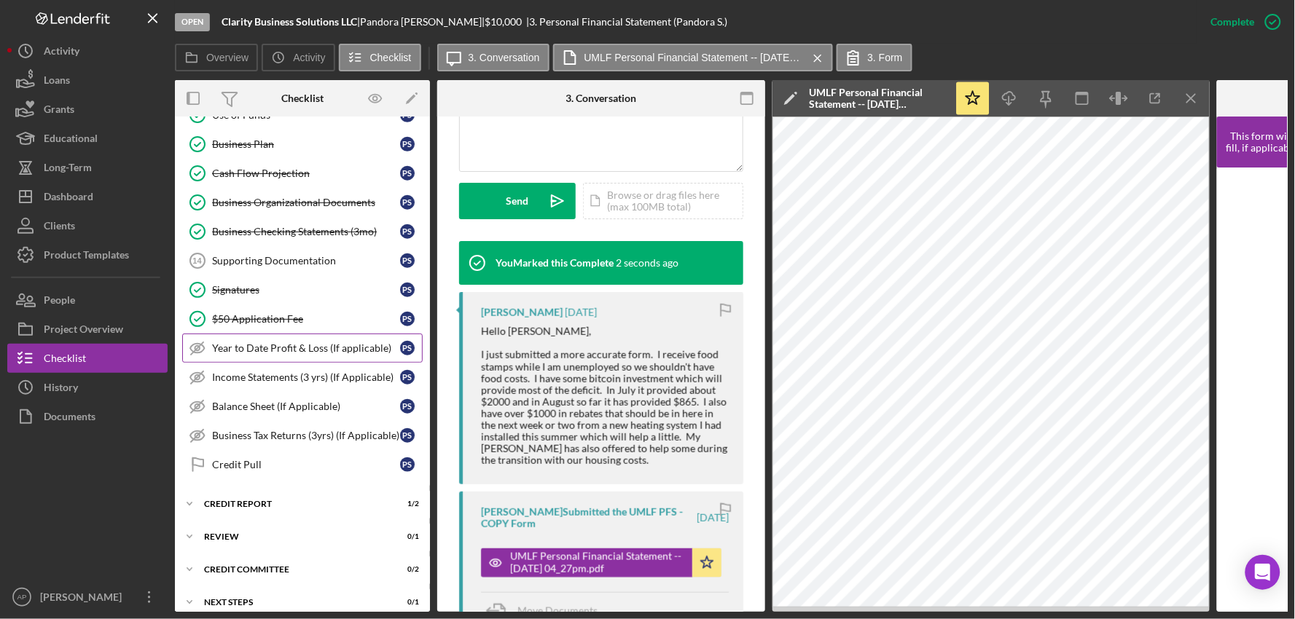
scroll to position [398, 0]
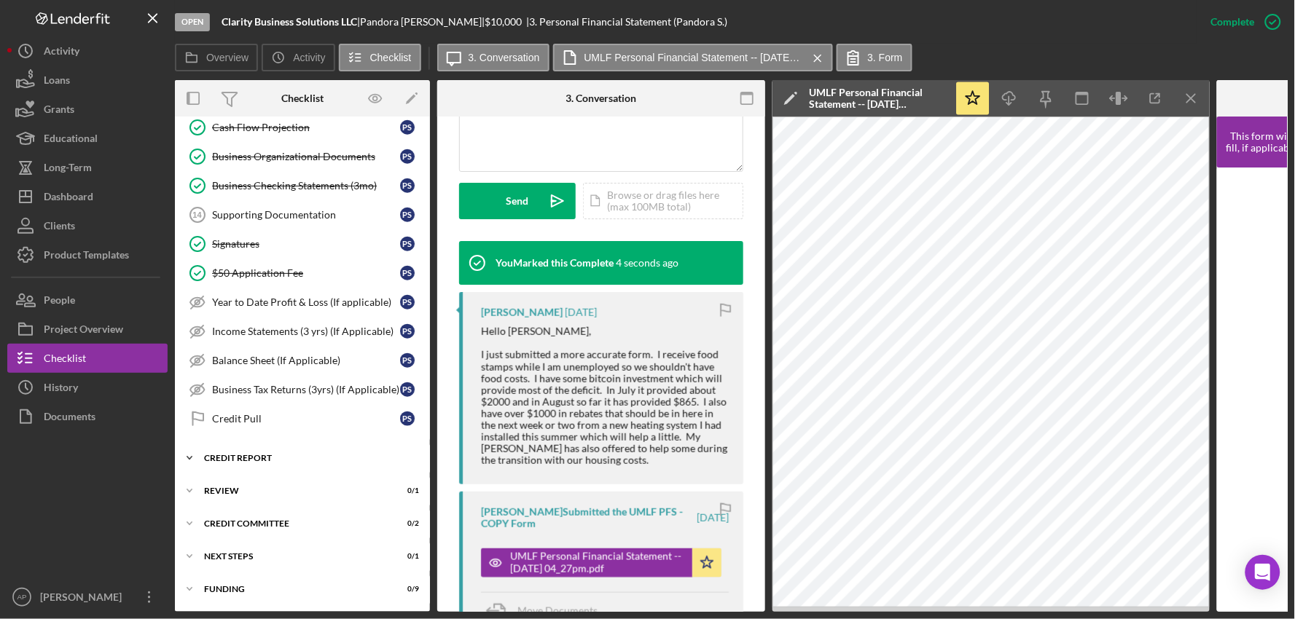
click at [177, 452] on icon "Icon/Expander" at bounding box center [189, 458] width 29 height 29
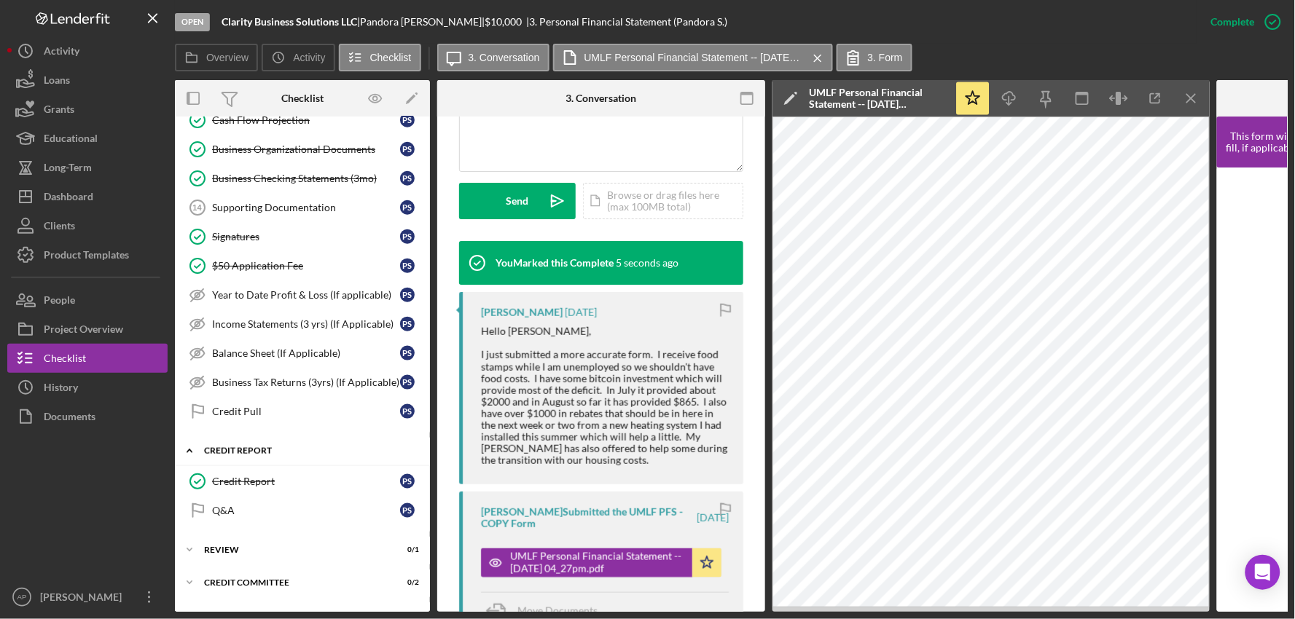
click at [188, 452] on icon "Icon/Expander" at bounding box center [189, 450] width 29 height 29
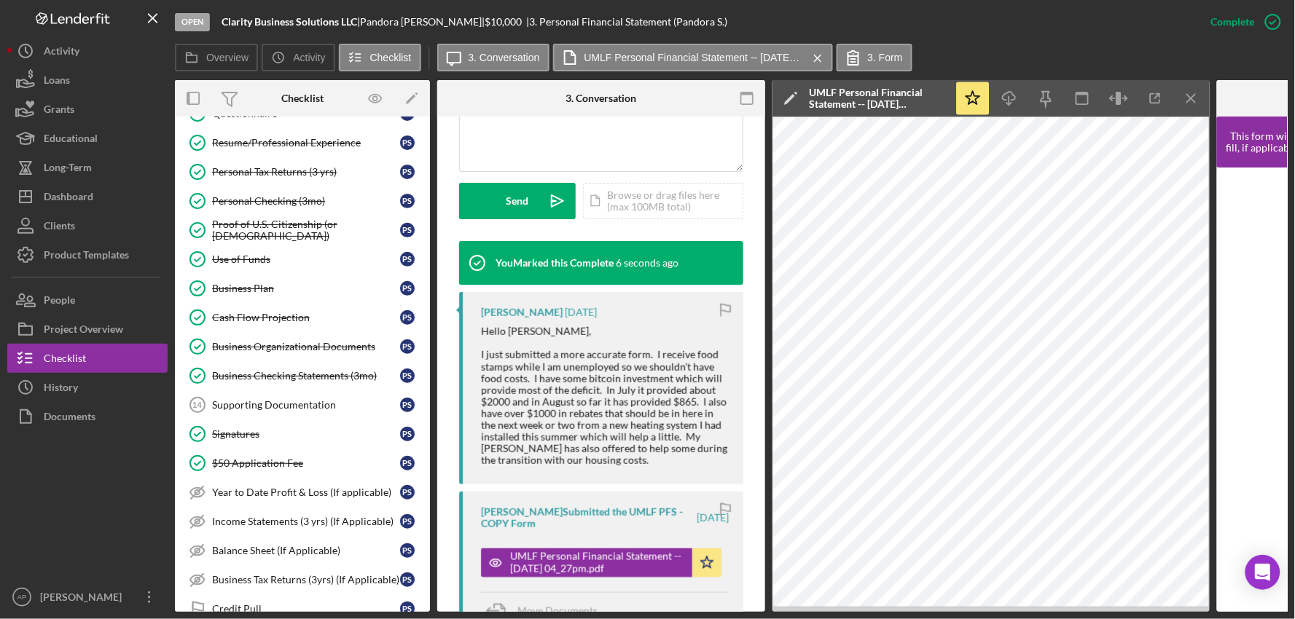
scroll to position [0, 0]
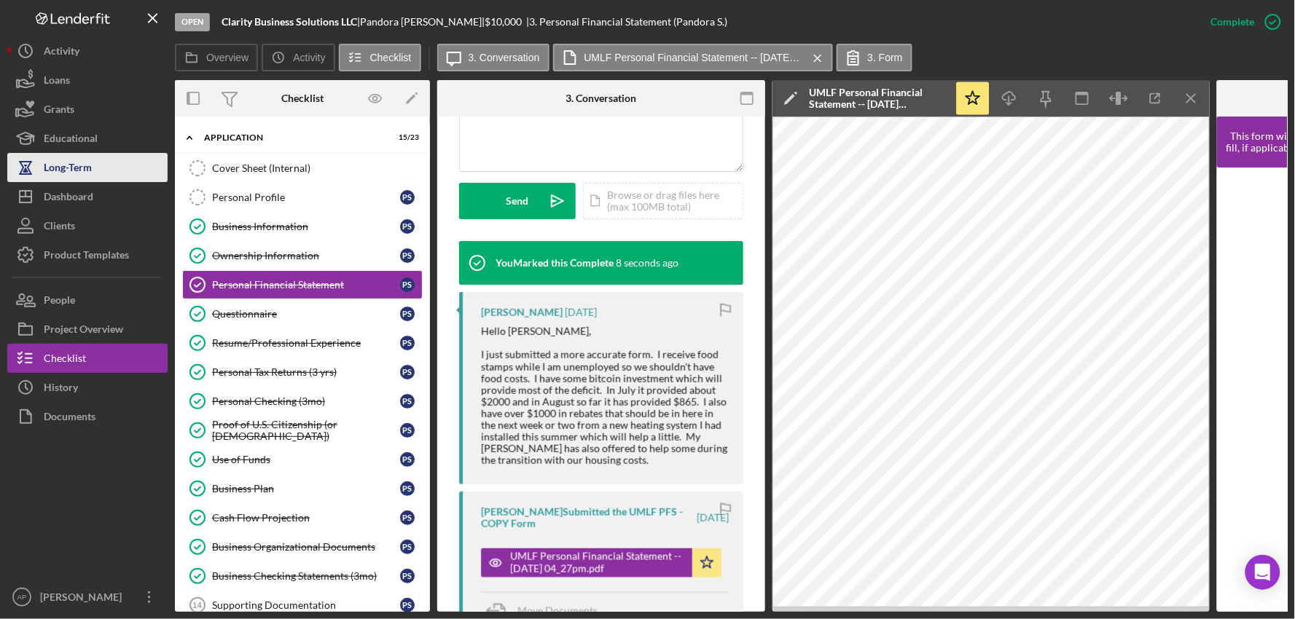
click at [106, 177] on button "Long-Term" at bounding box center [87, 167] width 160 height 29
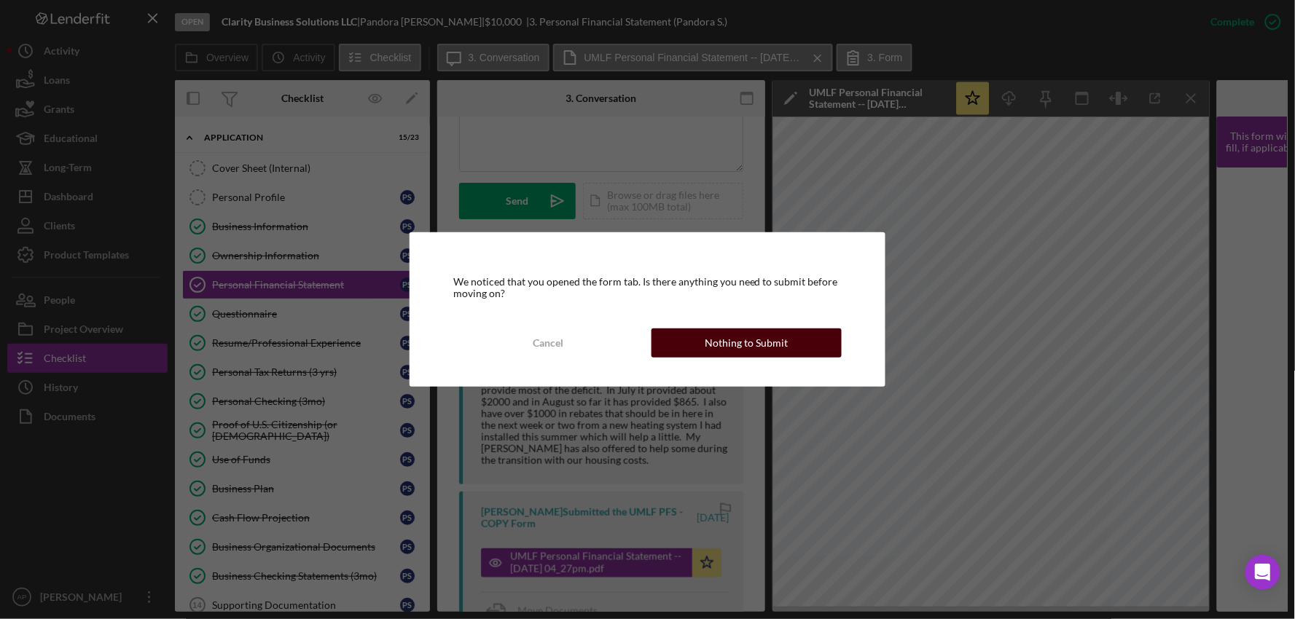
click at [730, 348] on div "Nothing to Submit" at bounding box center [745, 343] width 83 height 29
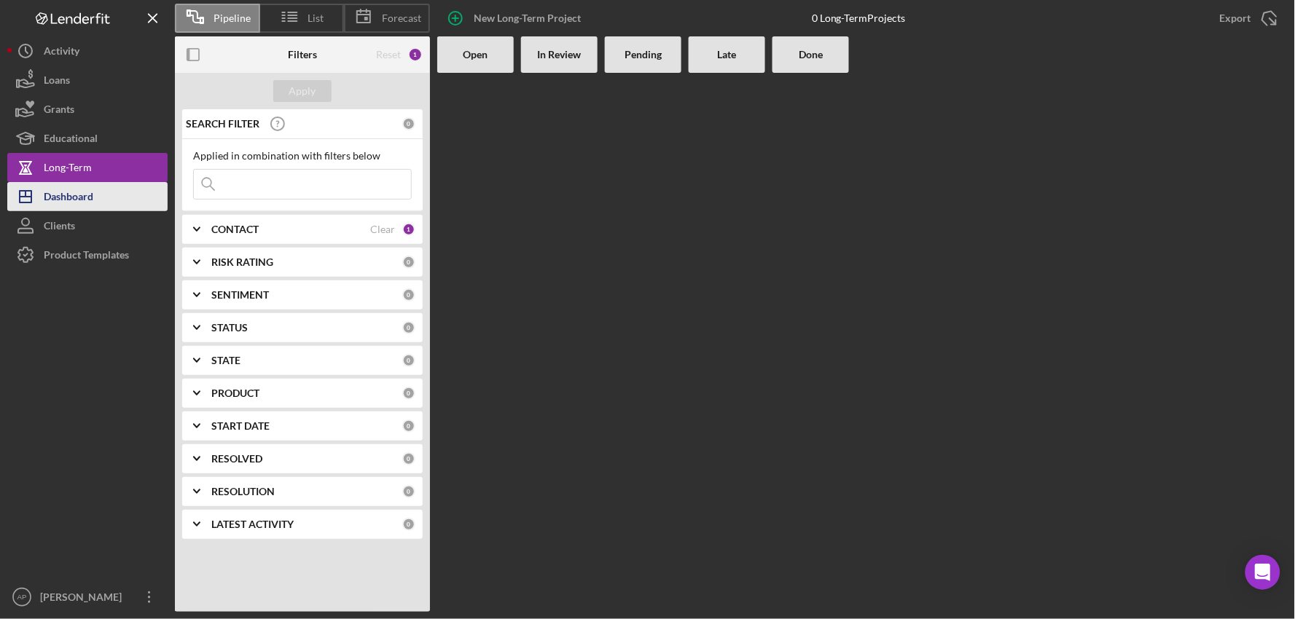
click at [146, 206] on button "Icon/Dashboard Dashboard" at bounding box center [87, 196] width 160 height 29
